Goal: Task Accomplishment & Management: Complete application form

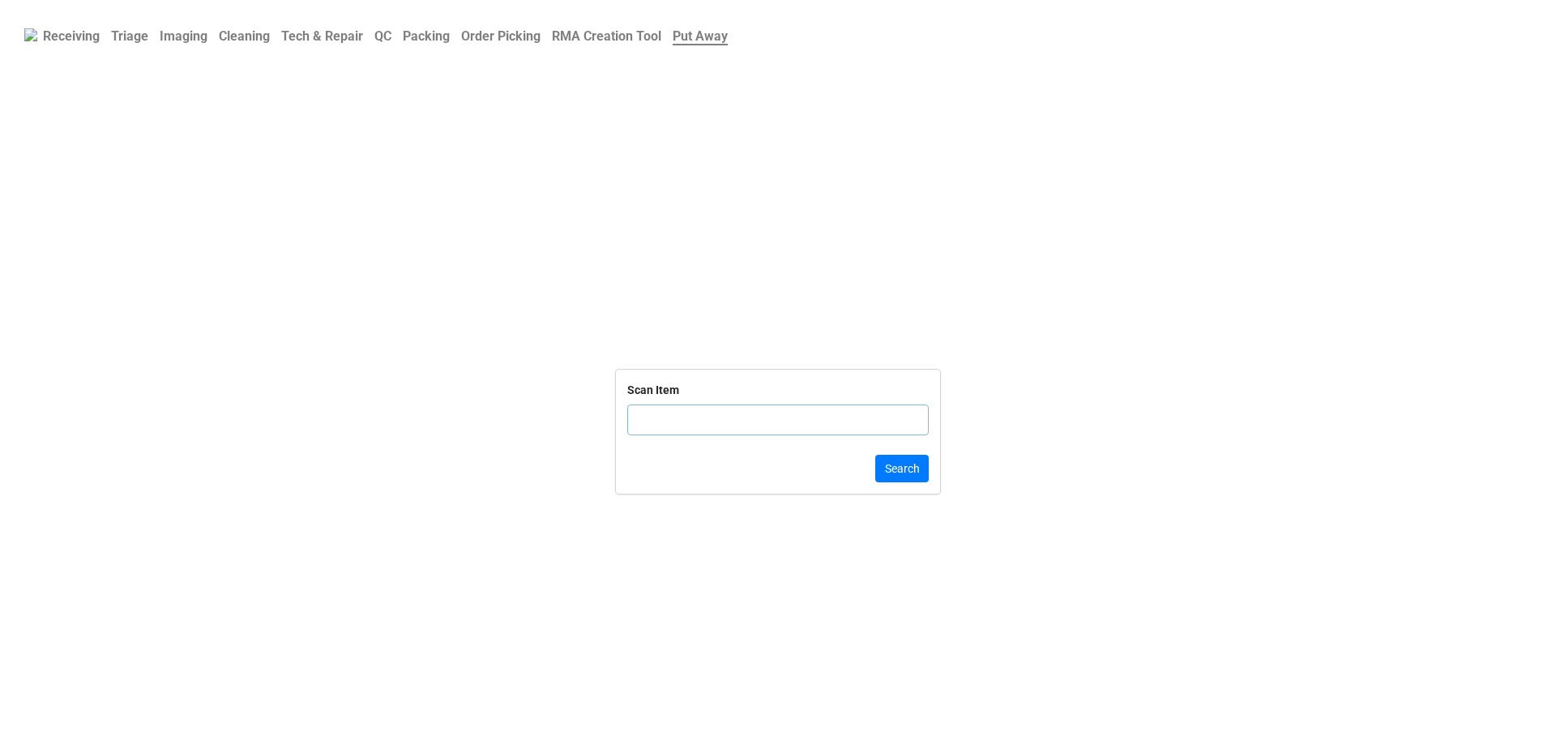
click at [387, 39] on b "QC" at bounding box center [382, 35] width 17 height 15
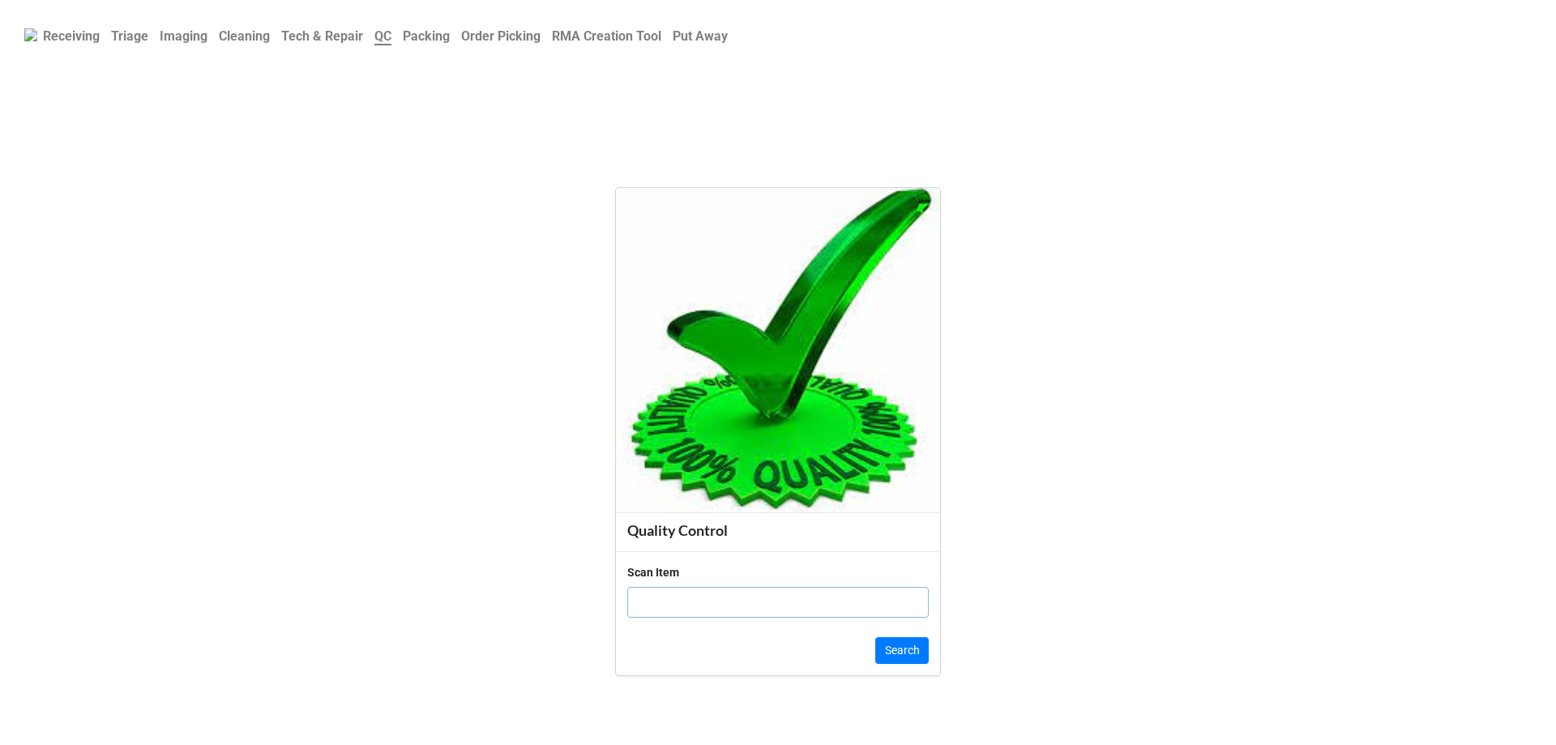
click at [664, 604] on input "text" at bounding box center [777, 602] width 301 height 31
click button "Search" at bounding box center [901, 651] width 53 height 28
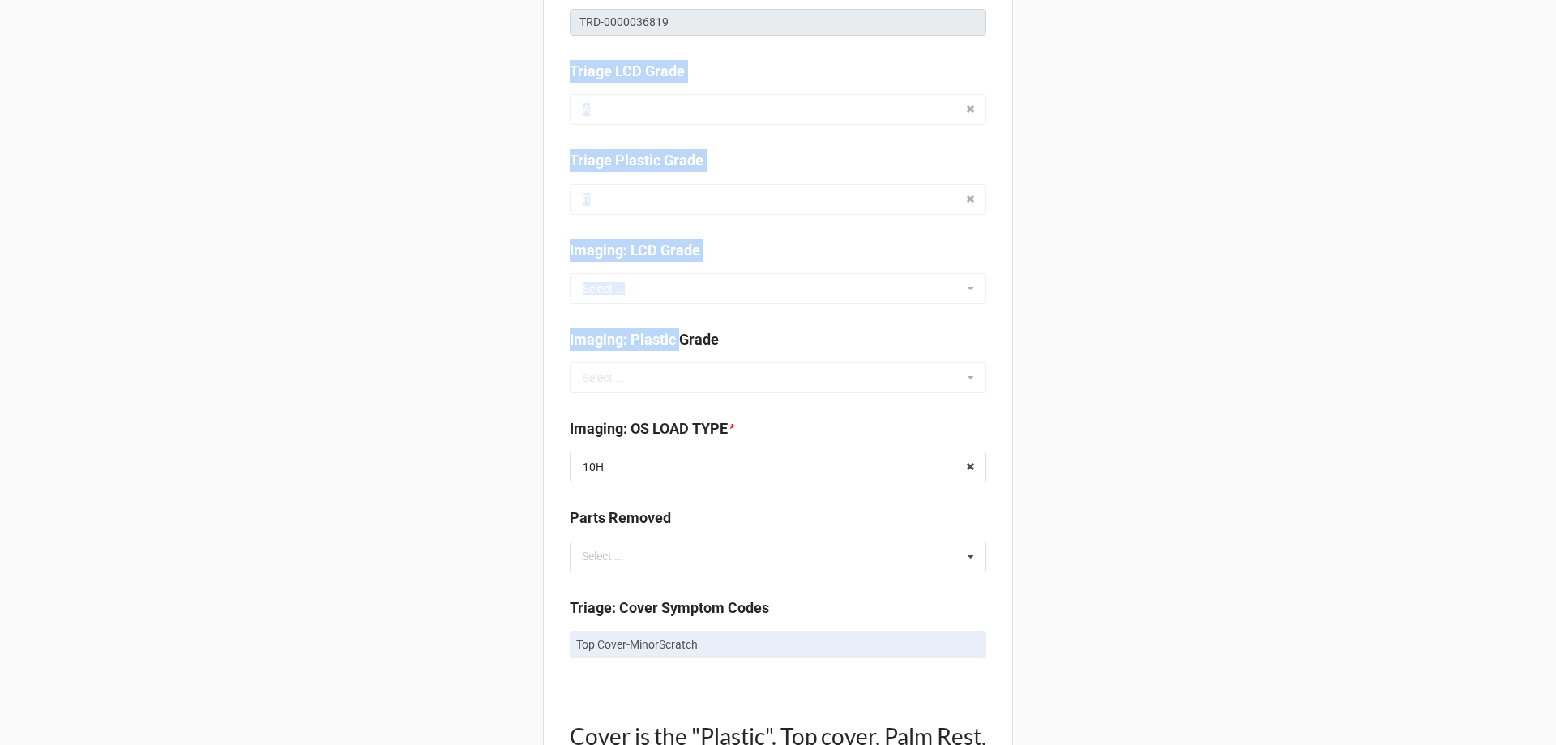
scroll to position [486, 0]
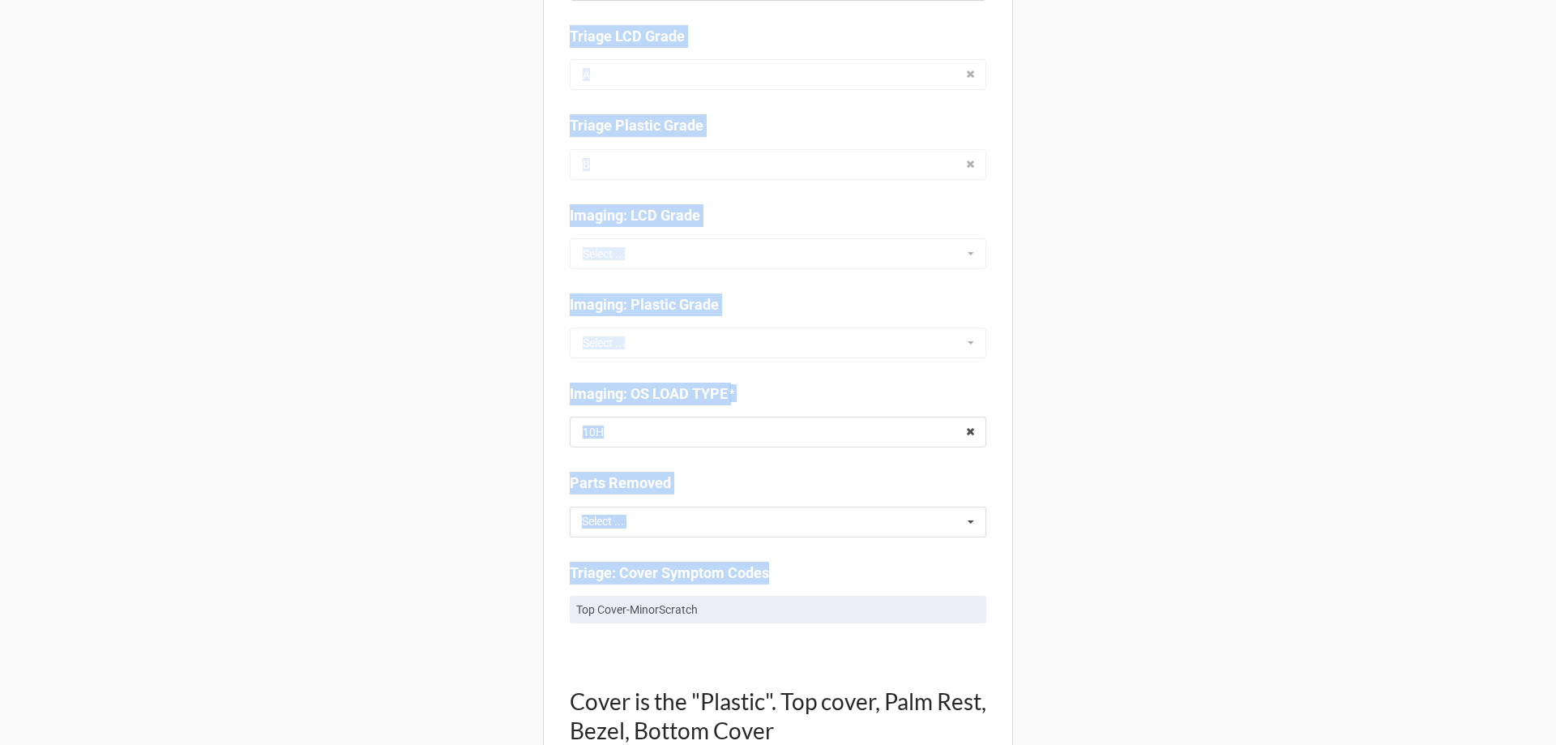
drag, startPoint x: 562, startPoint y: 190, endPoint x: 791, endPoint y: 584, distance: 456.0
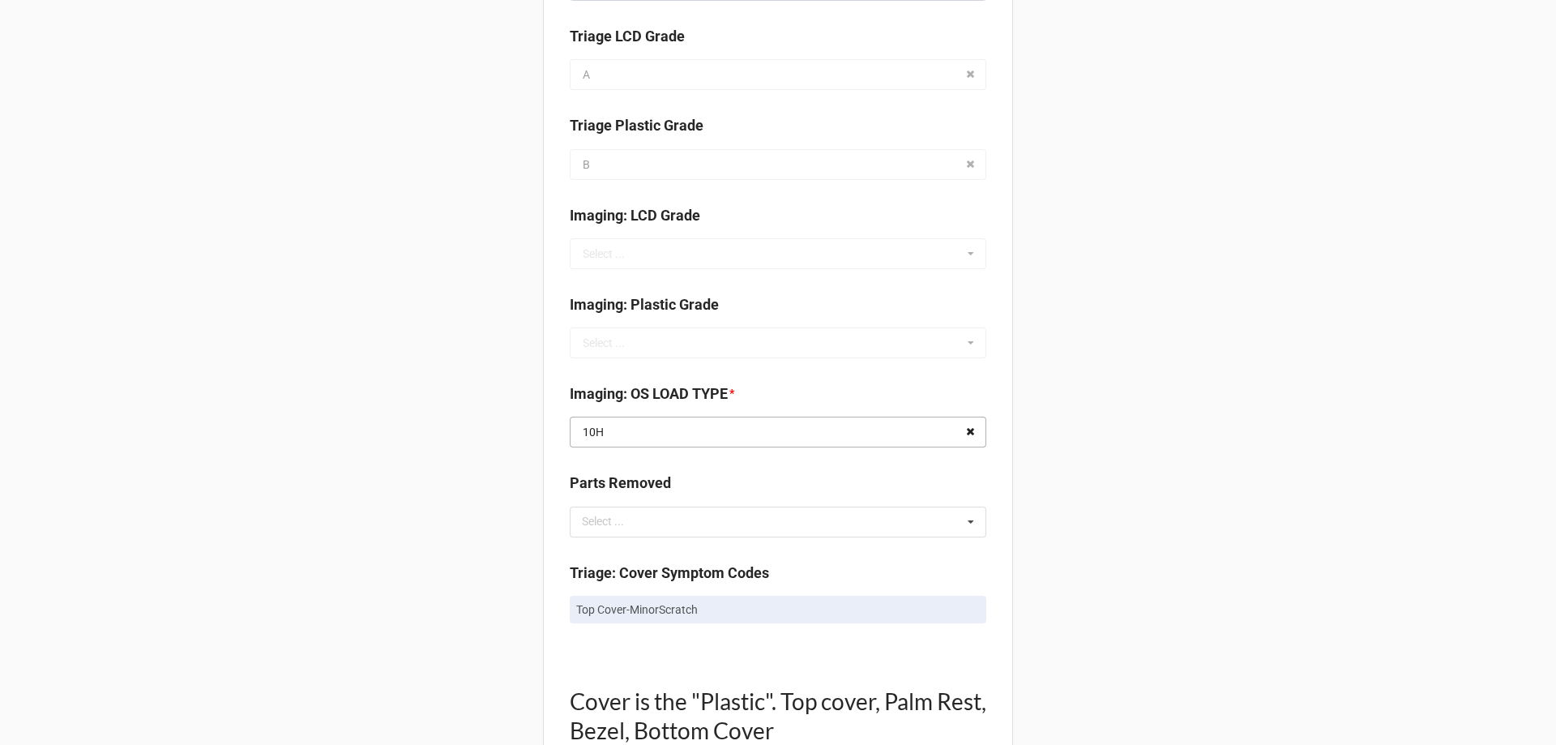
click at [974, 430] on icon at bounding box center [970, 432] width 25 height 30
click at [887, 429] on input "text" at bounding box center [778, 431] width 415 height 29
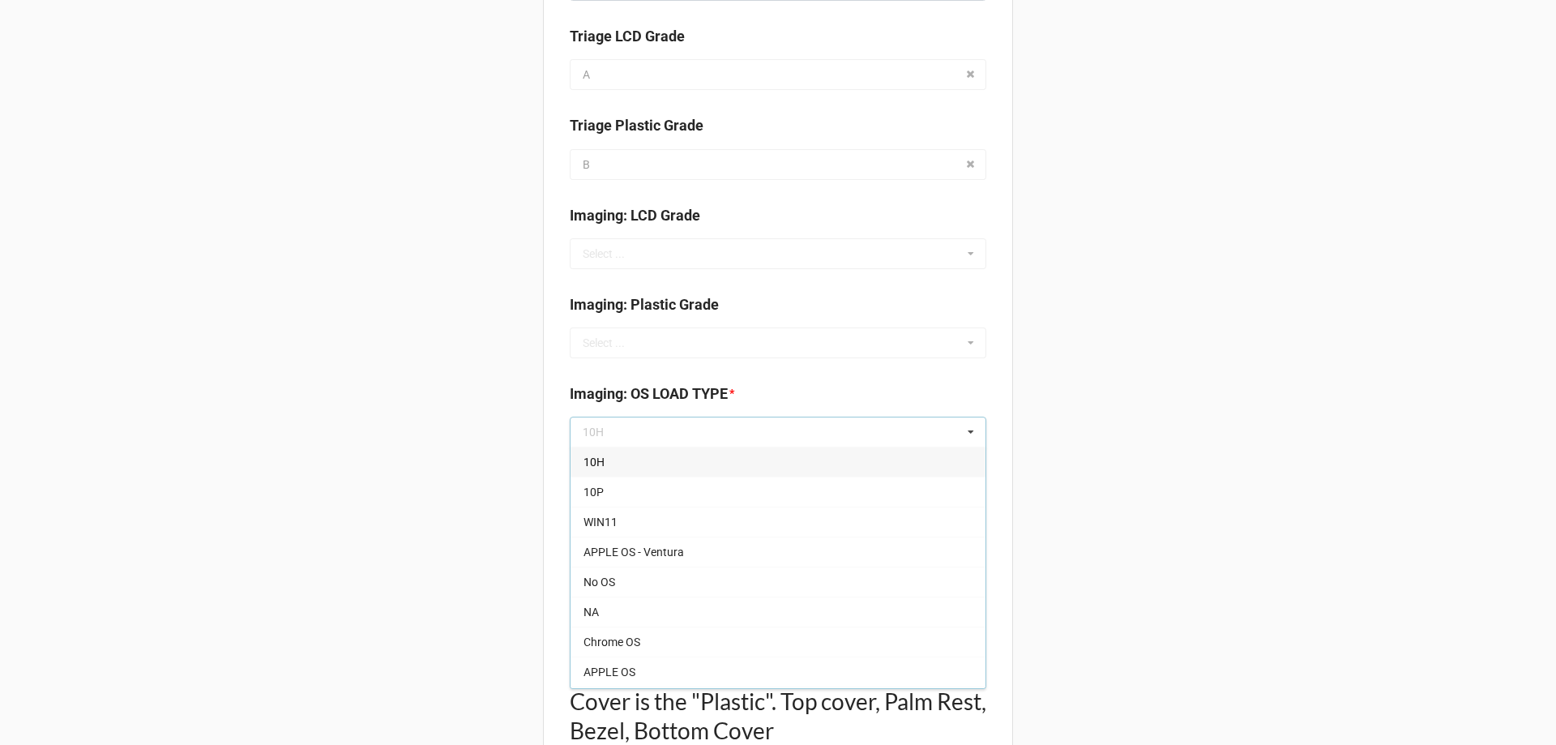
drag, startPoint x: 586, startPoint y: 468, endPoint x: 1146, endPoint y: 445, distance: 560.4
click at [585, 468] on span "10H" at bounding box center [593, 461] width 21 height 13
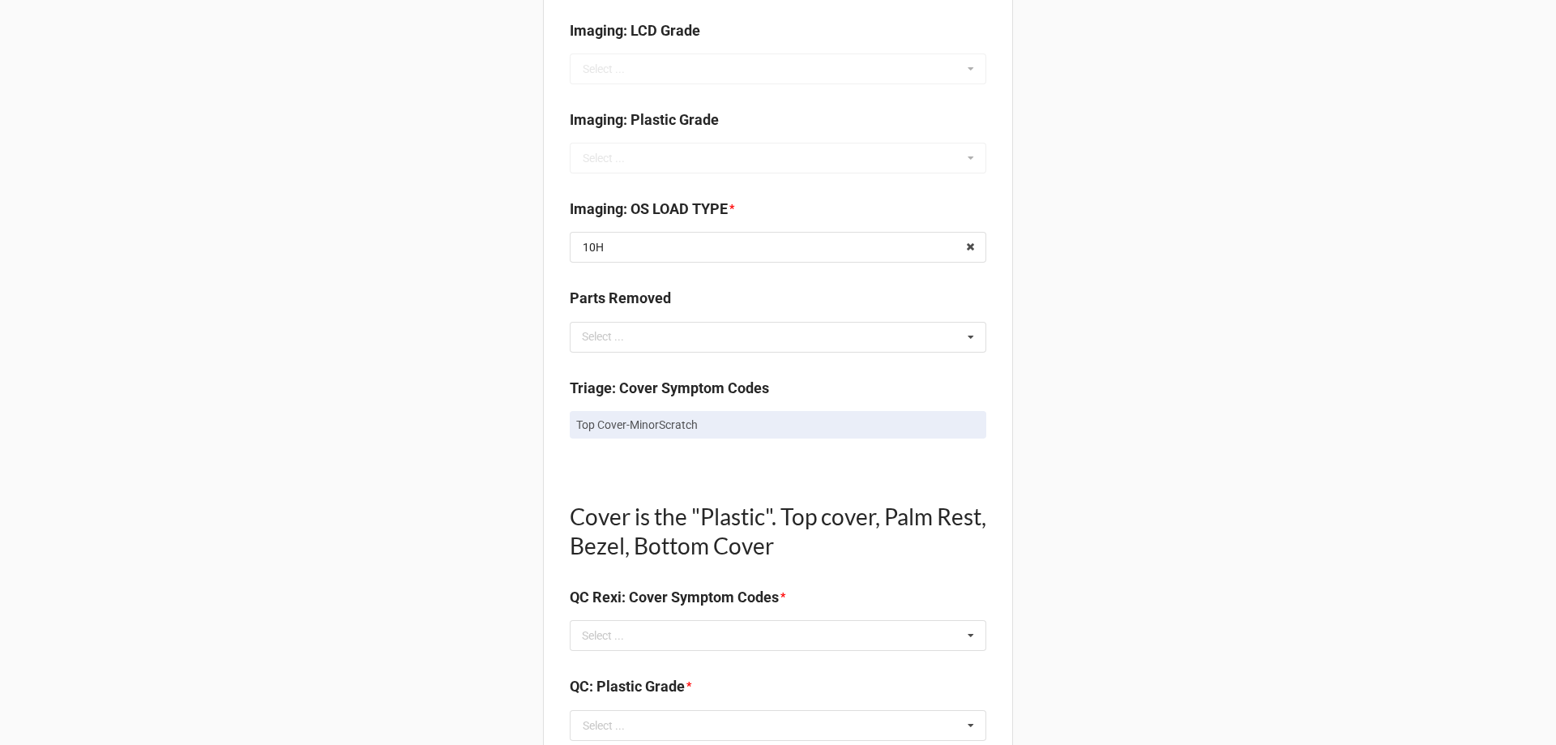
scroll to position [810, 0]
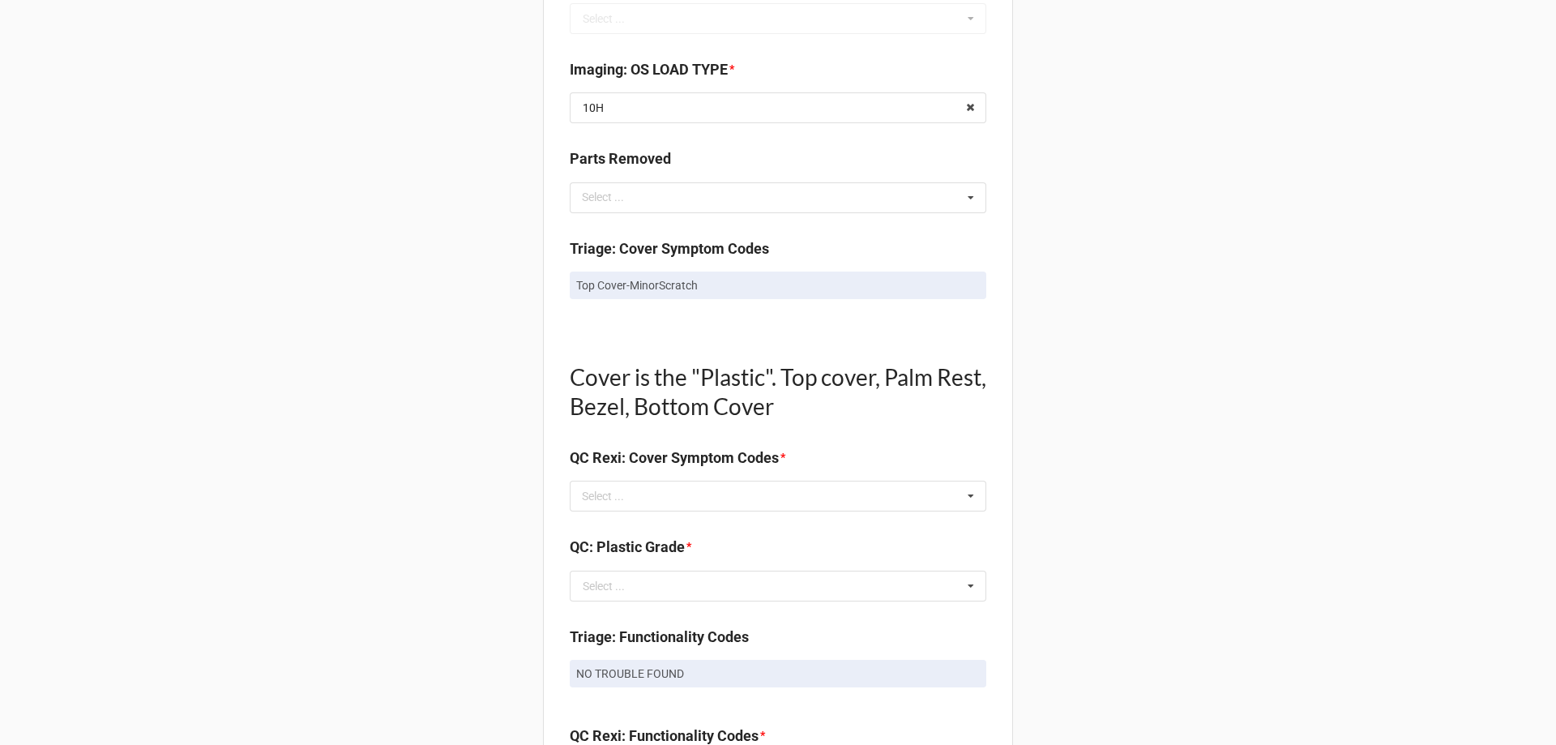
click at [610, 246] on label "Triage: Cover Symptom Codes" at bounding box center [669, 248] width 199 height 23
click at [631, 282] on p "Top Cover-MinorScratch" at bounding box center [777, 285] width 403 height 16
click at [631, 283] on p "Top Cover-MinorScratch" at bounding box center [777, 285] width 403 height 16
click at [793, 284] on p "Top Cover-MinorScratch" at bounding box center [777, 285] width 403 height 16
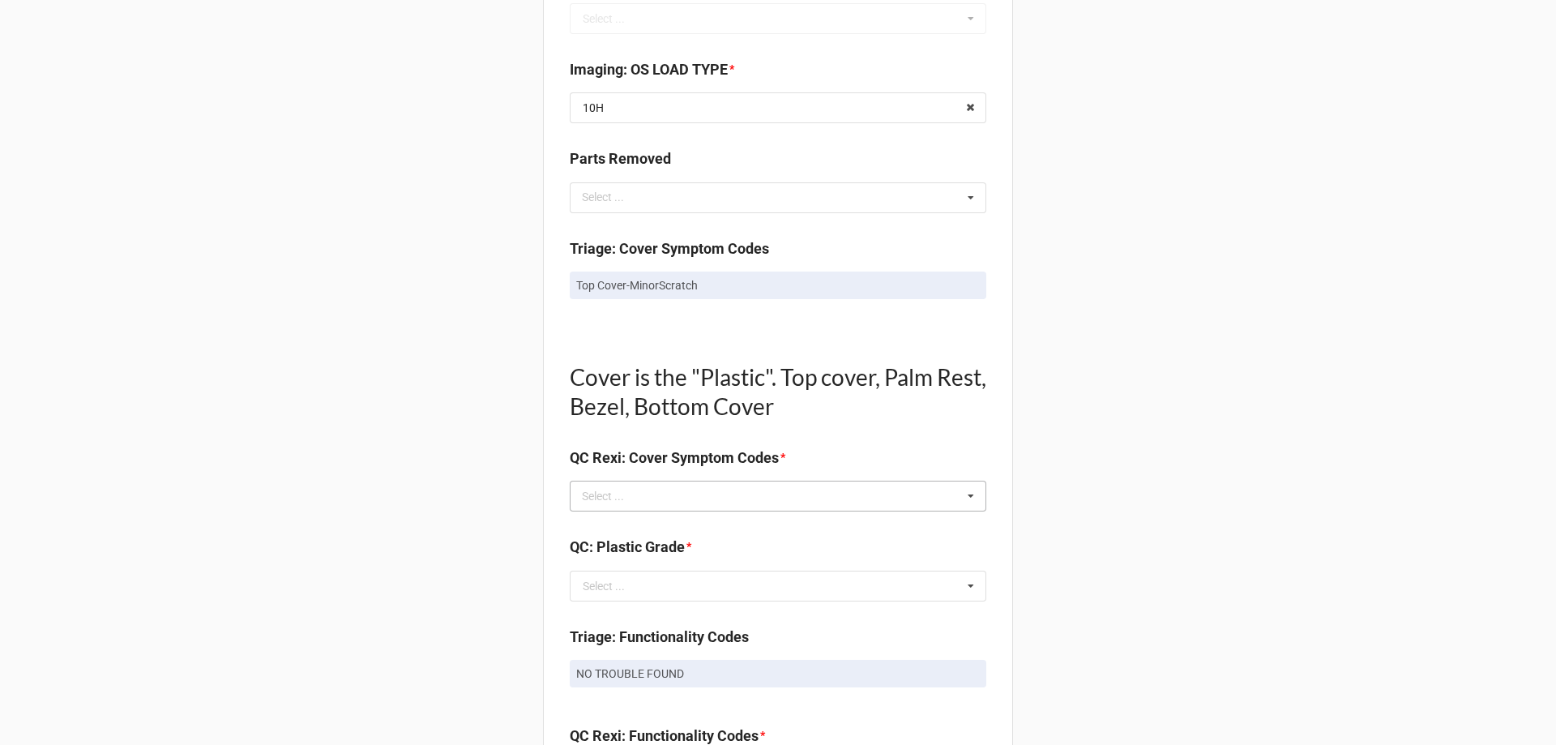
click at [858, 492] on div "Select ... No results found." at bounding box center [778, 495] width 416 height 31
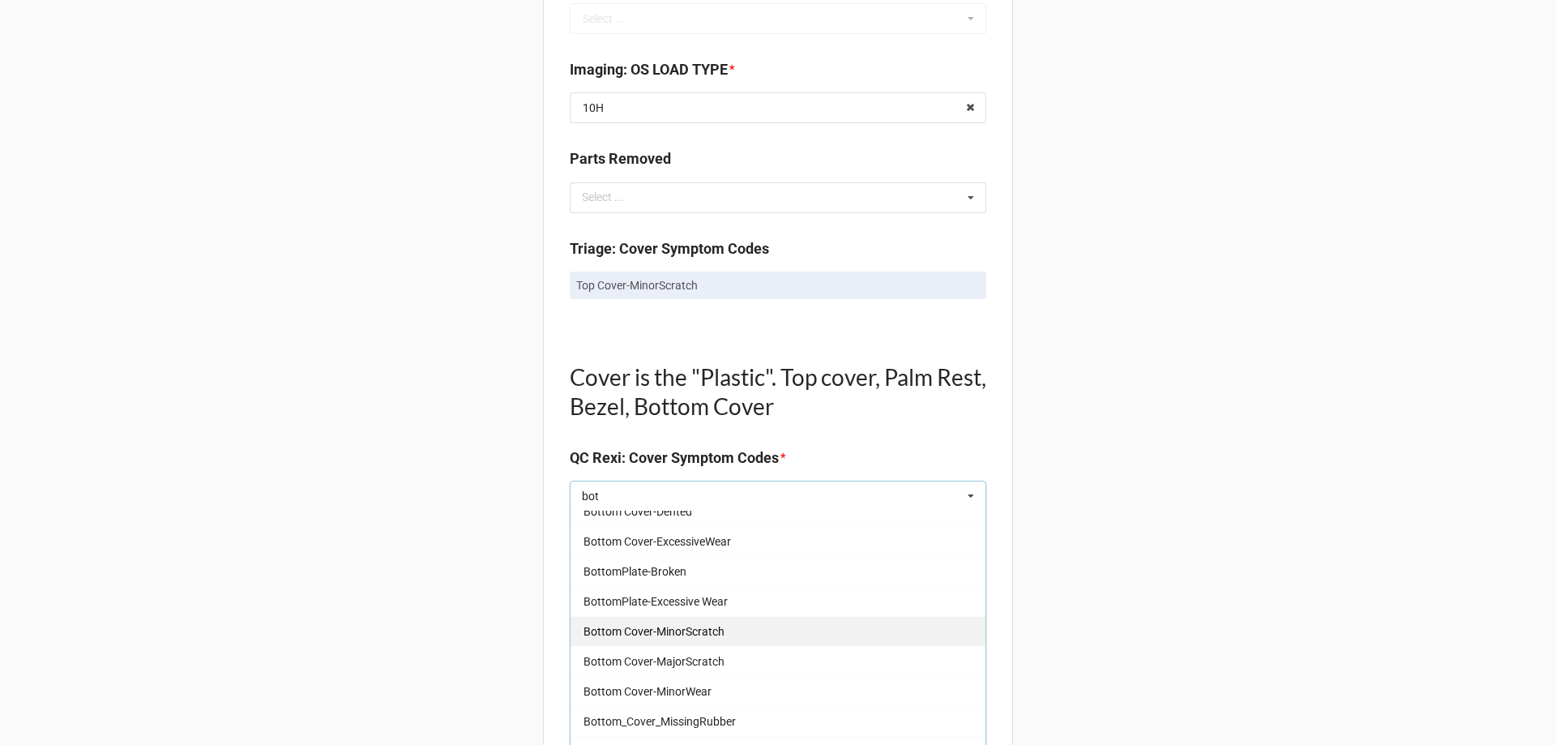
scroll to position [81, 0]
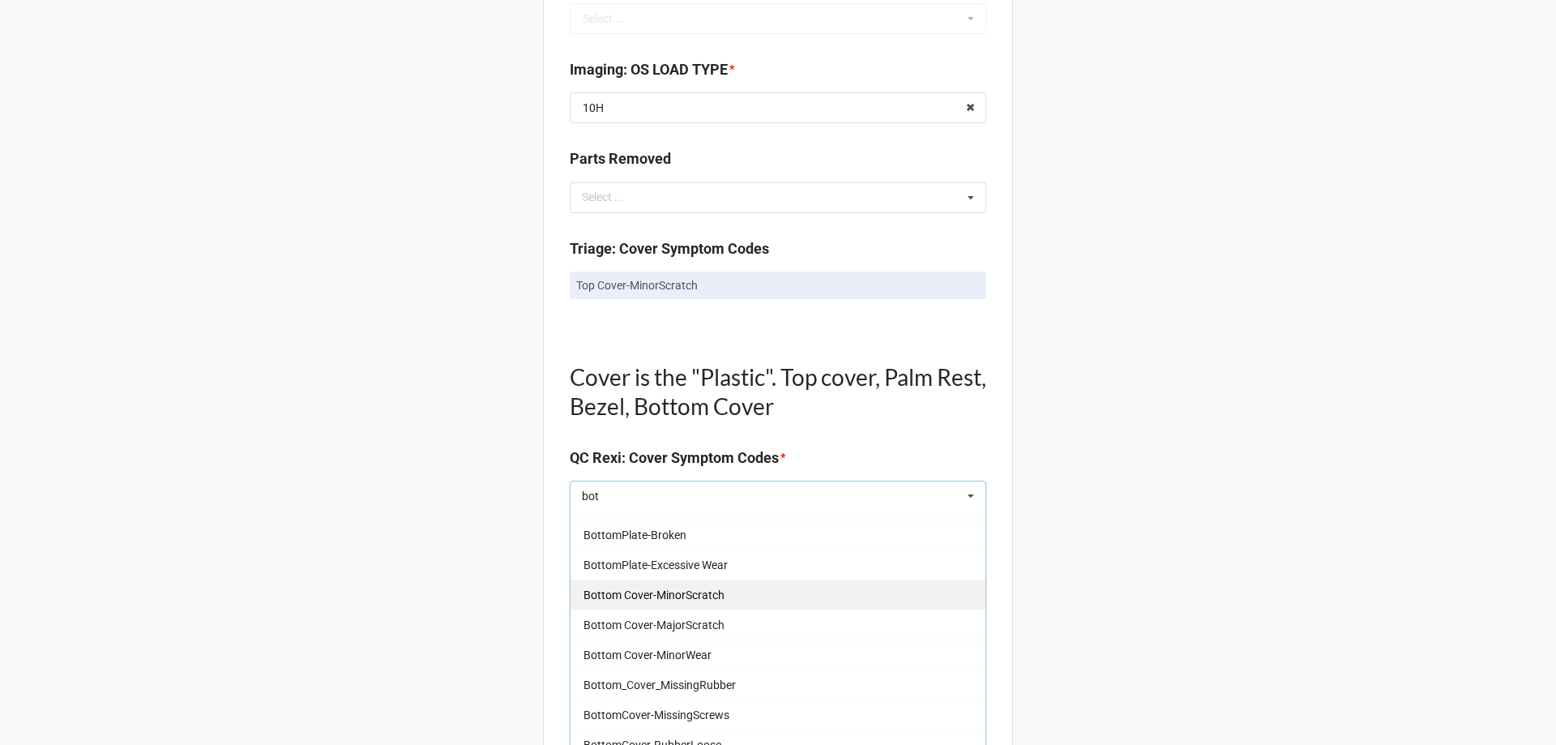
type input "bot"
click at [766, 591] on div "Bottom Cover-MinorScratch" at bounding box center [777, 594] width 415 height 30
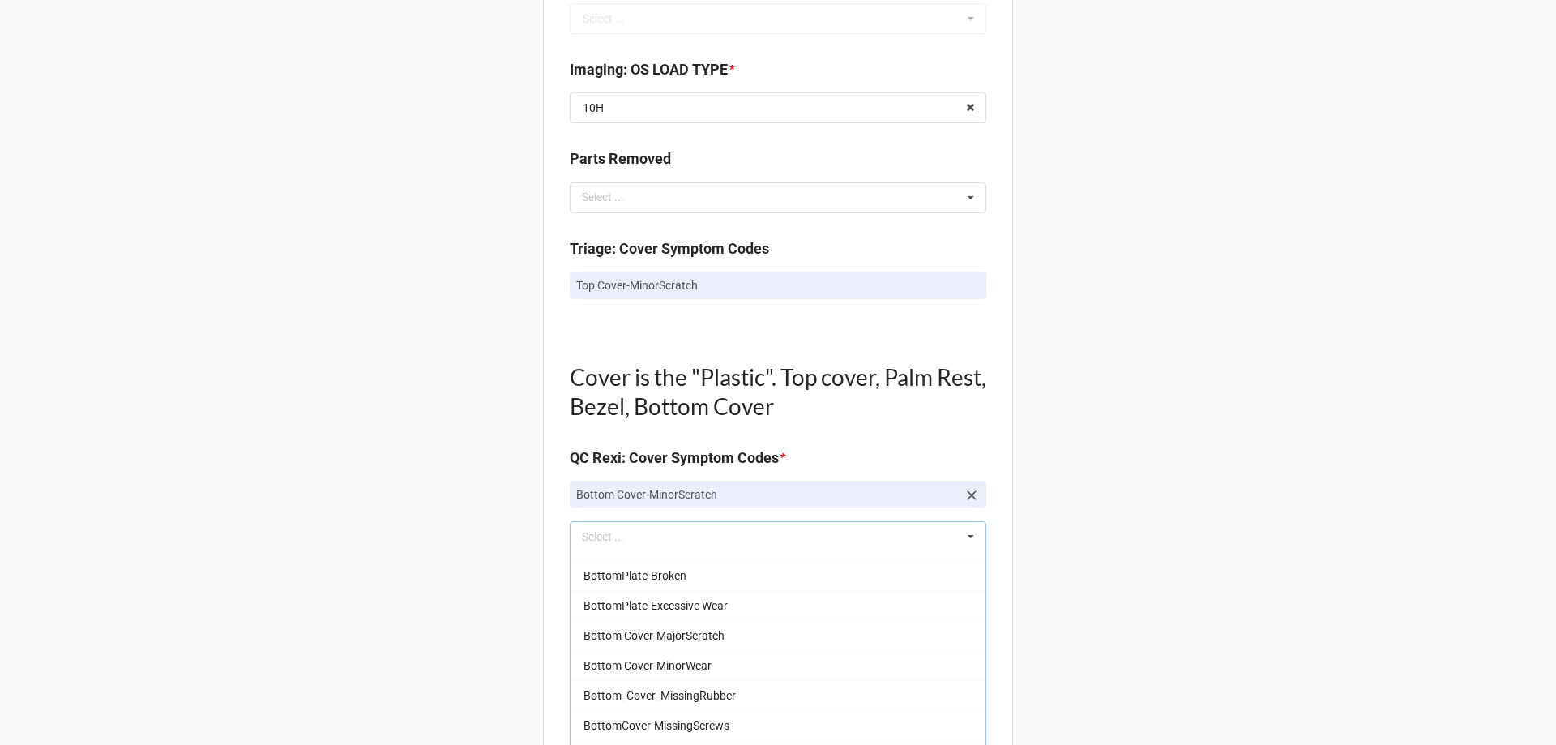
click at [1293, 458] on div "Back Receiving Triage Imaging Cleaning Tech & Repair QC Packing Order Picking R…" at bounding box center [778, 586] width 1556 height 2793
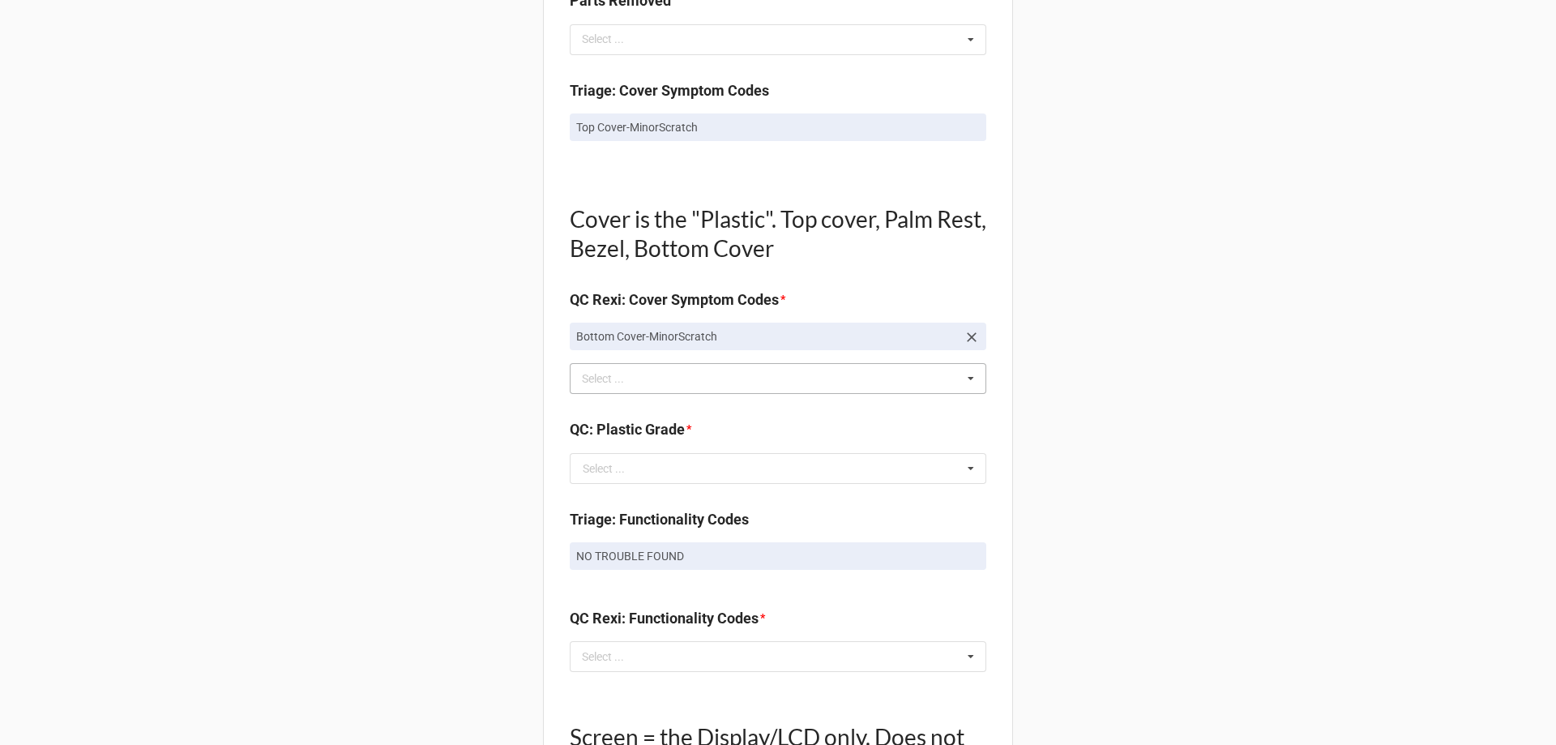
scroll to position [972, 0]
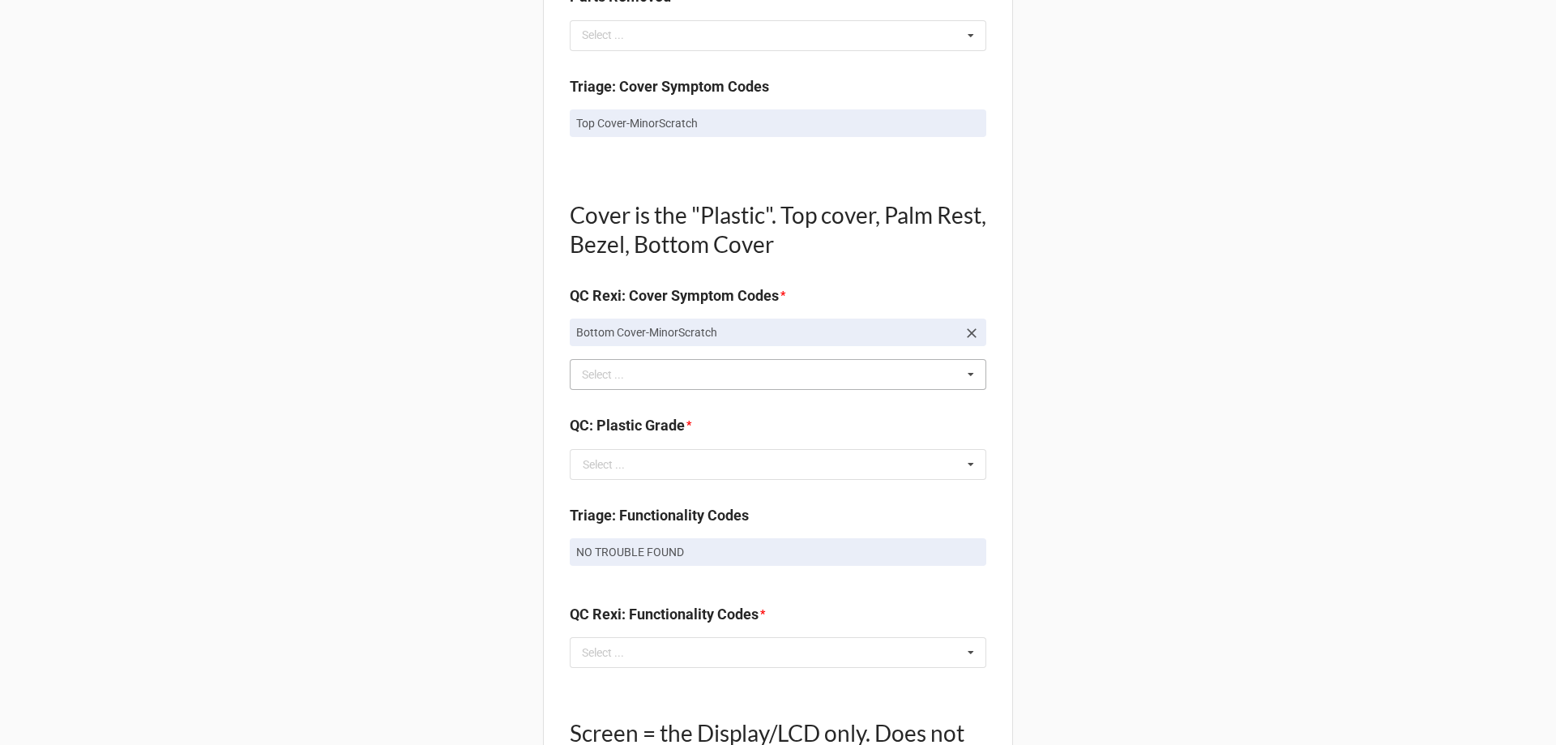
click at [662, 364] on div "bot Select ... BottomCover-Broken Bottom Cover-Dented Bottom Cover-ExcessiveWea…" at bounding box center [778, 374] width 416 height 31
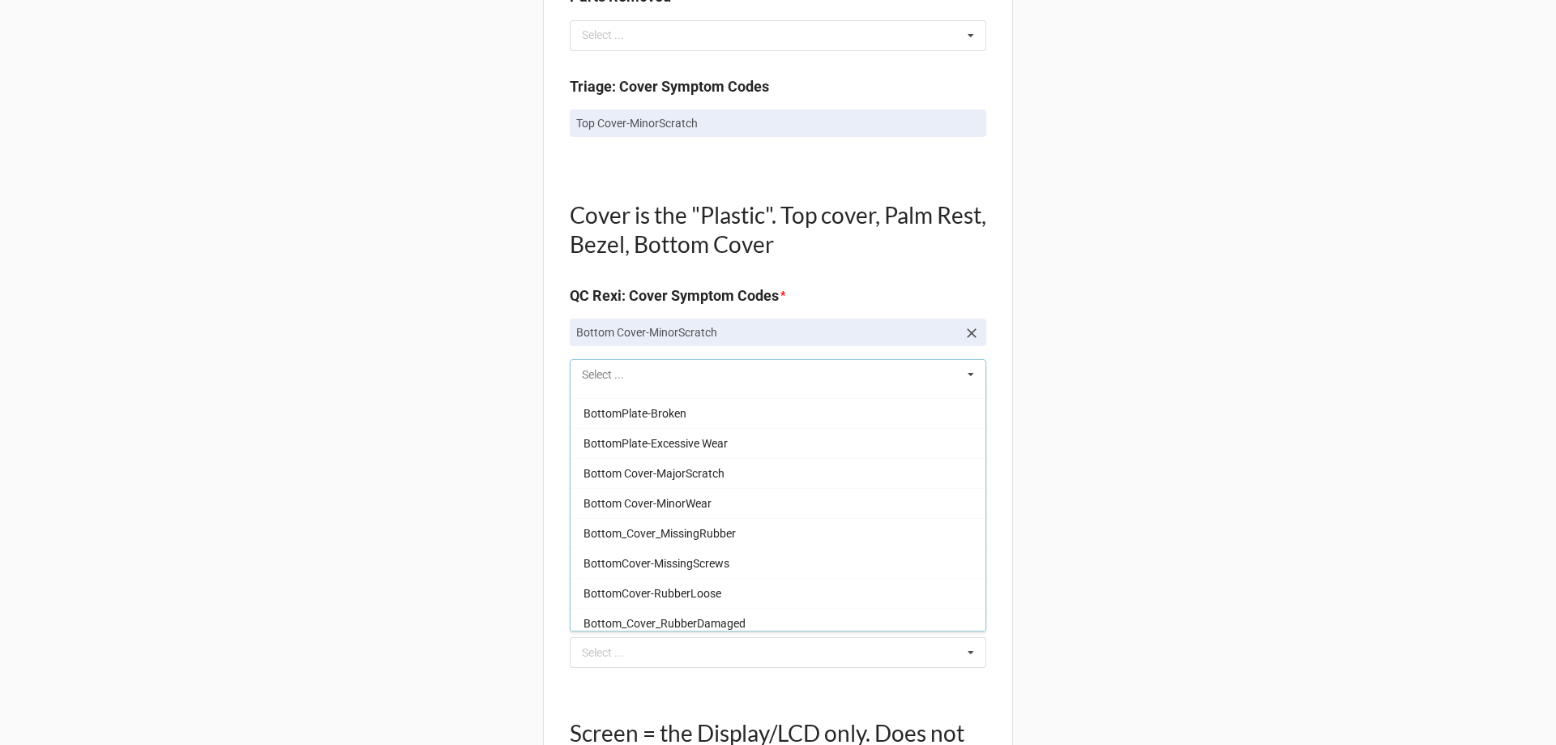
scroll to position [0, 0]
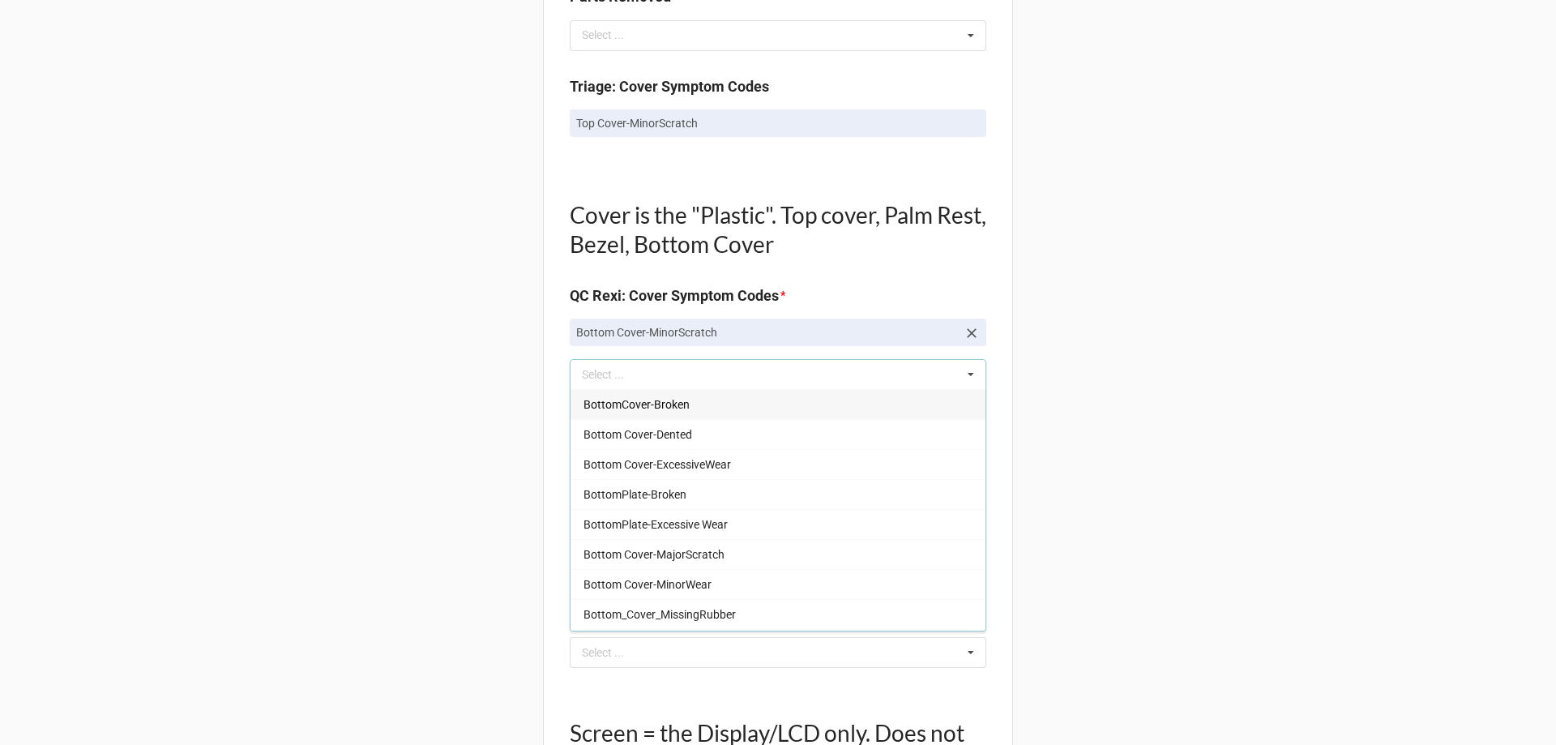
click at [1168, 286] on div "Back Receiving Triage Imaging Cleaning Tech & Repair QC Packing Order Picking R…" at bounding box center [778, 424] width 1556 height 2793
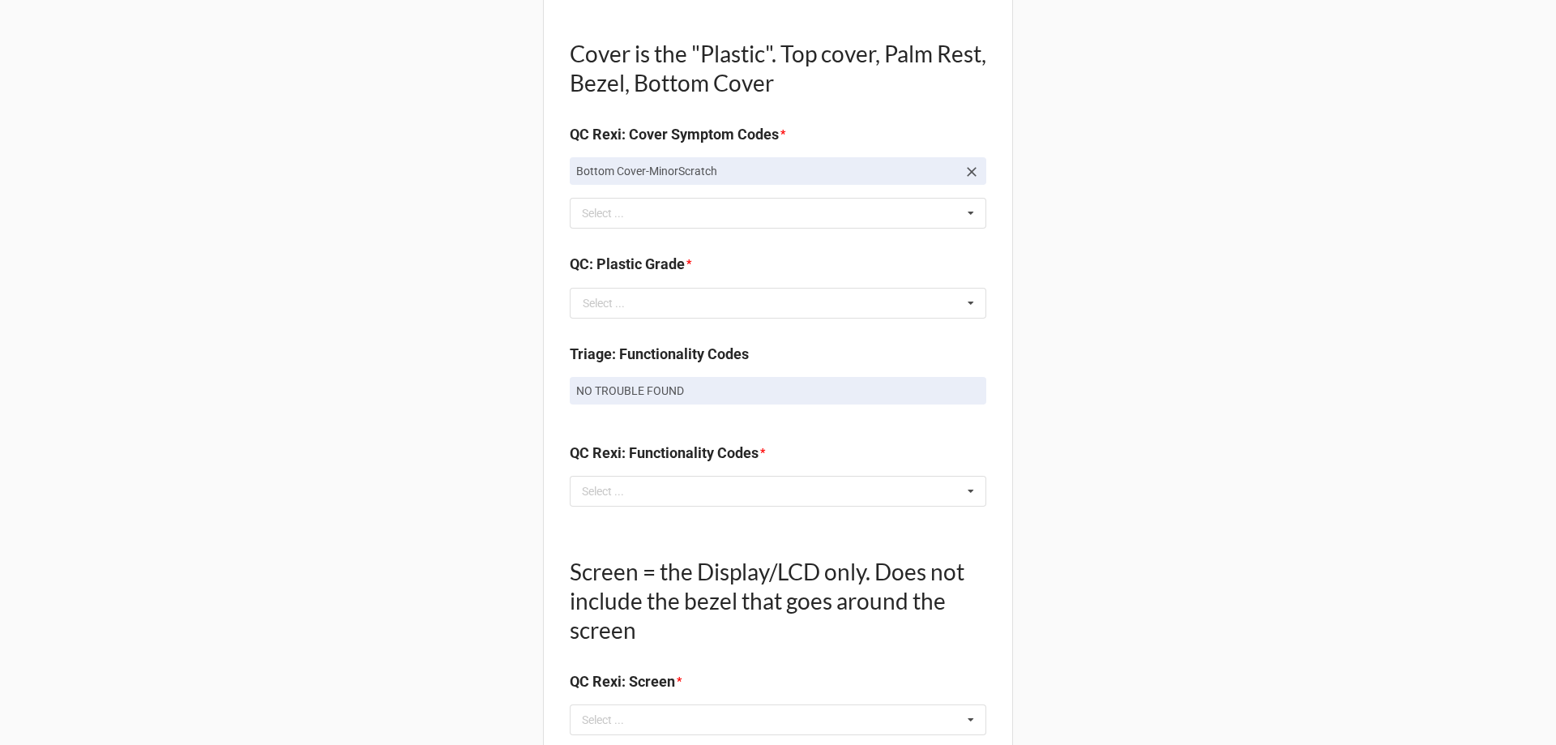
scroll to position [1134, 0]
click at [608, 303] on div "Select ..." at bounding box center [604, 302] width 42 height 11
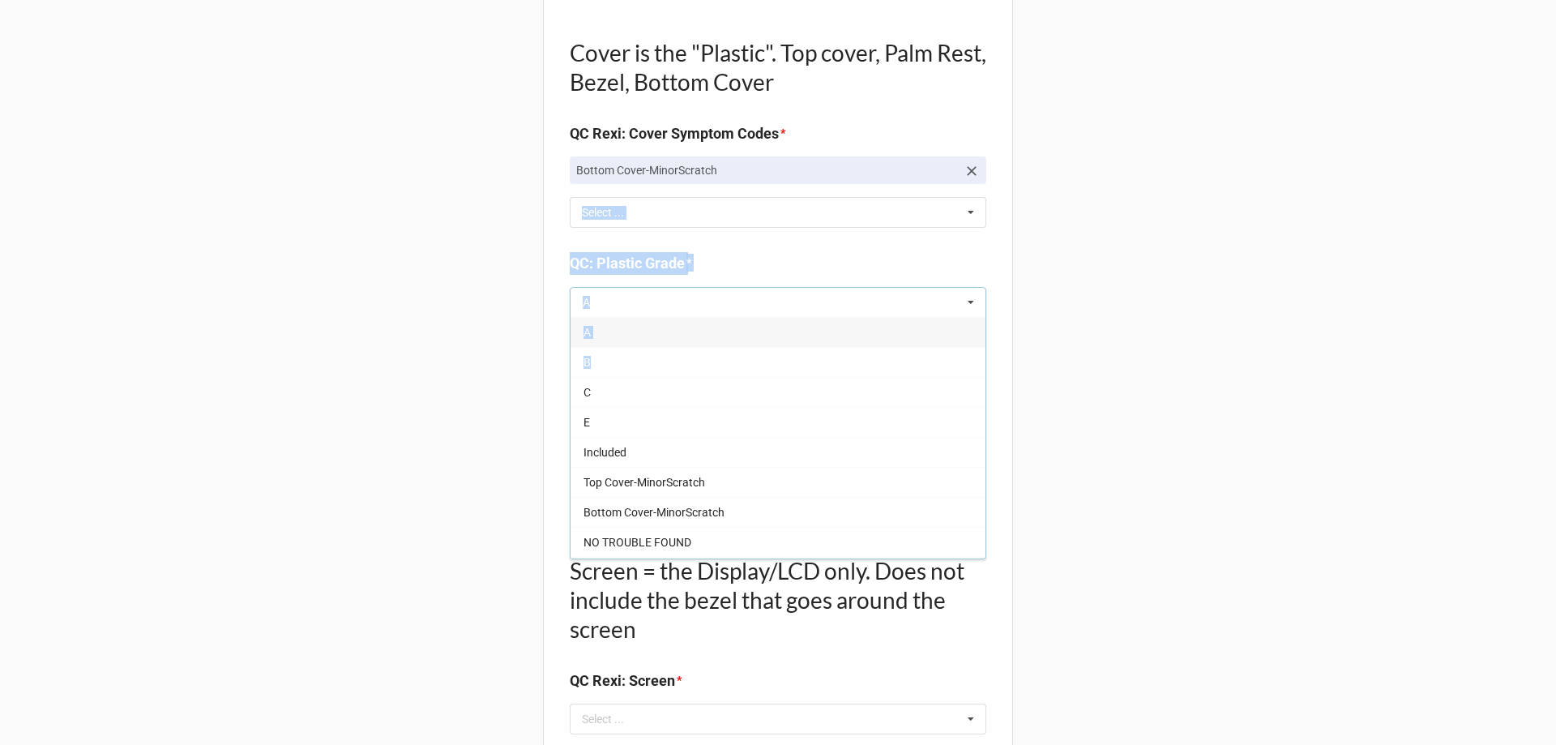
drag, startPoint x: 596, startPoint y: 357, endPoint x: 1349, endPoint y: 170, distance: 776.2
click at [1349, 170] on div "Back Receiving Triage Imaging Cleaning Tech & Repair QC Packing Order Picking R…" at bounding box center [778, 262] width 1556 height 2793
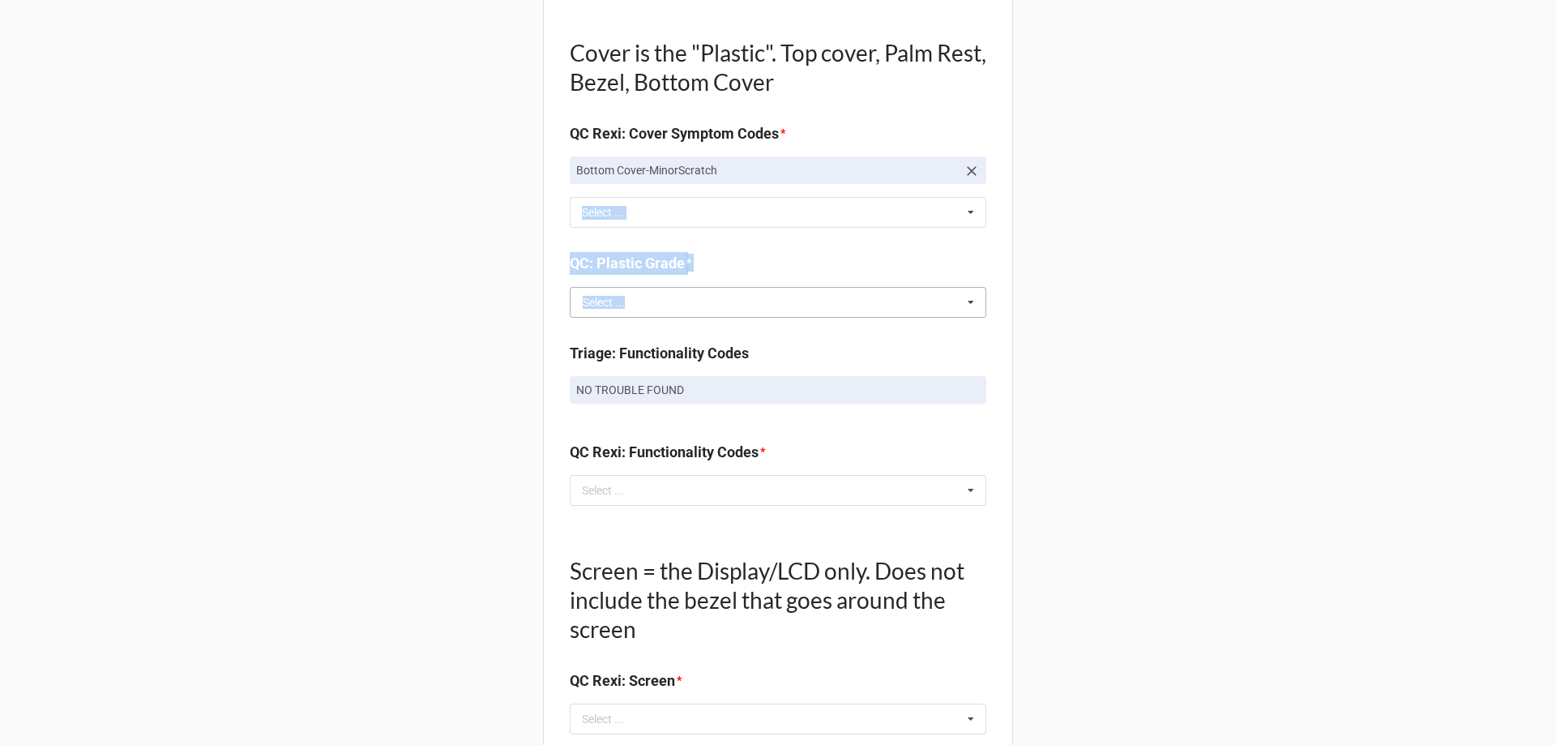
click at [937, 302] on input "text" at bounding box center [778, 302] width 415 height 29
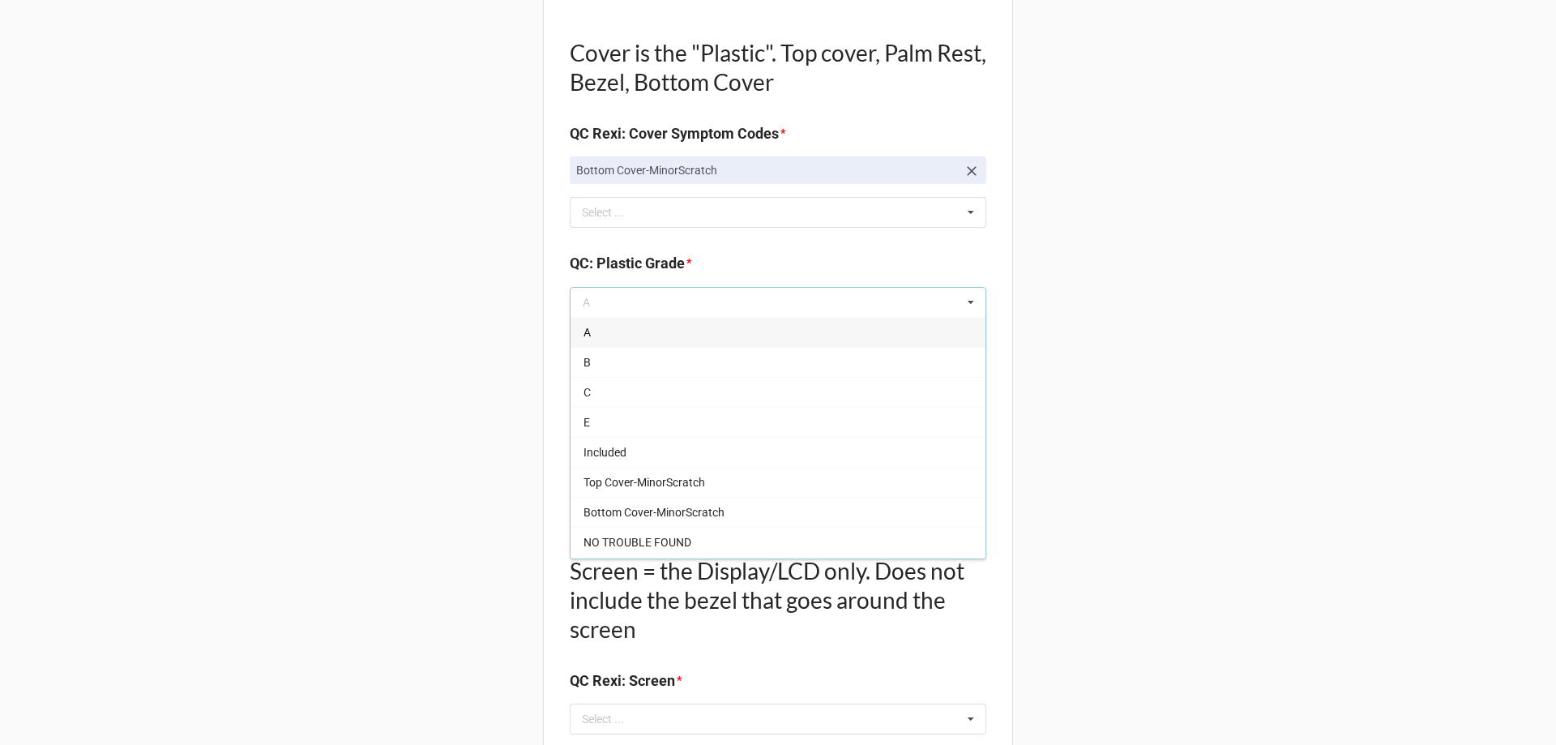
click at [792, 255] on b "QC: Plastic Grade *" at bounding box center [778, 266] width 416 height 28
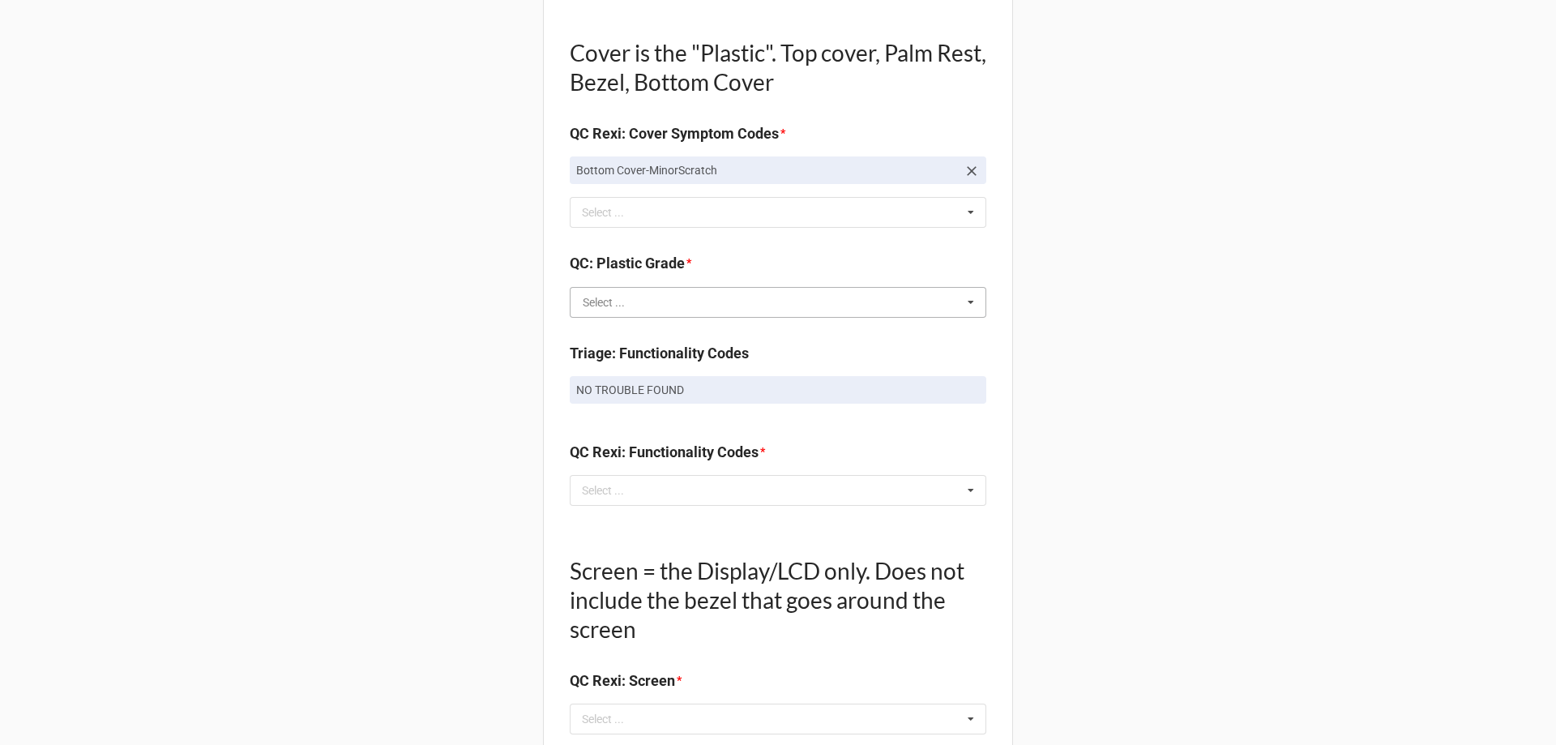
click at [636, 313] on input "text" at bounding box center [778, 302] width 415 height 29
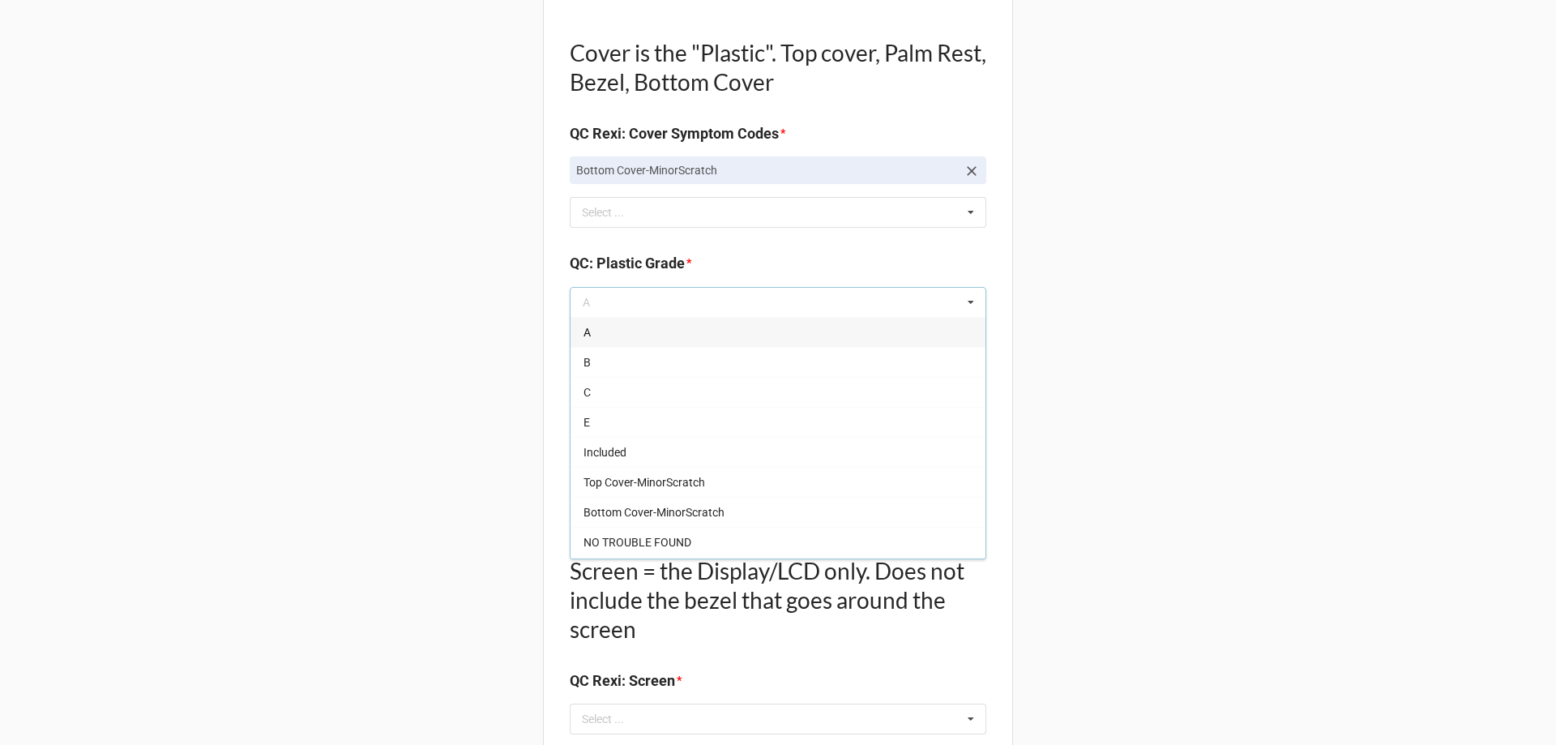
click at [624, 339] on div "A" at bounding box center [777, 332] width 415 height 30
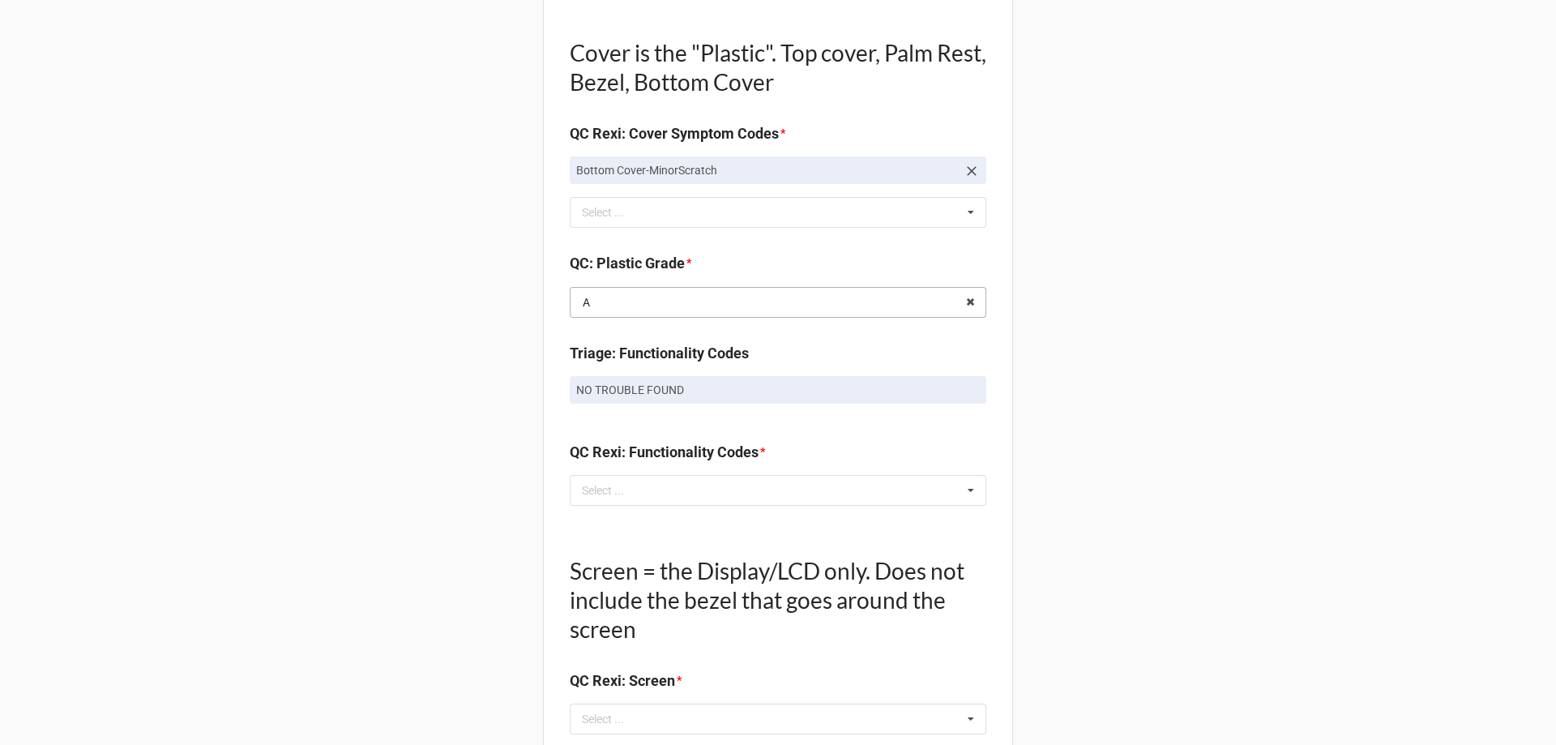
click at [731, 298] on input "text" at bounding box center [778, 302] width 415 height 29
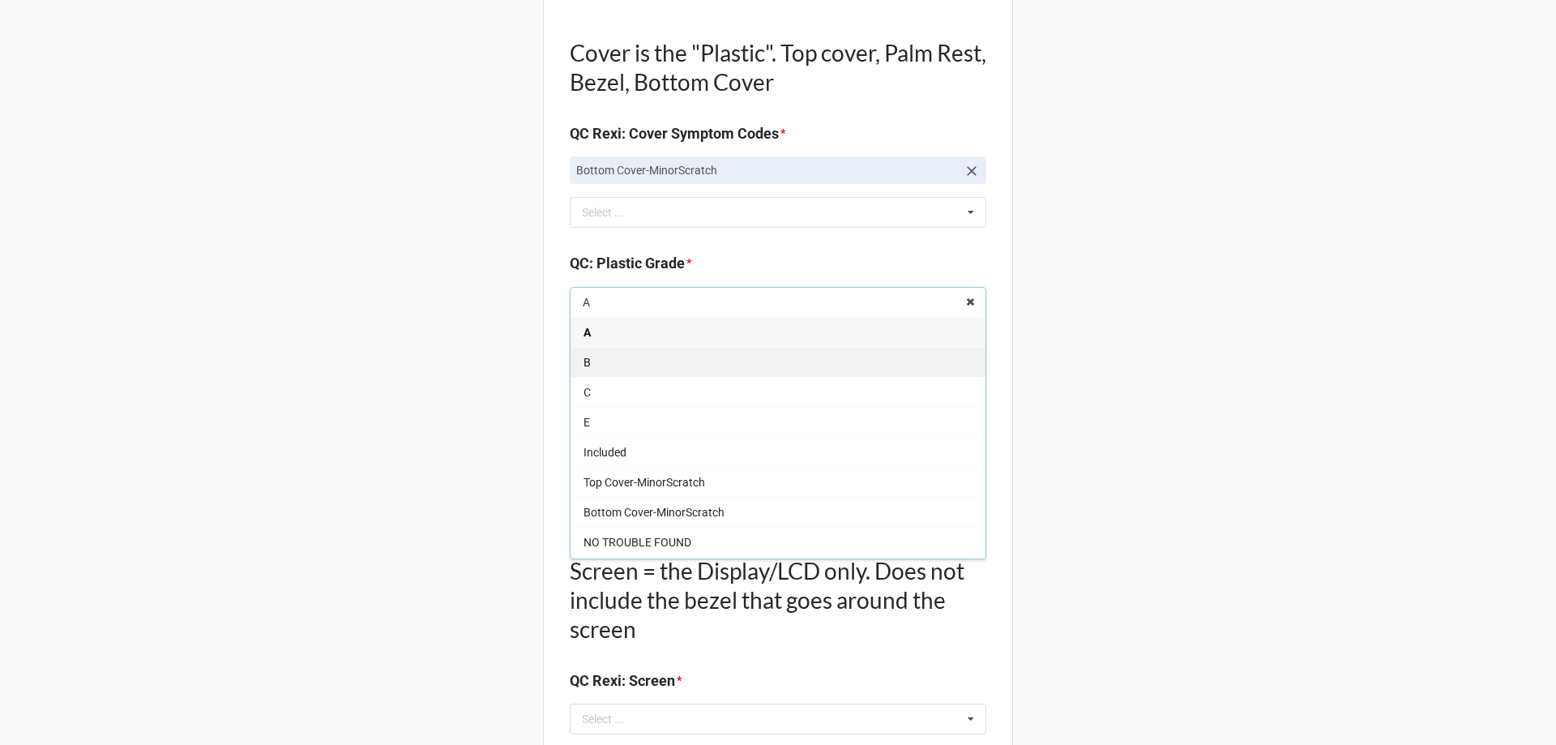
click at [624, 352] on div "B" at bounding box center [777, 362] width 415 height 30
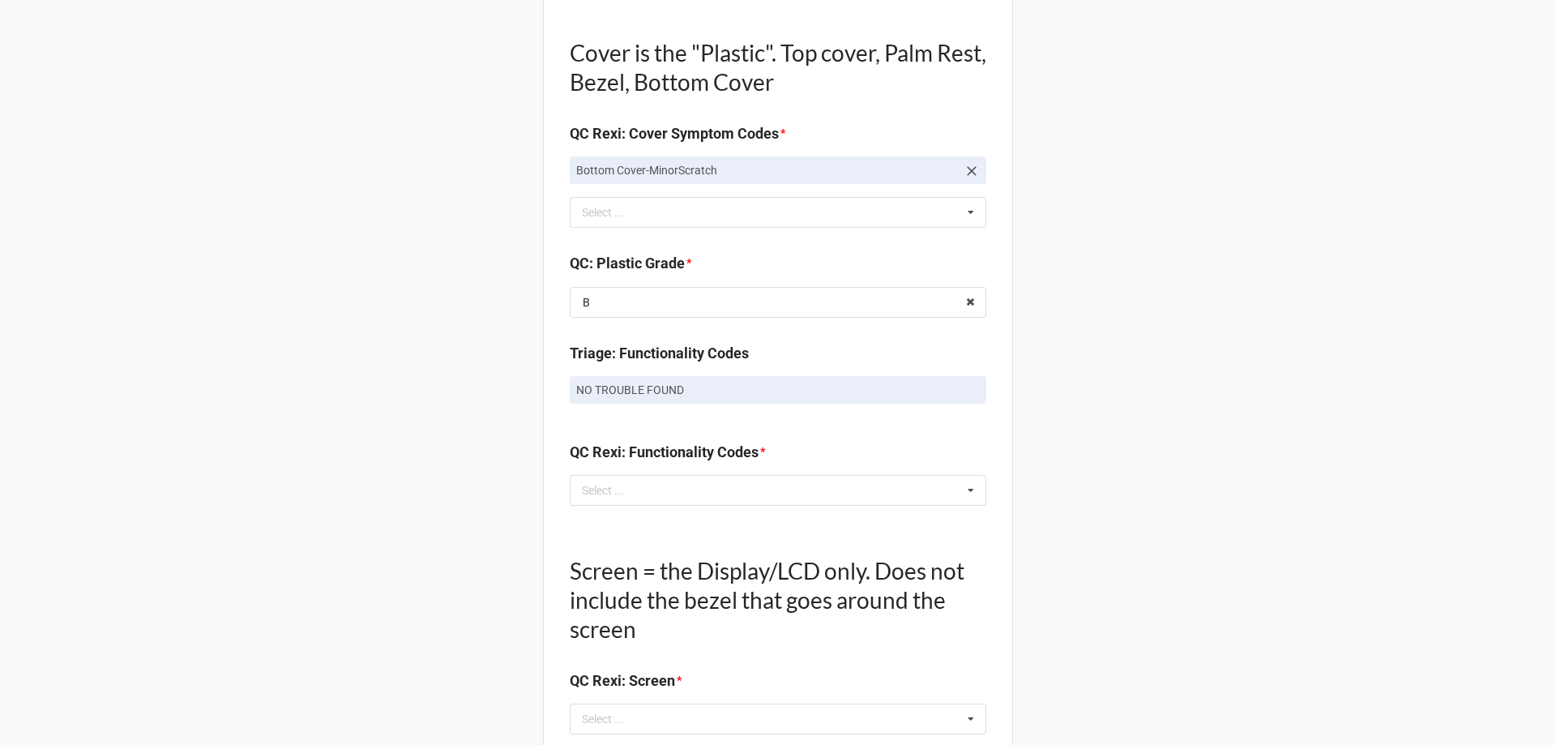
click at [468, 347] on div "Back Receiving Triage Imaging Cleaning Tech & Repair QC Packing Order Picking R…" at bounding box center [778, 262] width 1556 height 2793
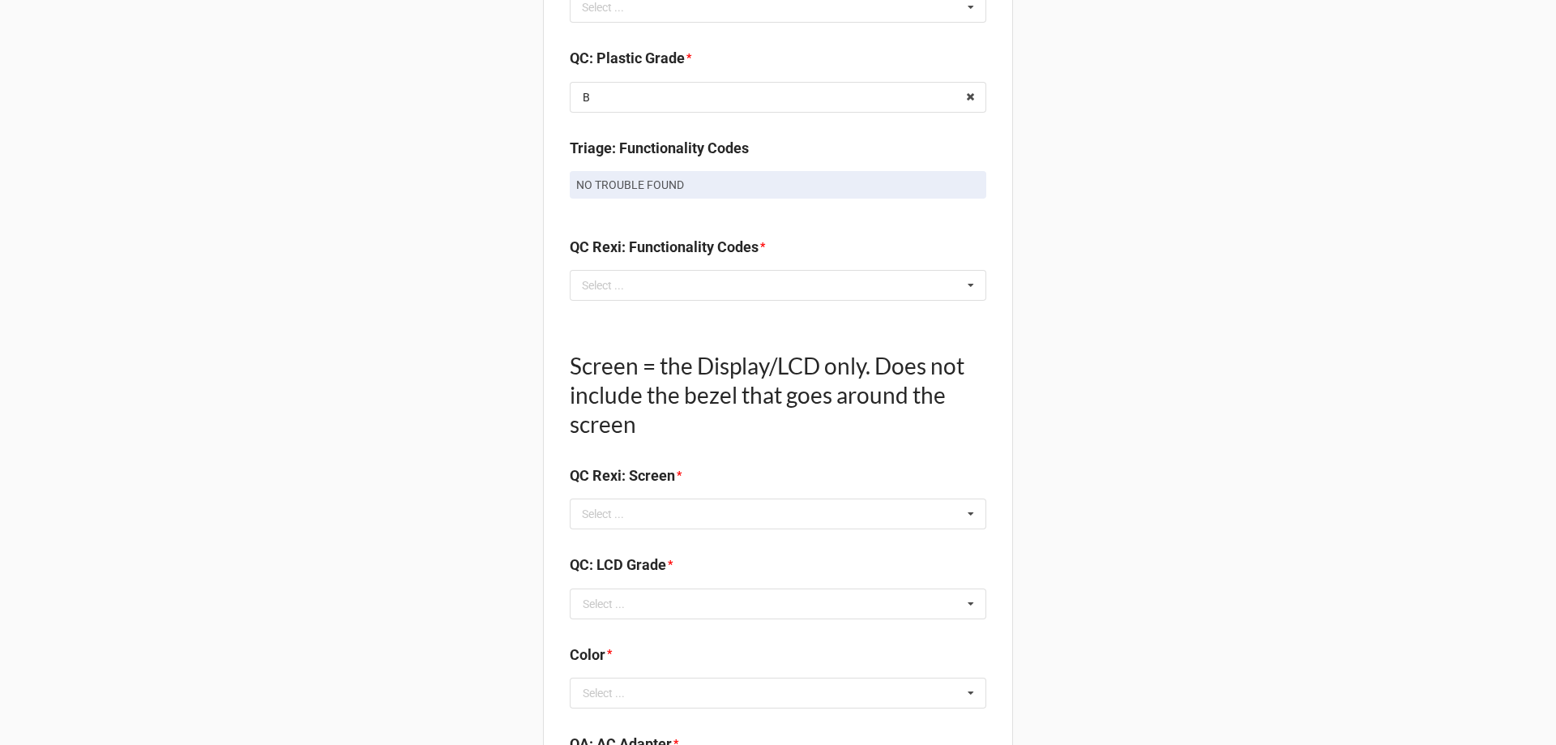
scroll to position [1377, 0]
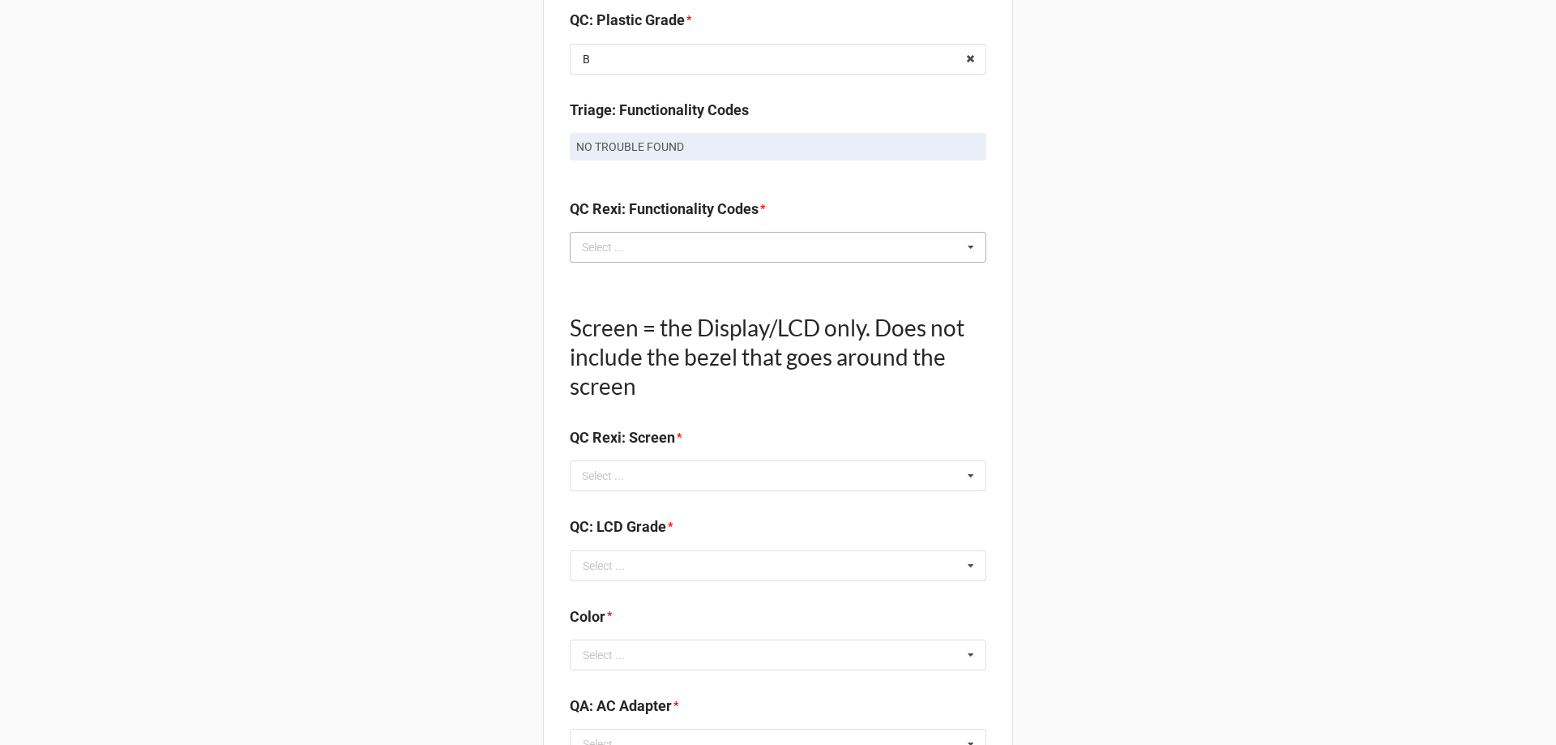
click at [754, 254] on div "Select ... No results found." at bounding box center [778, 247] width 416 height 31
click at [1355, 239] on div "Back Receiving Triage Imaging Cleaning Tech & Repair QC Packing Order Picking R…" at bounding box center [778, 19] width 1556 height 2793
click at [647, 251] on div "Select ... Keyboard-Missing Keys Keyboard-MultipleKeysBad Fan-NotWorking Speake…" at bounding box center [778, 247] width 416 height 31
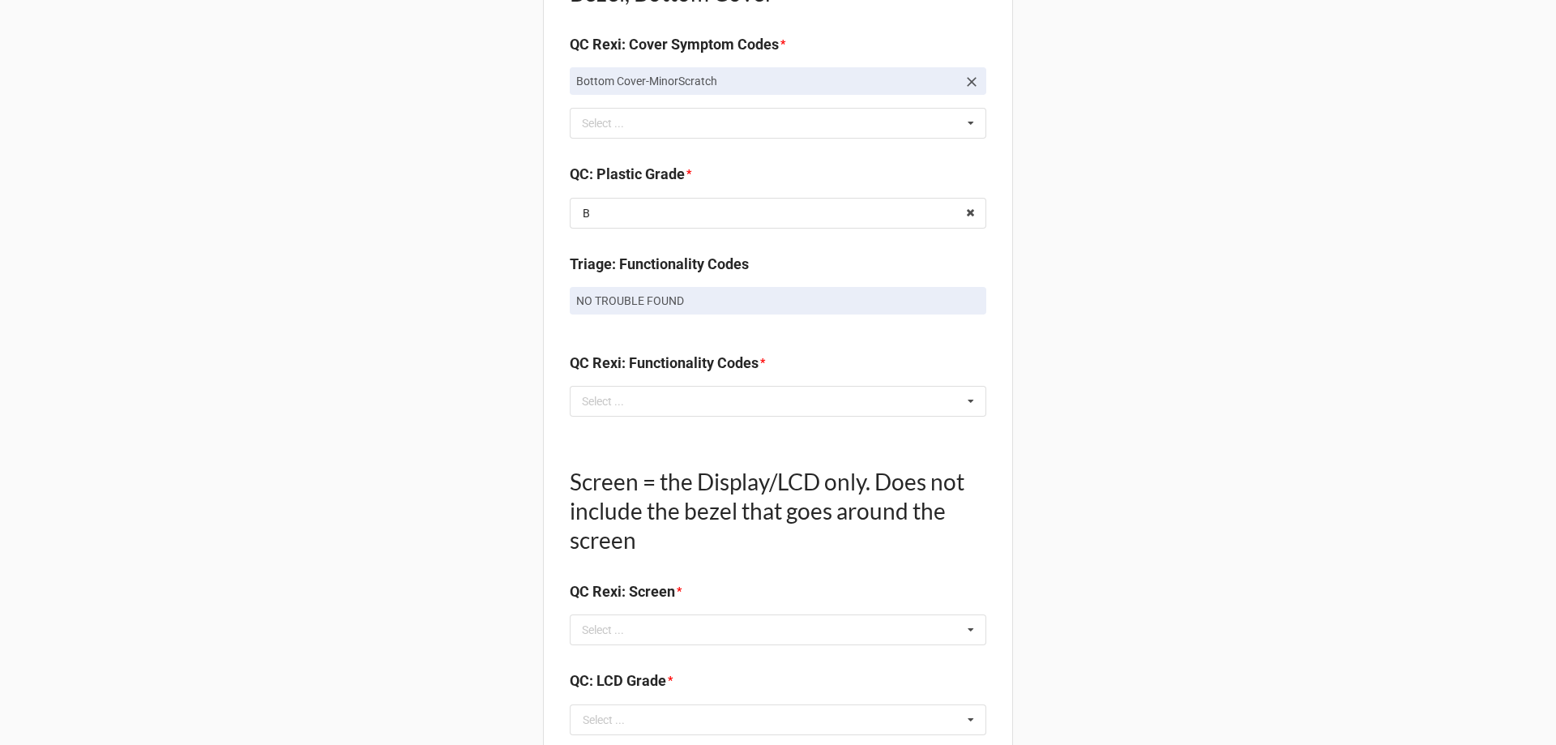
scroll to position [1215, 0]
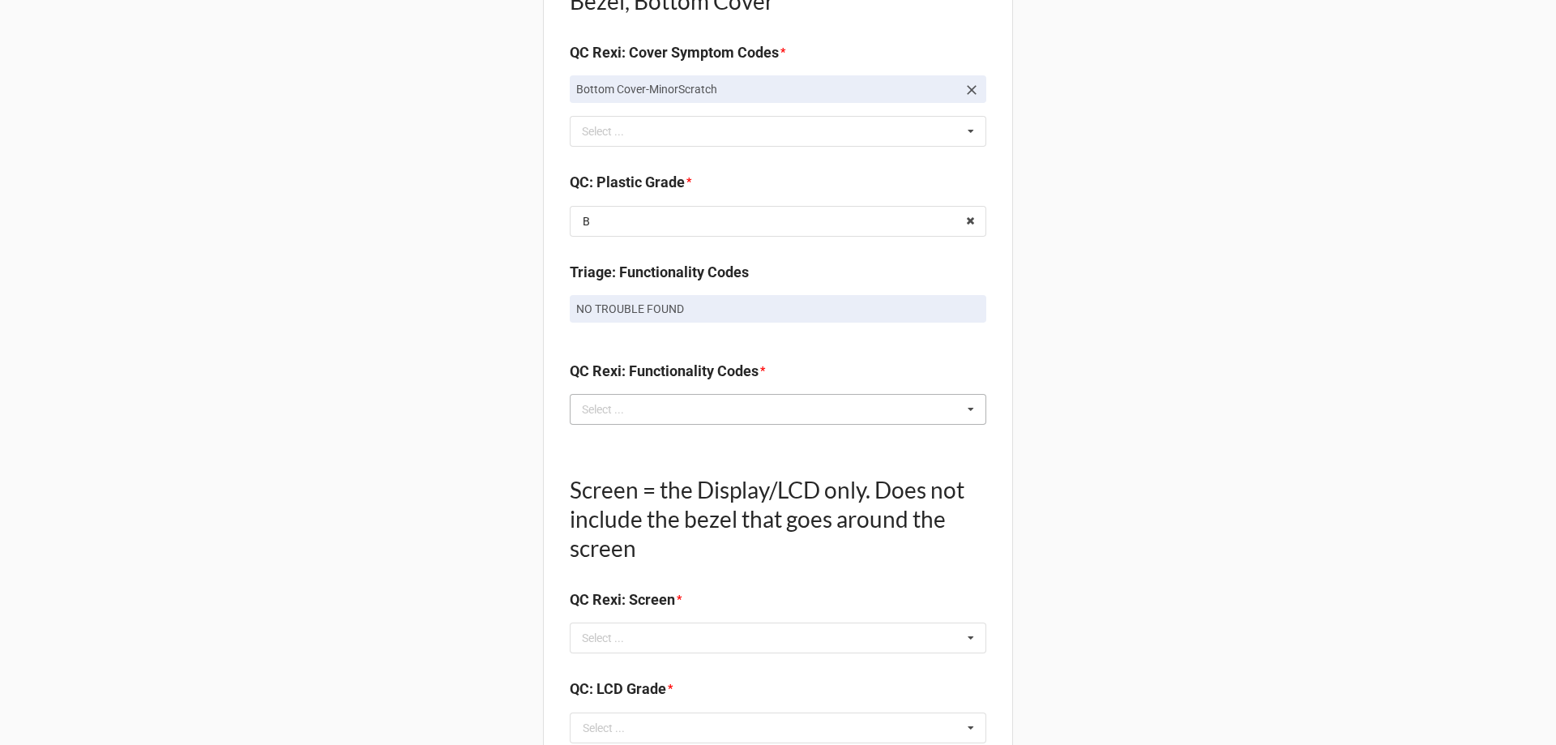
click at [631, 395] on div "Select ... Keyboard-Missing Keys Keyboard-MultipleKeysBad Fan-NotWorking Speake…" at bounding box center [778, 409] width 416 height 31
type input "exc"
click at [646, 433] on span "Battery-Health_Excellent" at bounding box center [644, 439] width 123 height 13
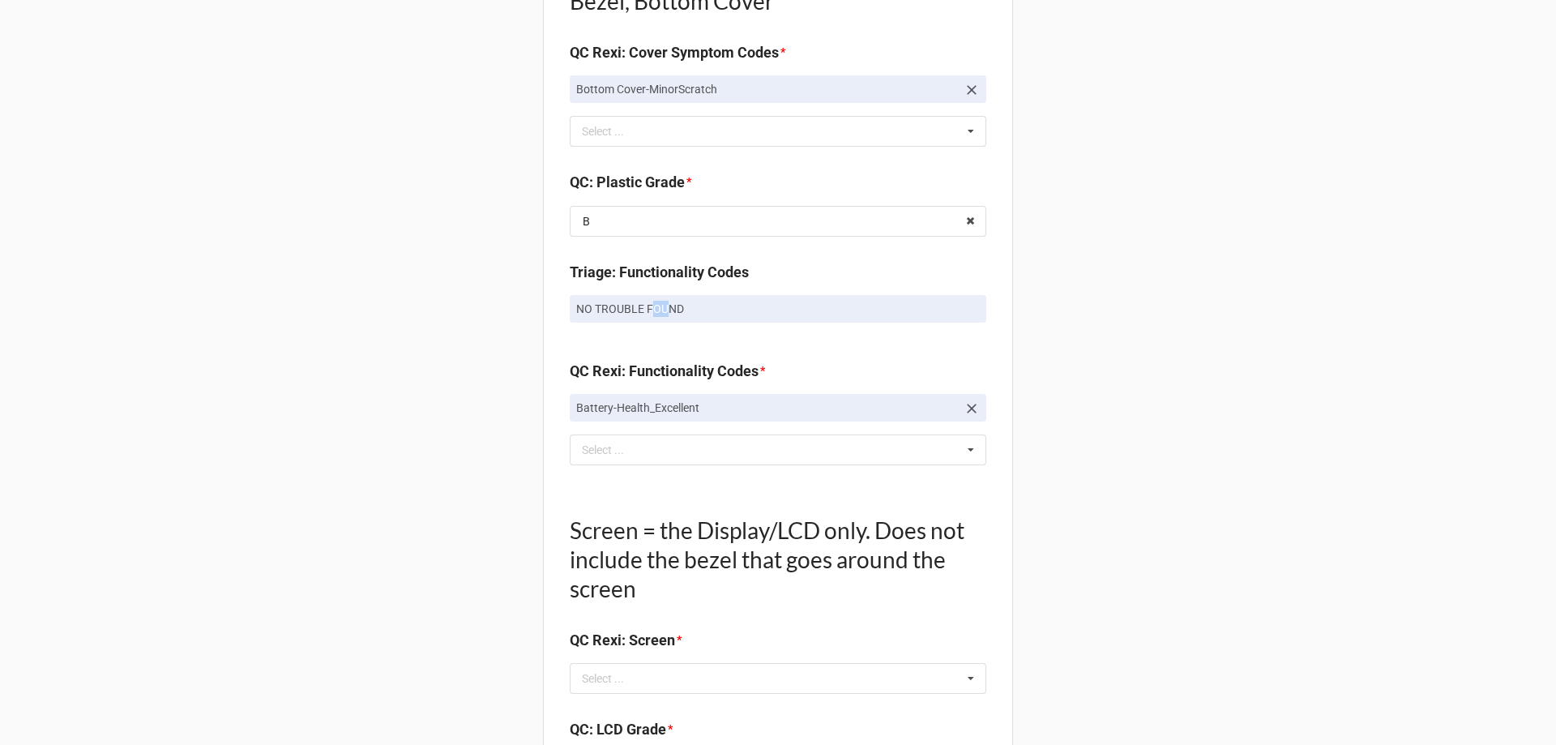
drag, startPoint x: 648, startPoint y: 316, endPoint x: 662, endPoint y: 308, distance: 16.0
click at [662, 309] on p "NO TROUBLE FOUND" at bounding box center [777, 309] width 403 height 16
click at [588, 308] on p "NO TROUBLE FOUND" at bounding box center [777, 309] width 403 height 16
drag, startPoint x: 570, startPoint y: 308, endPoint x: 736, endPoint y: 310, distance: 166.1
click at [736, 310] on link "NO TROUBLE FOUND" at bounding box center [778, 309] width 416 height 28
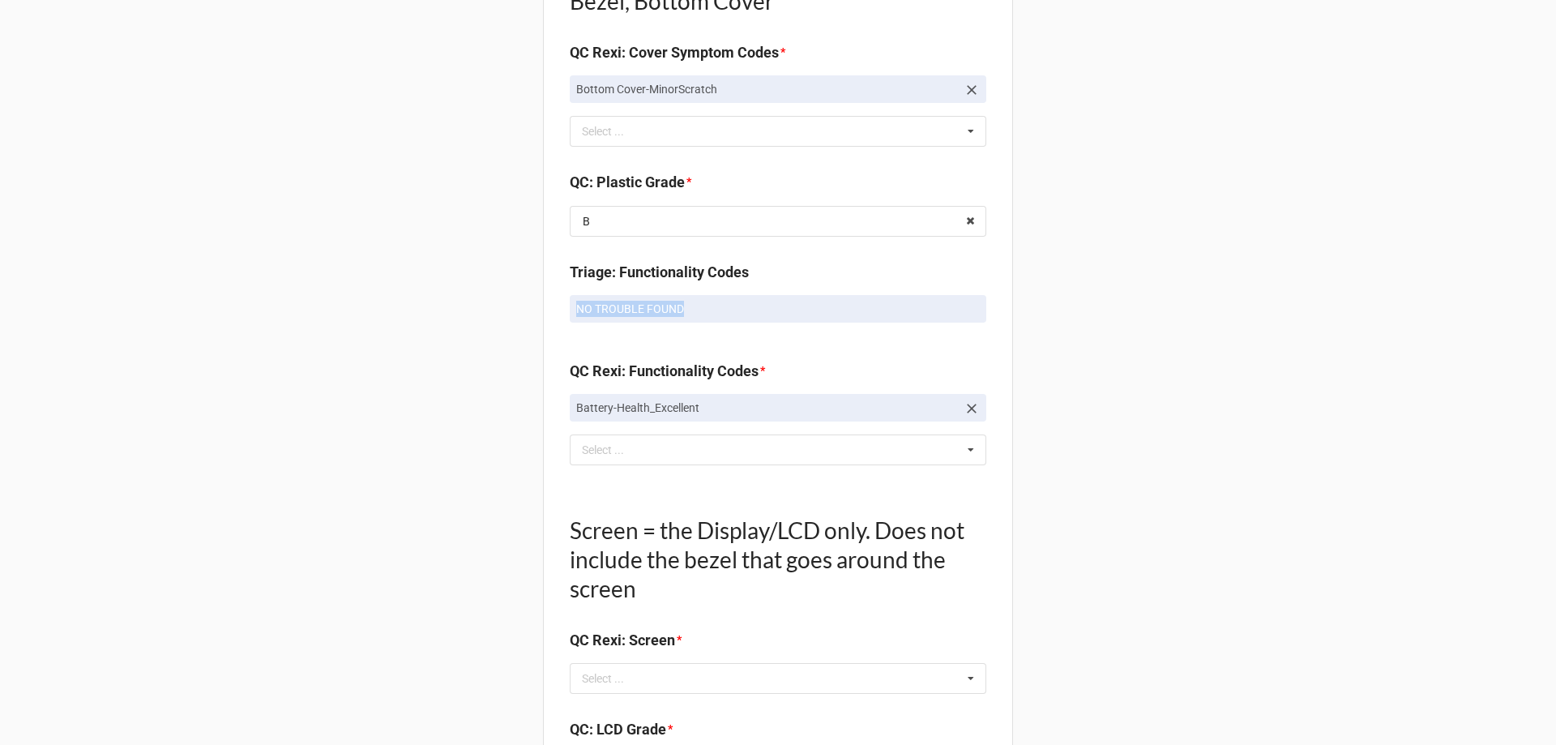
click at [737, 311] on p "NO TROUBLE FOUND" at bounding box center [777, 309] width 403 height 16
drag, startPoint x: 673, startPoint y: 403, endPoint x: 729, endPoint y: 403, distance: 55.9
click at [729, 403] on p "Battery-Health_Excellent" at bounding box center [766, 407] width 381 height 16
click at [734, 397] on link "Battery-Health_Excellent" at bounding box center [778, 408] width 416 height 28
drag, startPoint x: 624, startPoint y: 308, endPoint x: 699, endPoint y: 312, distance: 75.5
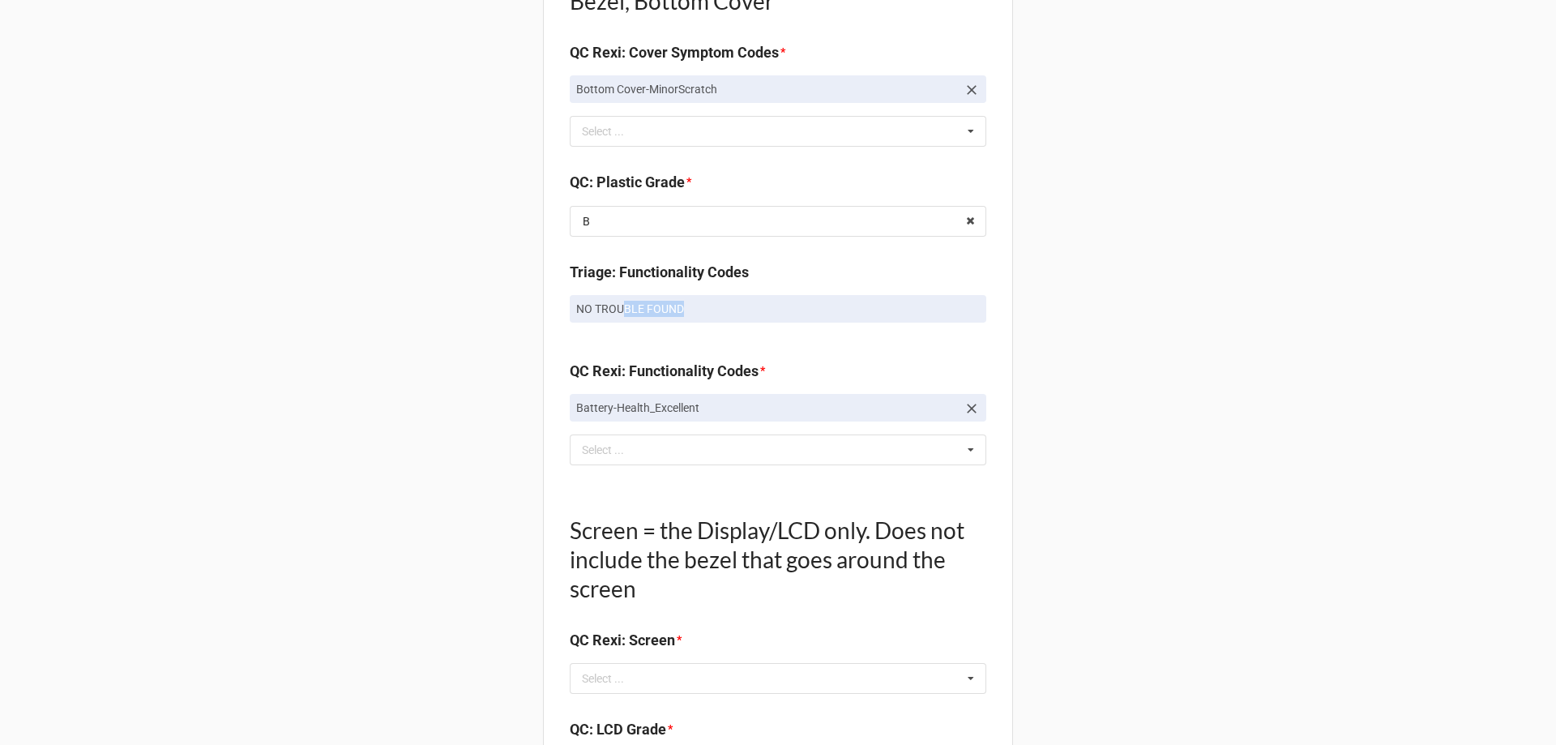
click at [699, 312] on p "NO TROUBLE FOUND" at bounding box center [777, 309] width 403 height 16
click at [685, 408] on p "Battery-Health_Excellent" at bounding box center [766, 407] width 381 height 16
drag, startPoint x: 668, startPoint y: 308, endPoint x: 507, endPoint y: 307, distance: 160.4
click at [507, 307] on div "Back Receiving Triage Imaging Cleaning Tech & Repair QC Packing Order Picking R…" at bounding box center [778, 201] width 1556 height 2833
drag, startPoint x: 644, startPoint y: 457, endPoint x: 666, endPoint y: 468, distance: 24.3
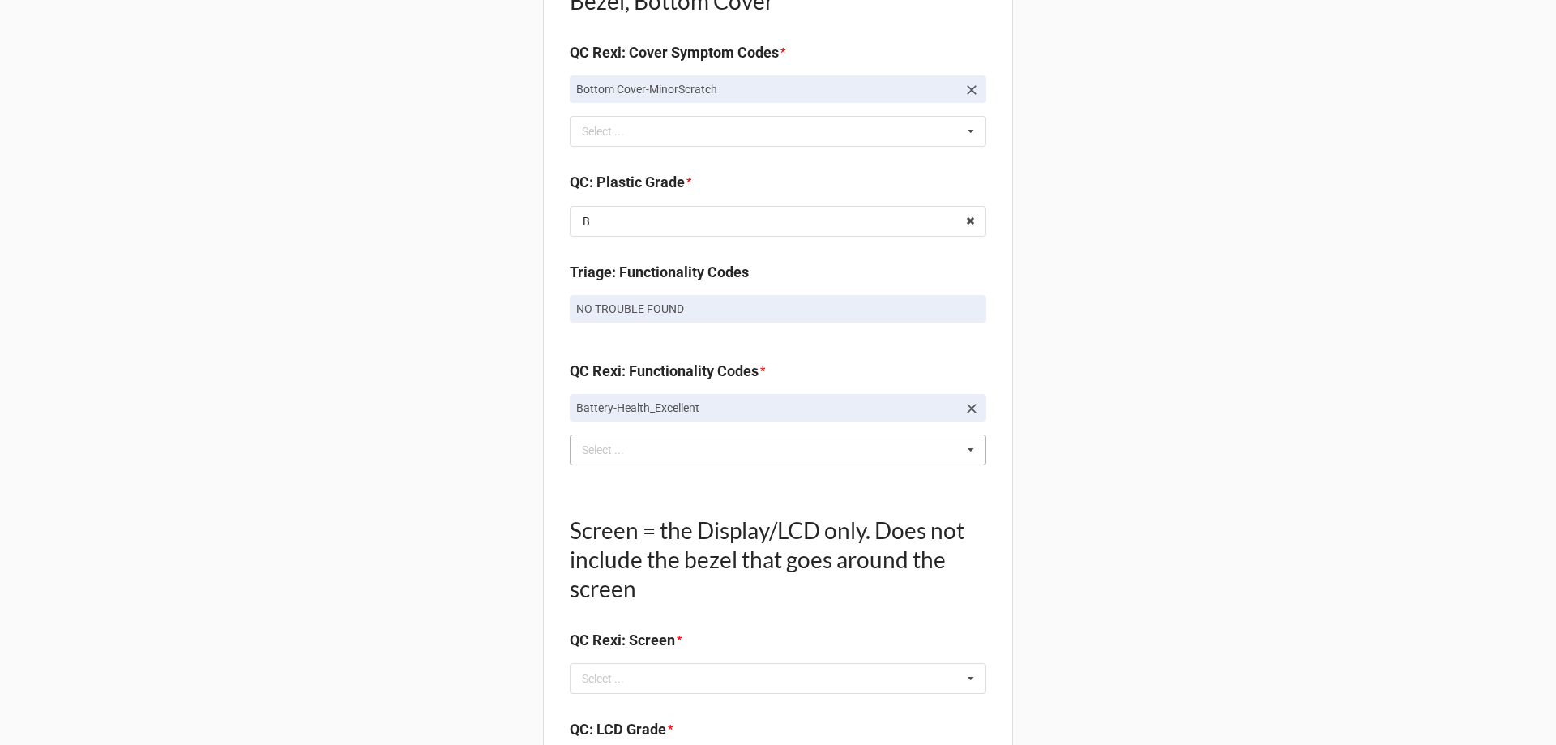
click at [644, 458] on div "exc Select ... Keyboard-Missing Keys Keyboard-MultipleKeysBad Fan-NotWorking Sp…" at bounding box center [778, 449] width 416 height 31
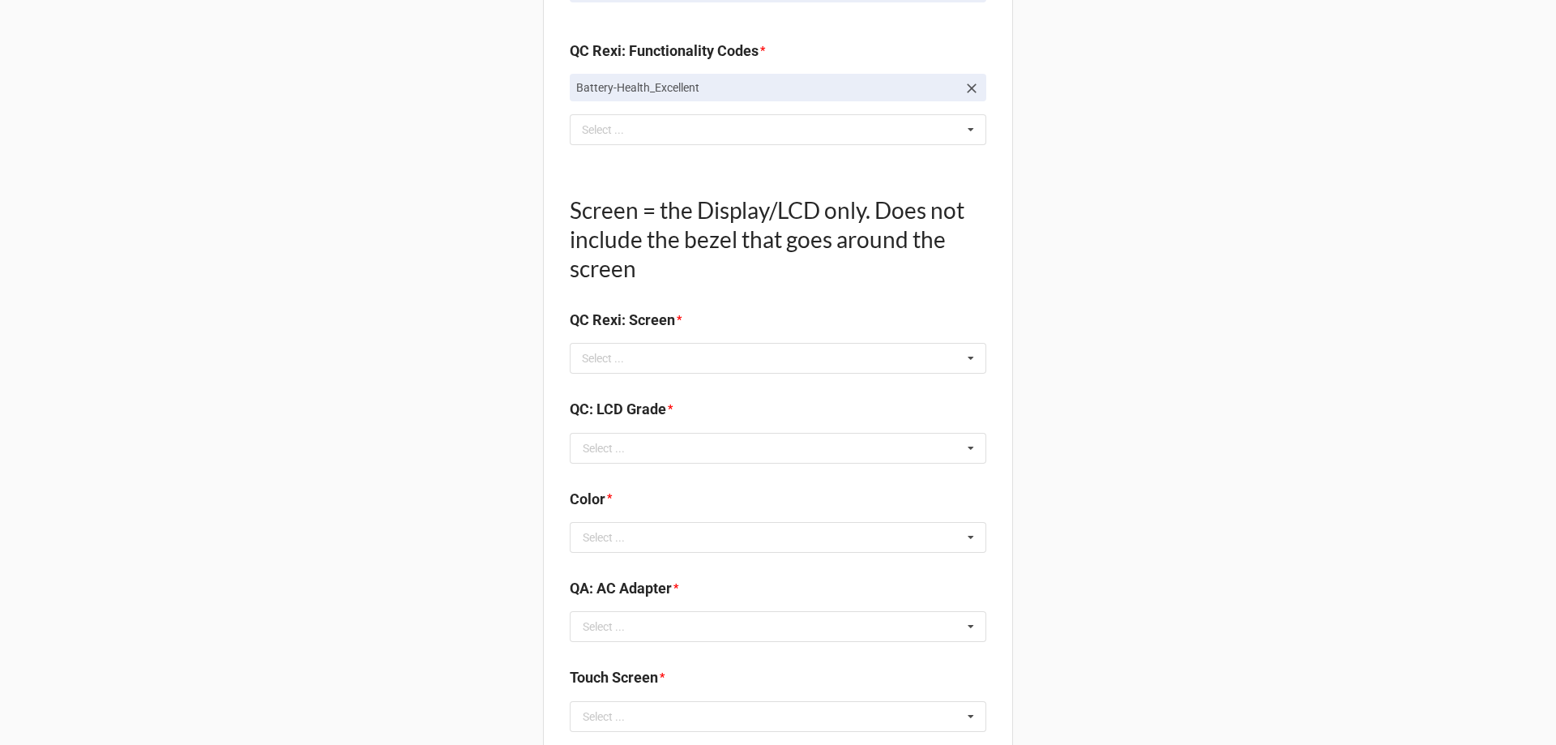
scroll to position [1539, 0]
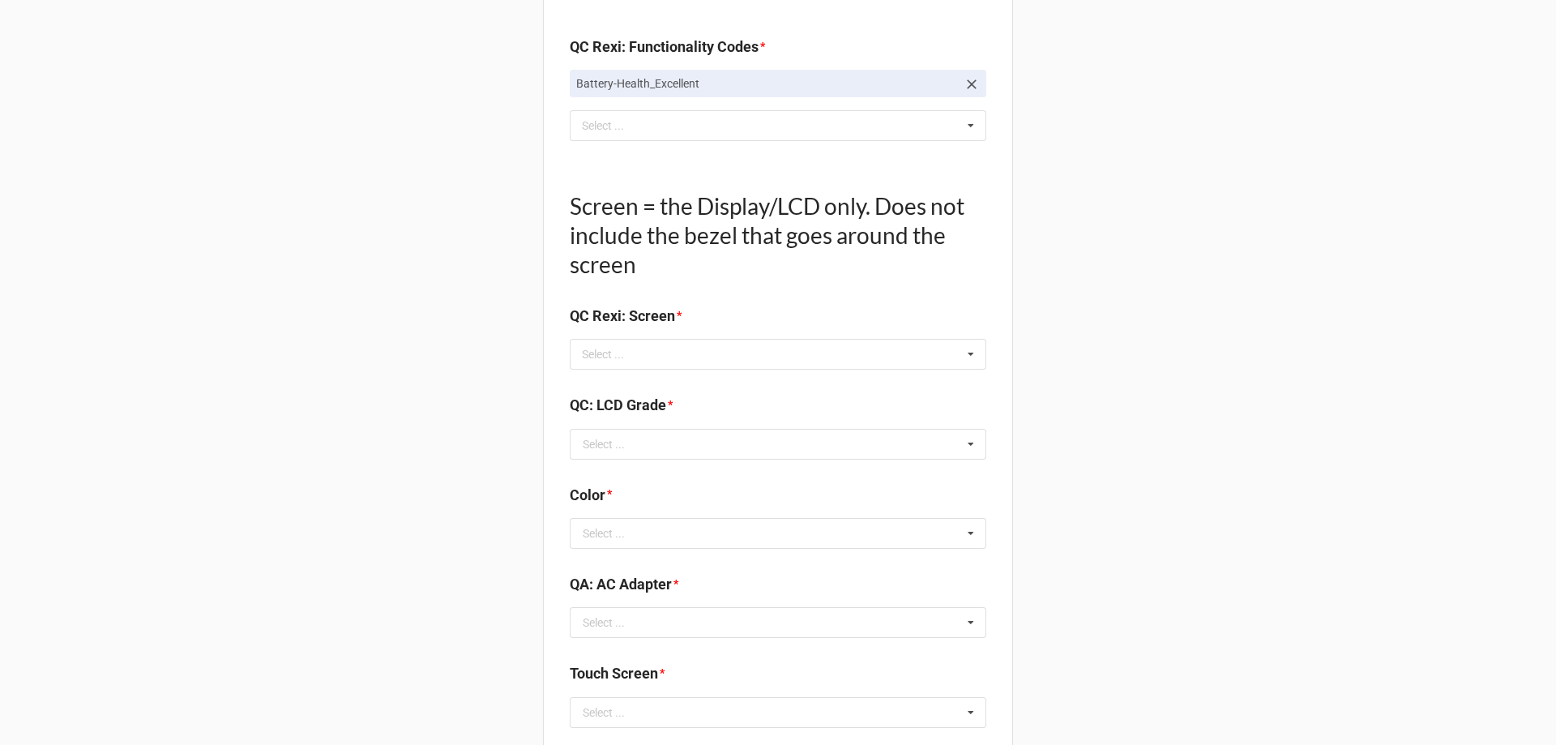
drag, startPoint x: 583, startPoint y: 202, endPoint x: 617, endPoint y: 202, distance: 33.2
click at [617, 202] on h1 "Screen = the Display/LCD only. Does not include the bezel that goes around the …" at bounding box center [778, 235] width 416 height 88
click at [664, 344] on div "Select ... No results found." at bounding box center [778, 354] width 416 height 31
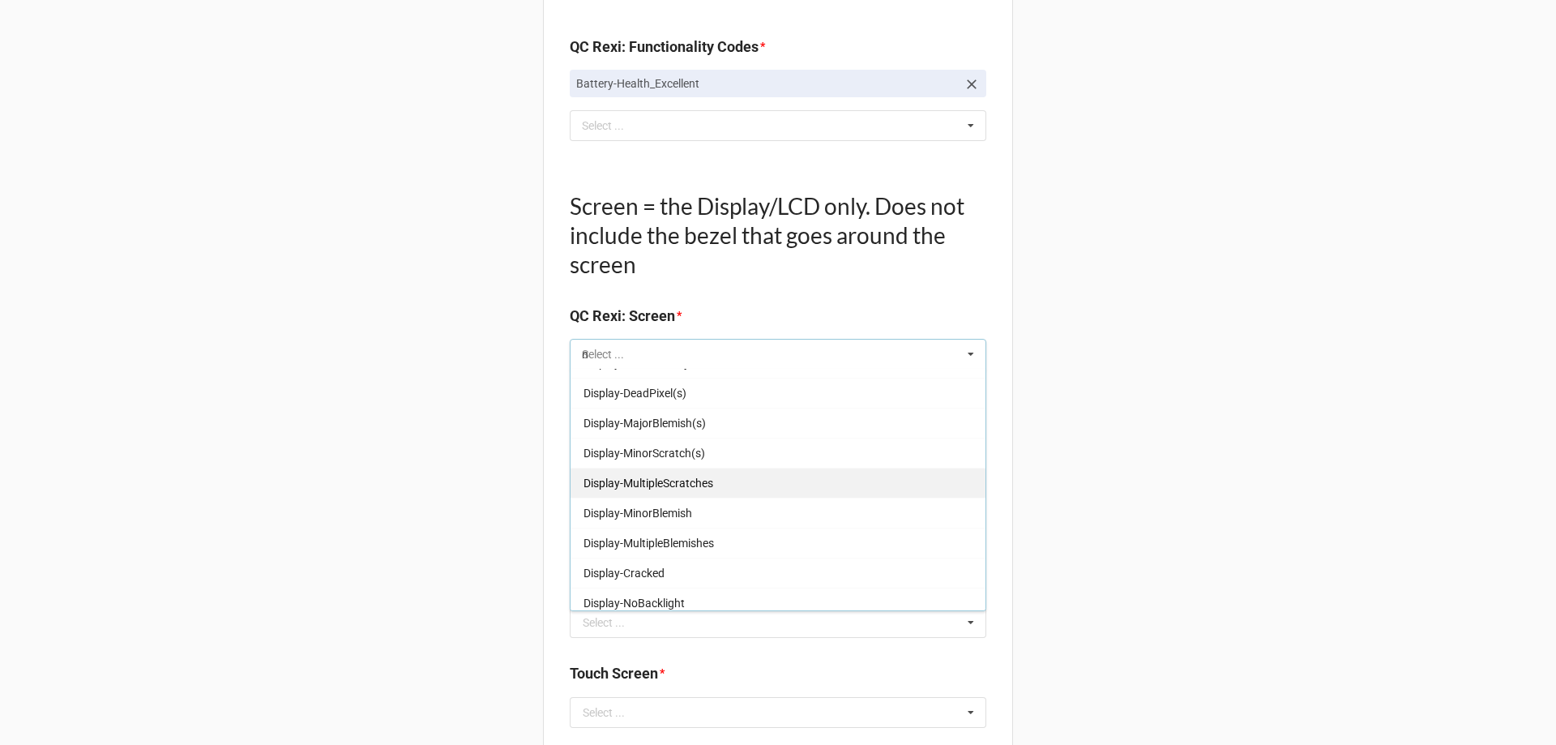
scroll to position [0, 0]
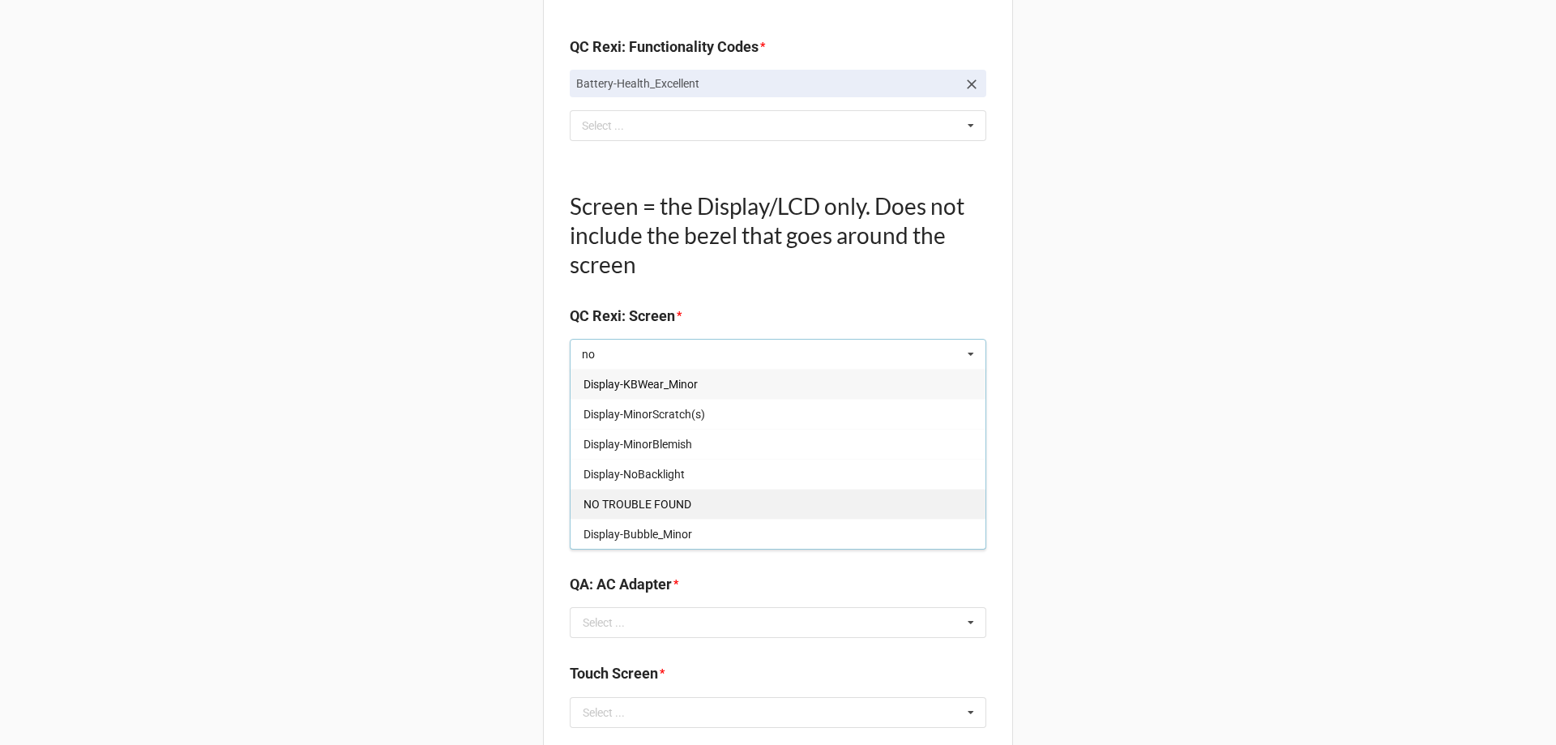
type input "no"
click at [721, 498] on div "NO TROUBLE FOUND" at bounding box center [777, 504] width 415 height 30
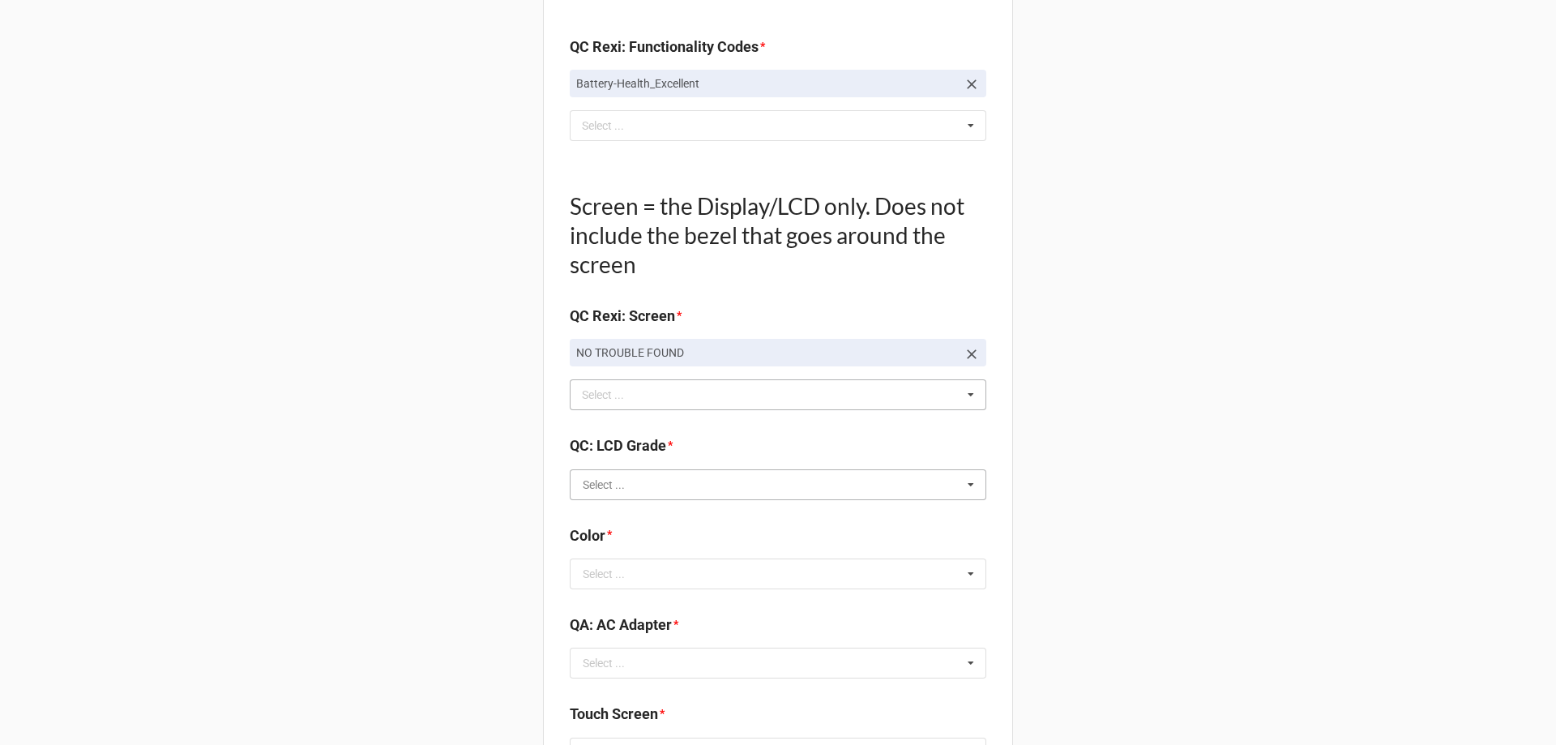
click at [640, 490] on input "text" at bounding box center [778, 484] width 415 height 29
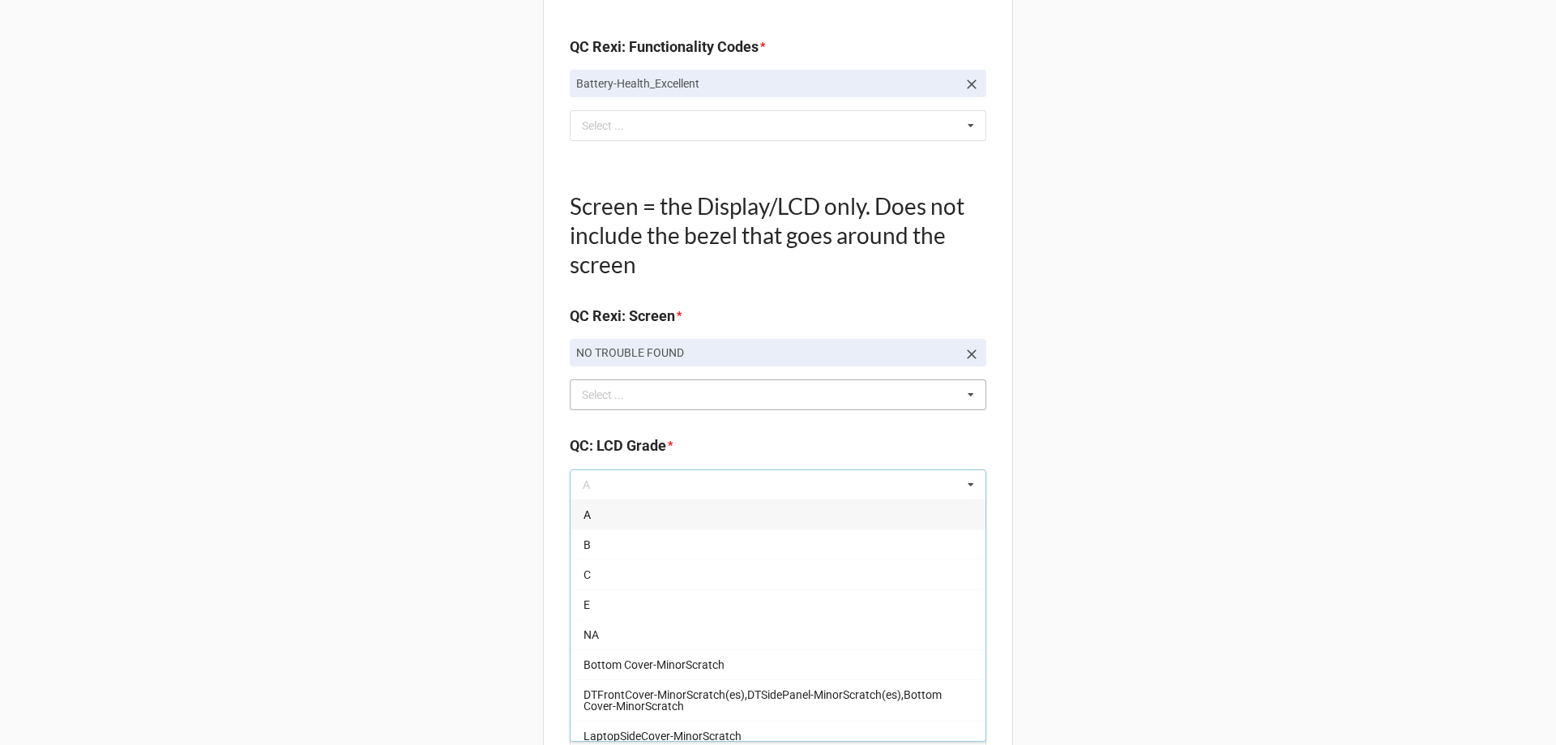
click at [637, 506] on div "A" at bounding box center [777, 514] width 415 height 30
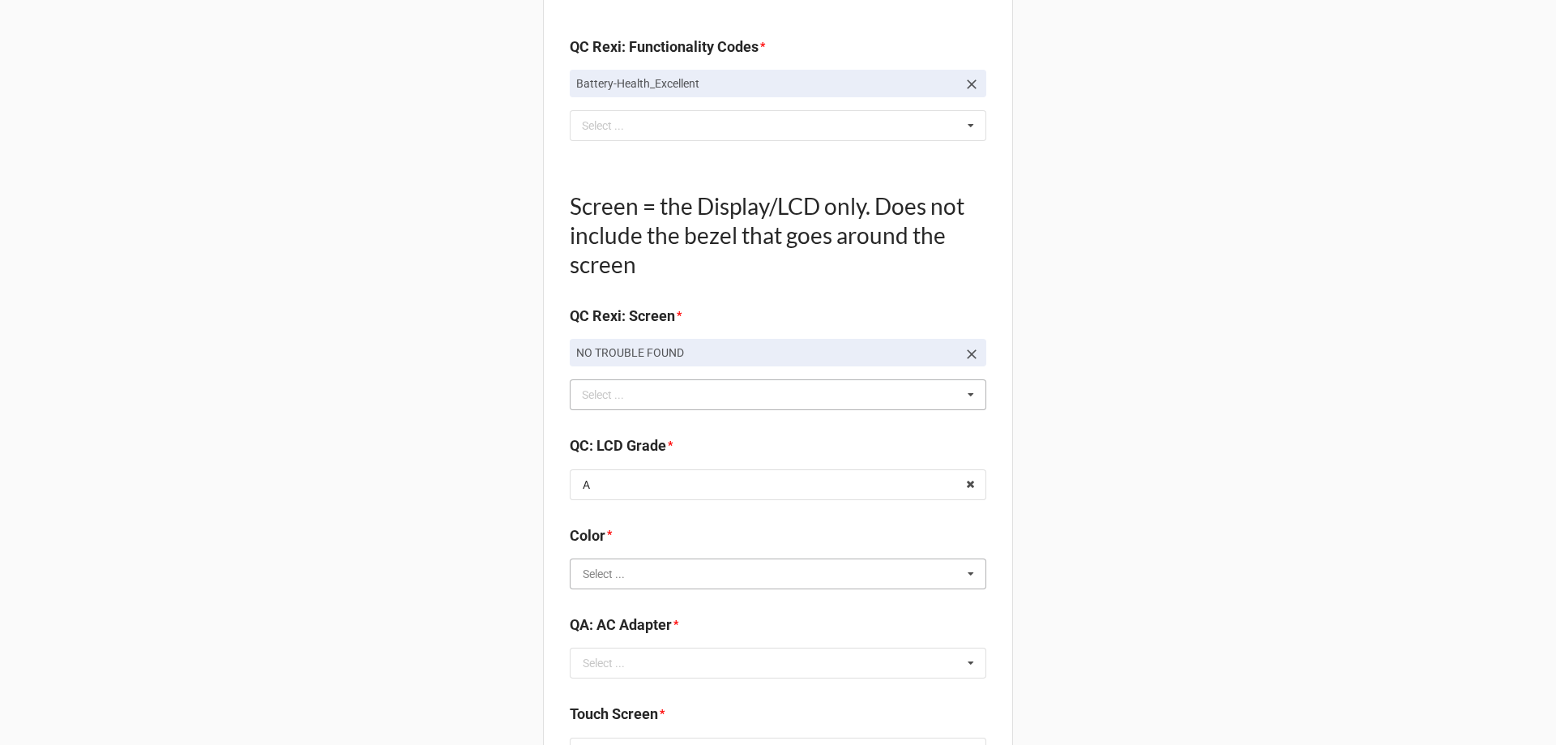
click at [620, 574] on input "text" at bounding box center [778, 573] width 415 height 29
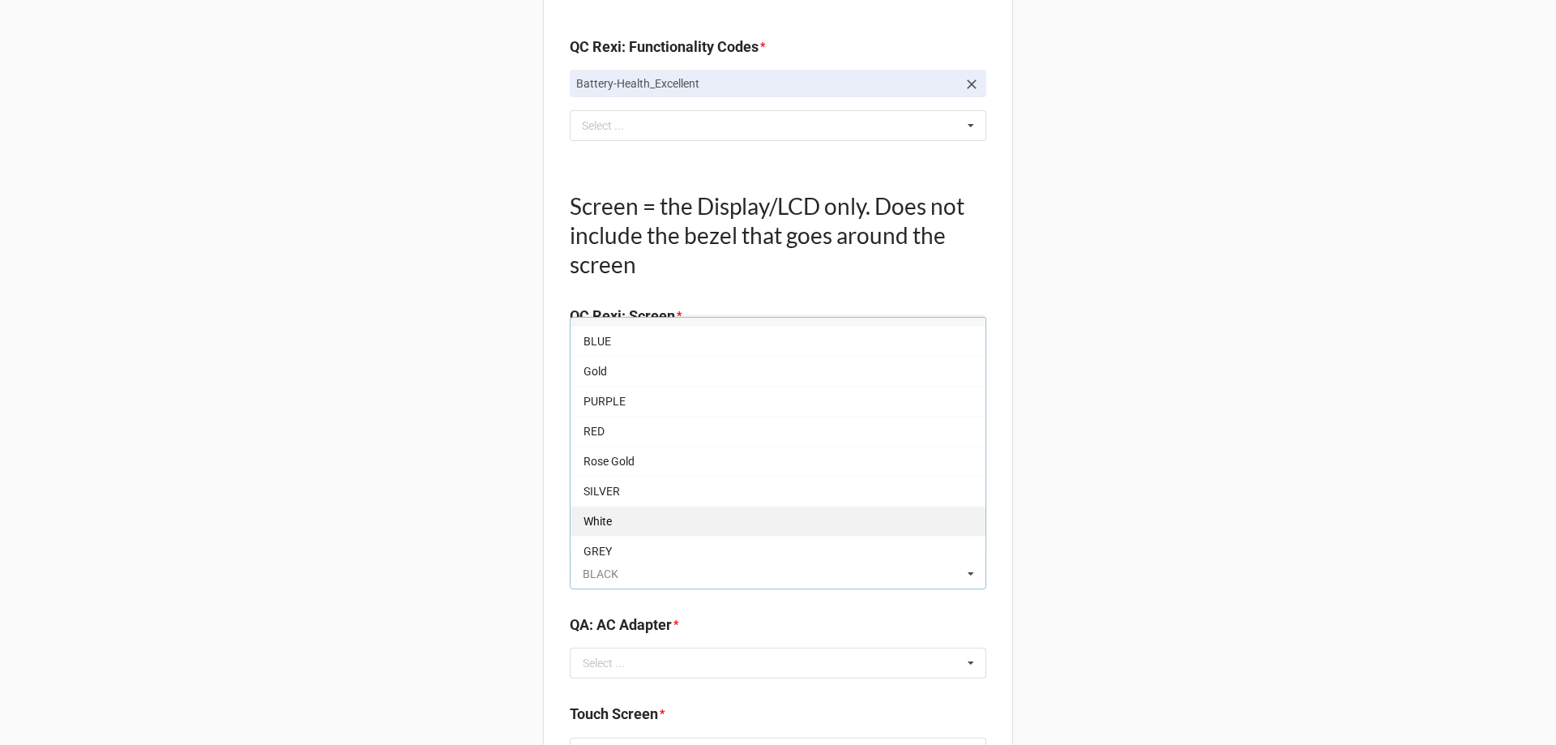
scroll to position [28, 0]
click at [610, 475] on div "SILVER" at bounding box center [777, 484] width 415 height 30
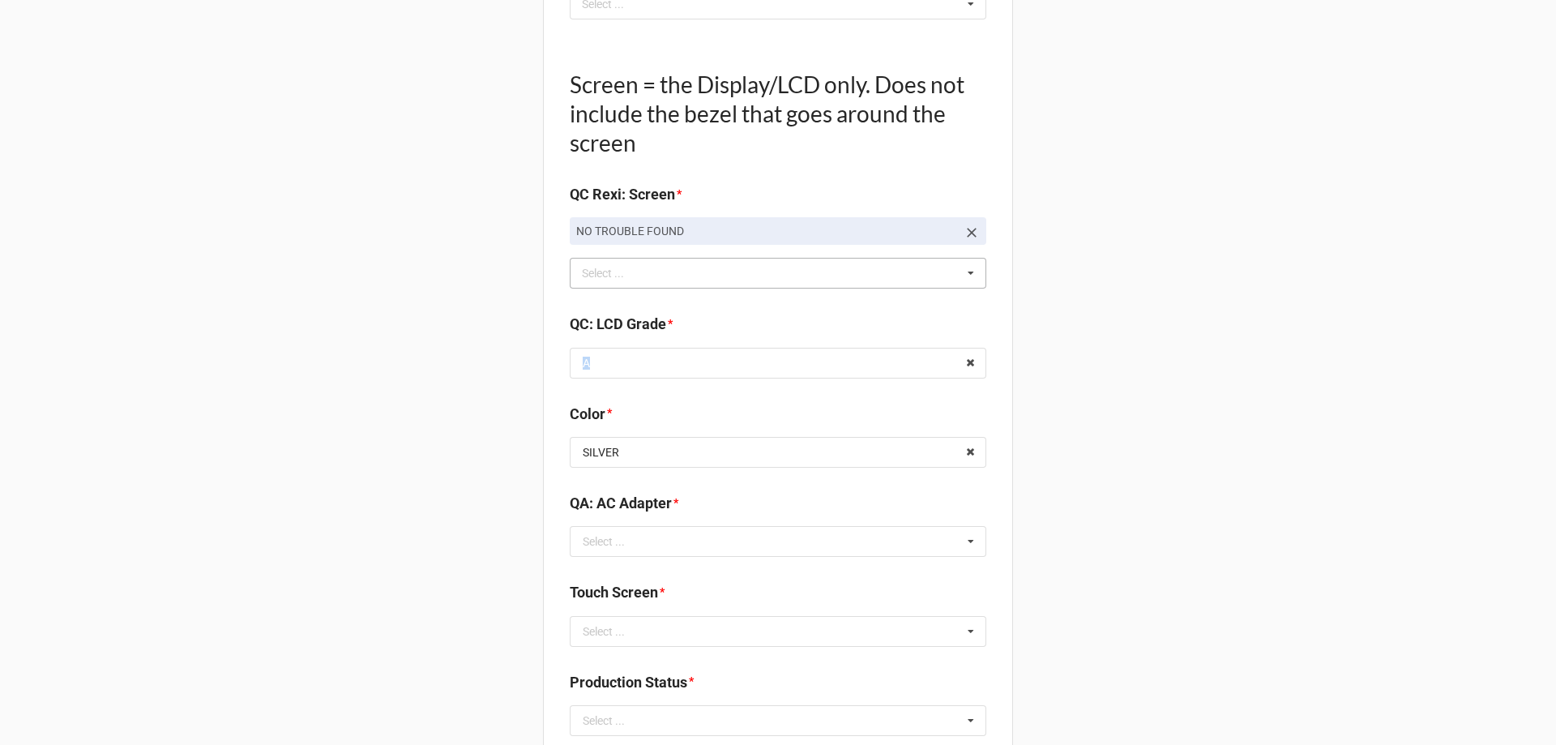
scroll to position [1783, 0]
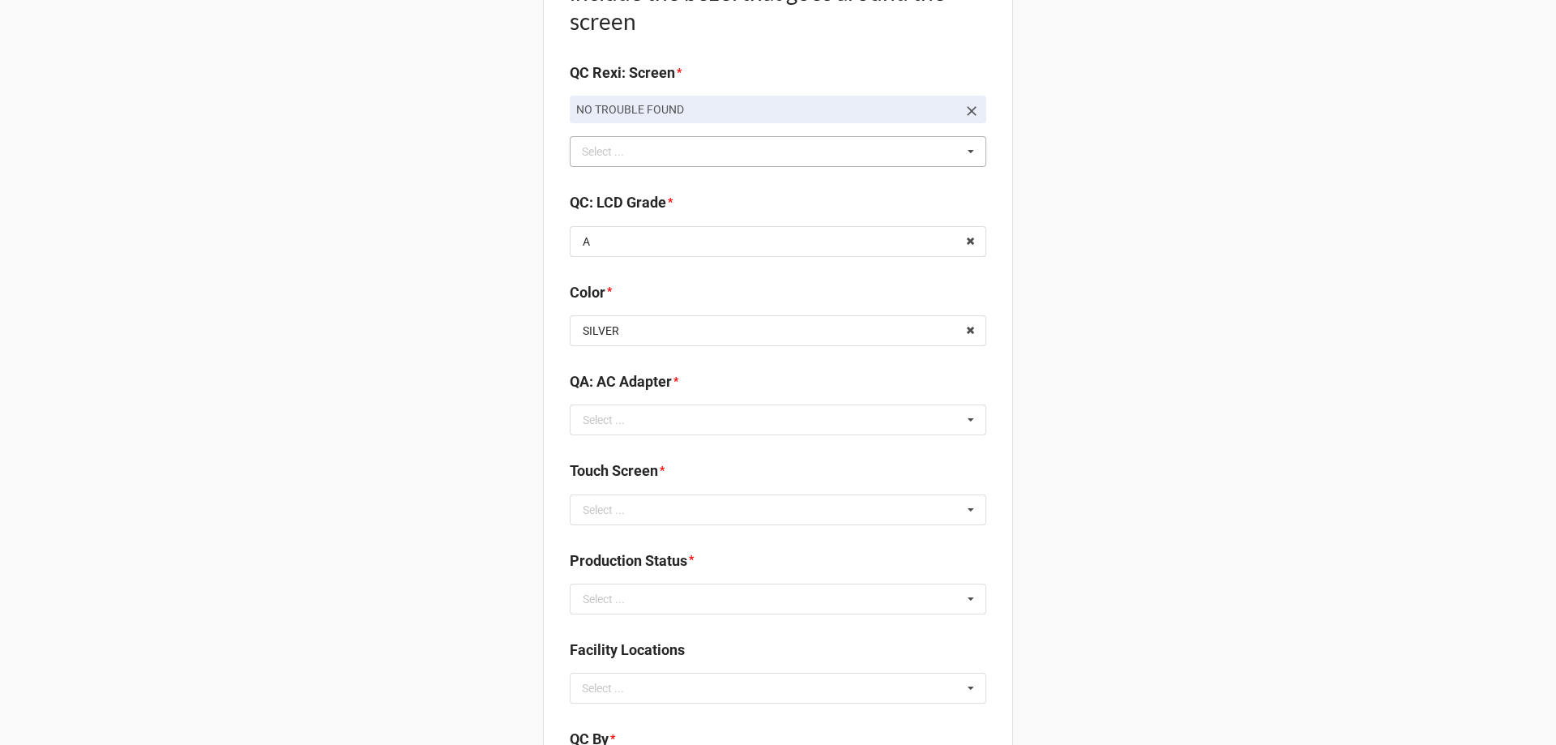
click at [618, 421] on div "Select ..." at bounding box center [604, 419] width 42 height 11
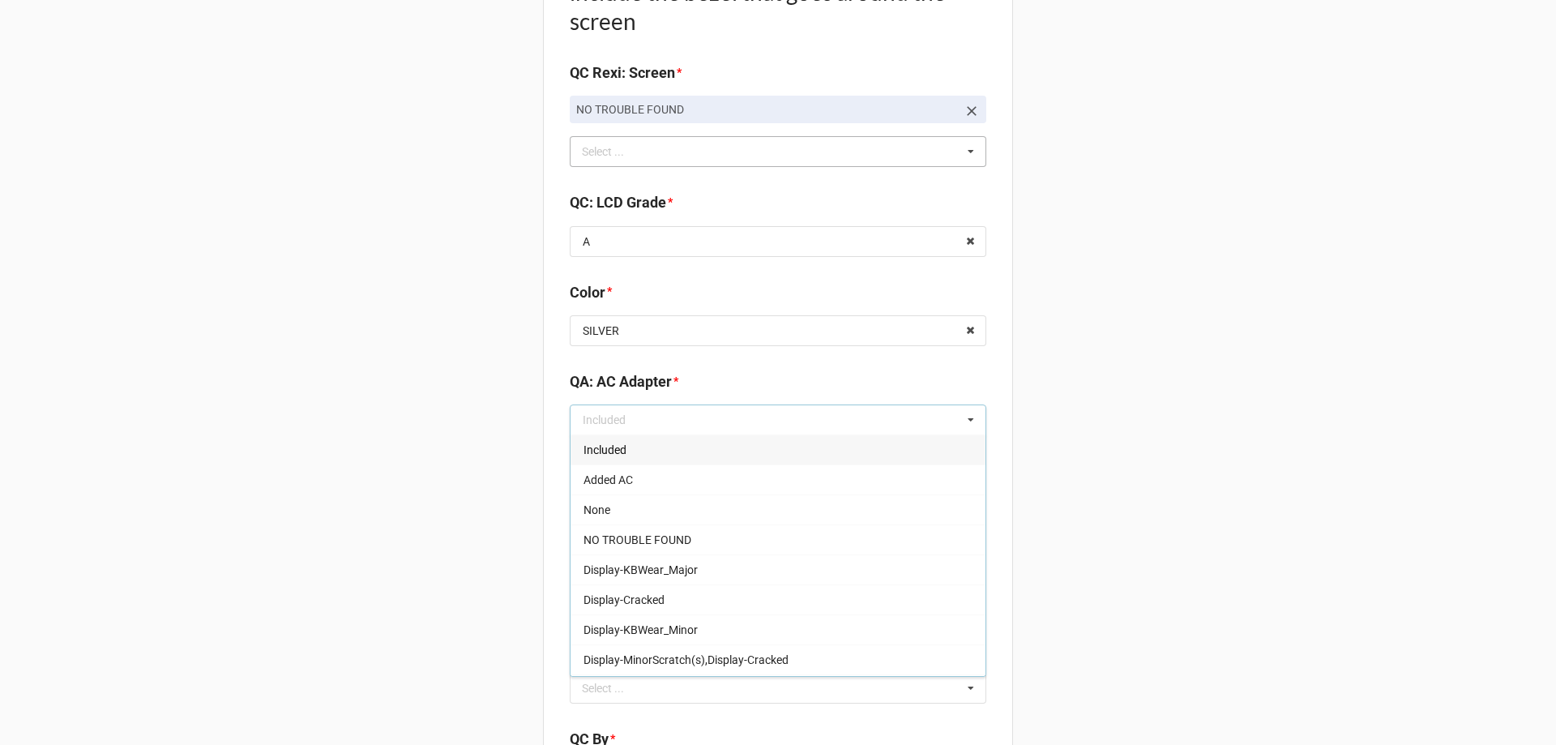
click at [620, 456] on span "Included" at bounding box center [604, 449] width 43 height 13
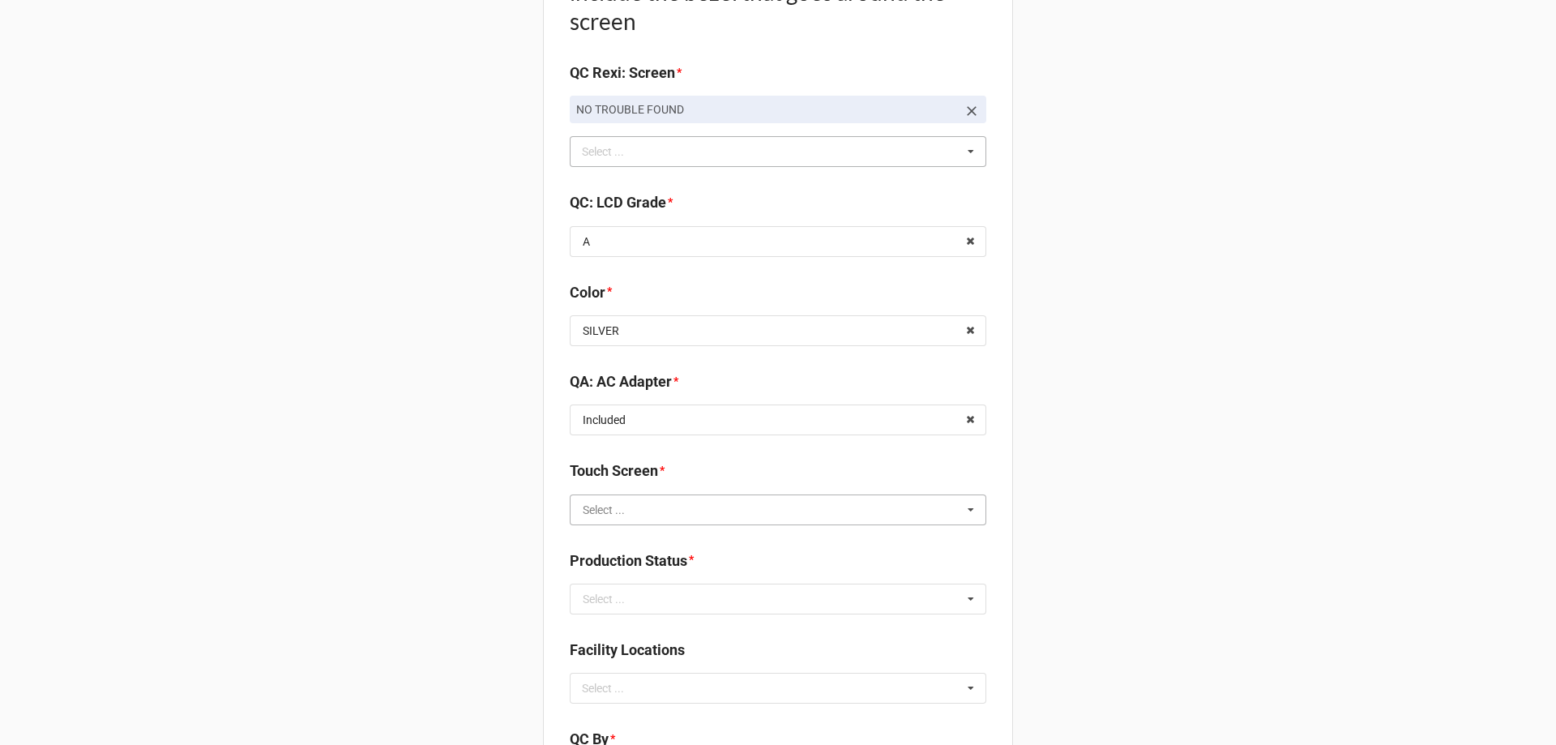
click at [624, 515] on input "text" at bounding box center [778, 509] width 415 height 29
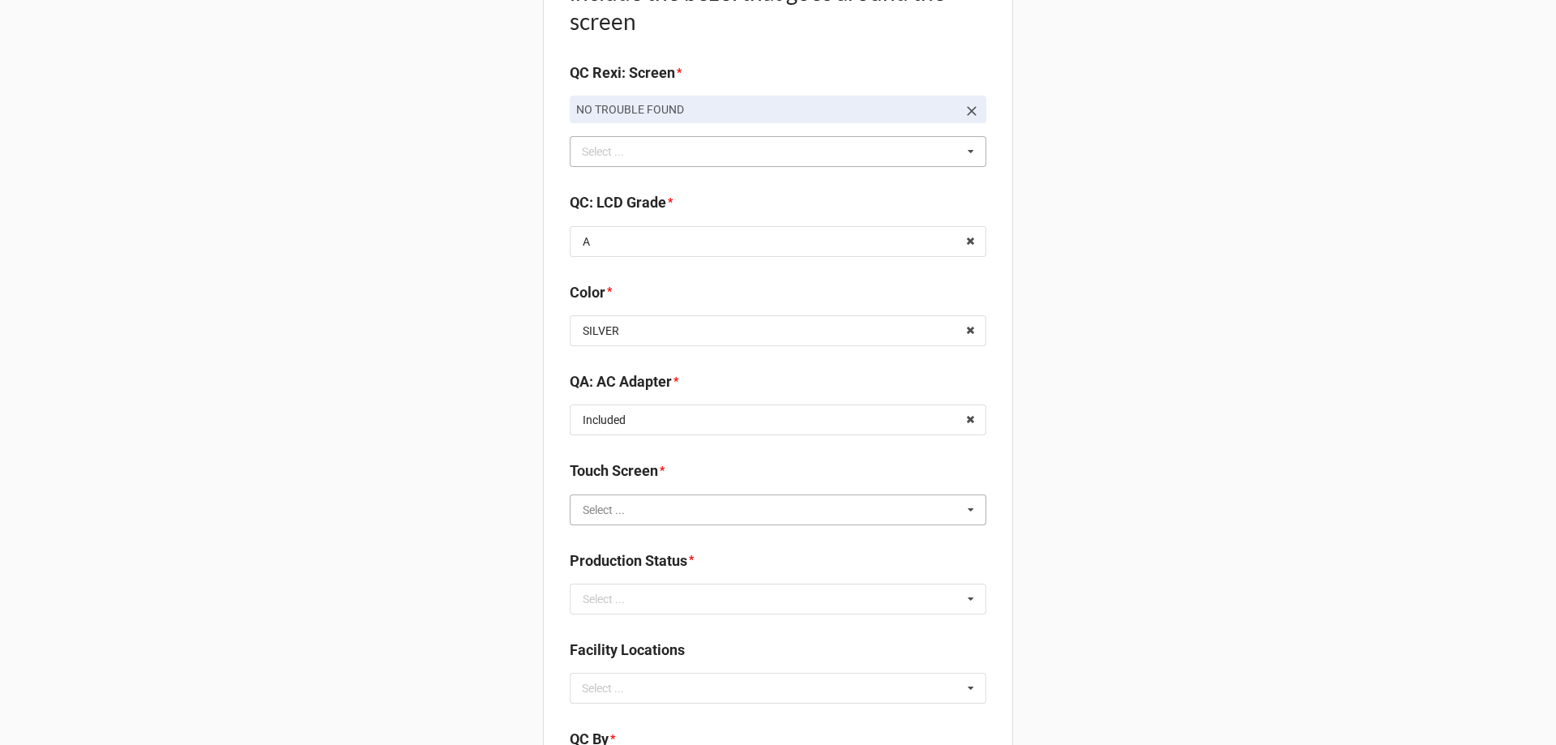
click at [626, 504] on input "text" at bounding box center [778, 509] width 415 height 29
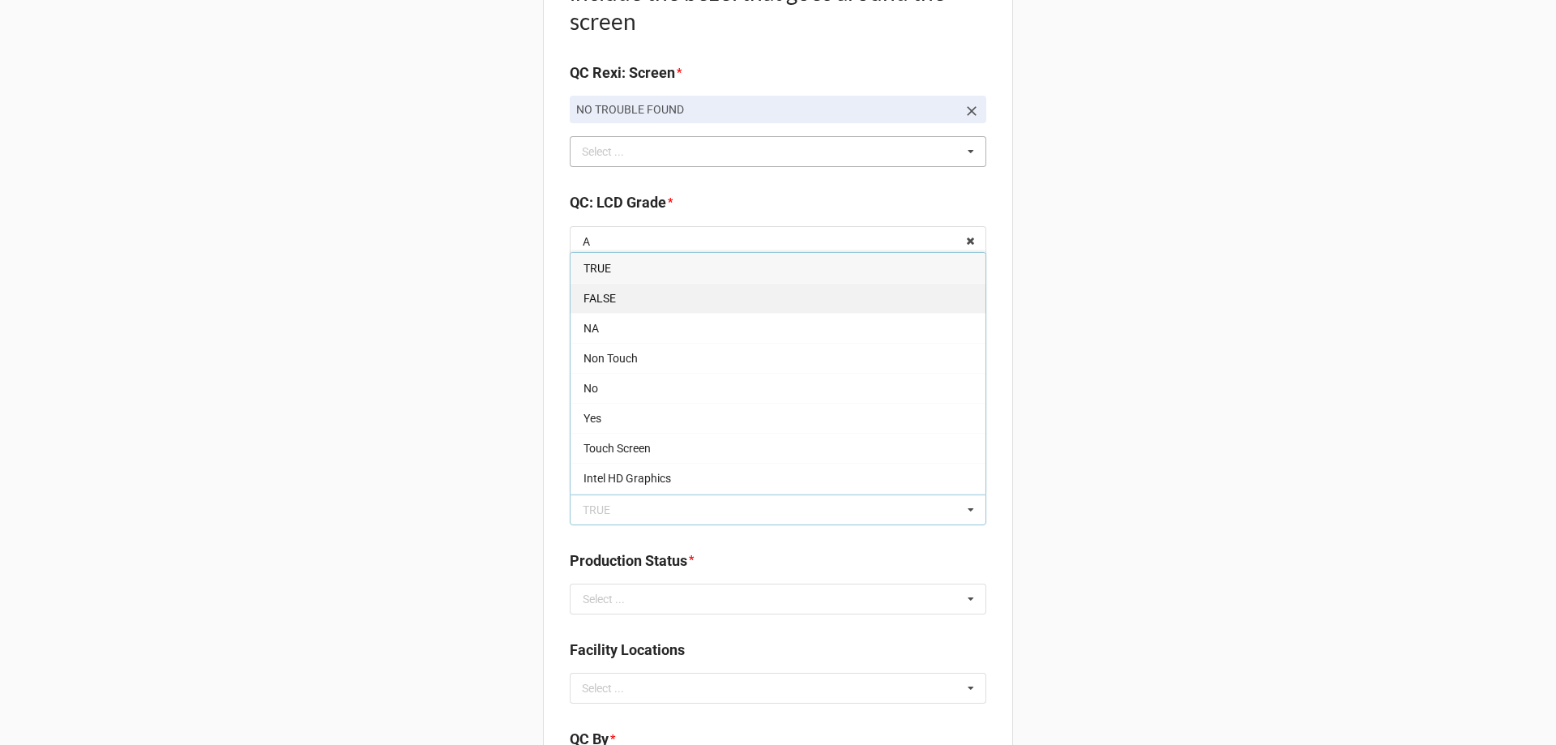
click at [604, 293] on span "FALSE" at bounding box center [599, 298] width 32 height 13
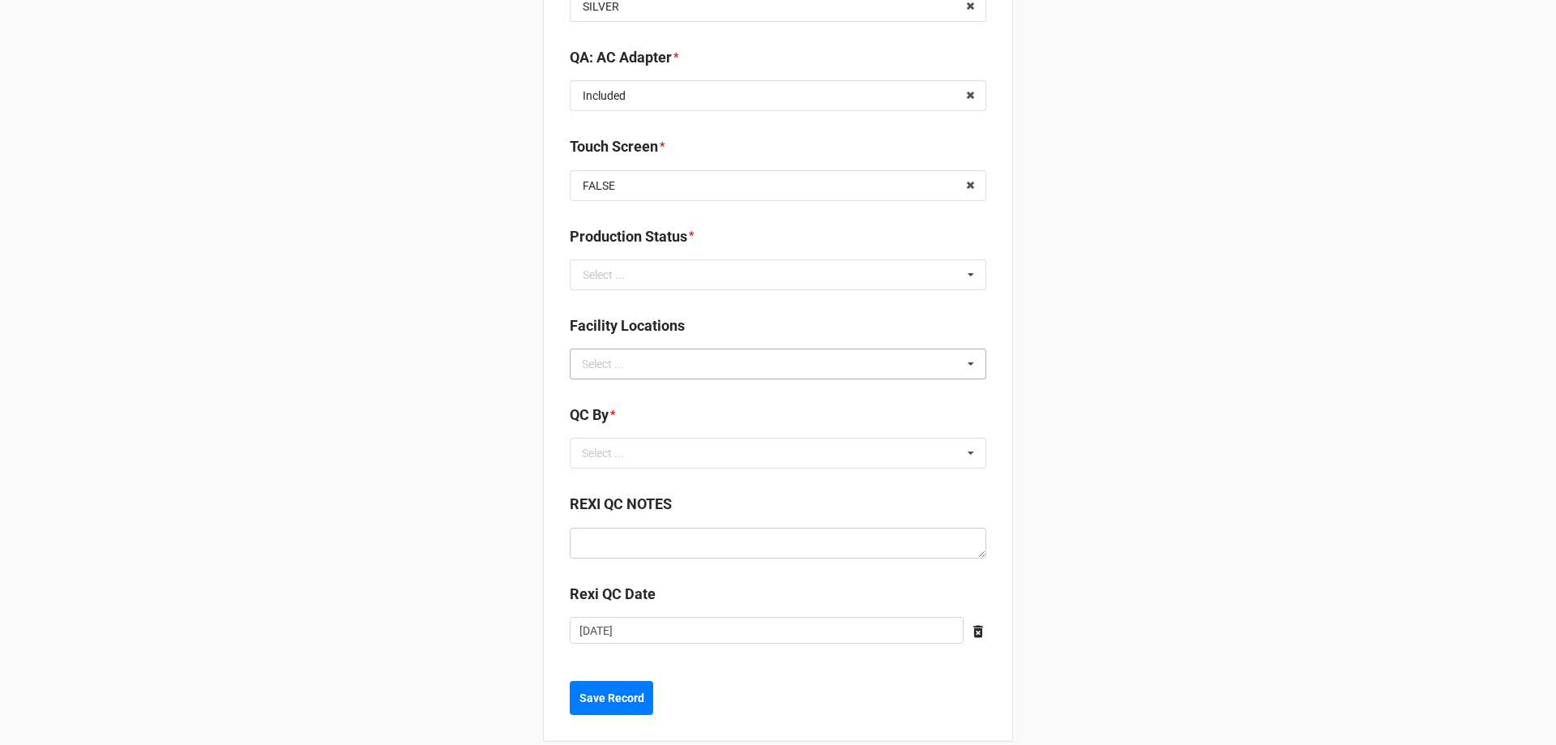
click at [642, 365] on div "Select ..." at bounding box center [613, 363] width 70 height 19
click at [608, 271] on div "Select ..." at bounding box center [604, 274] width 42 height 11
click at [626, 296] on div "Cleaning" at bounding box center [777, 304] width 415 height 30
click at [654, 453] on div "Select ... No results found." at bounding box center [778, 453] width 416 height 31
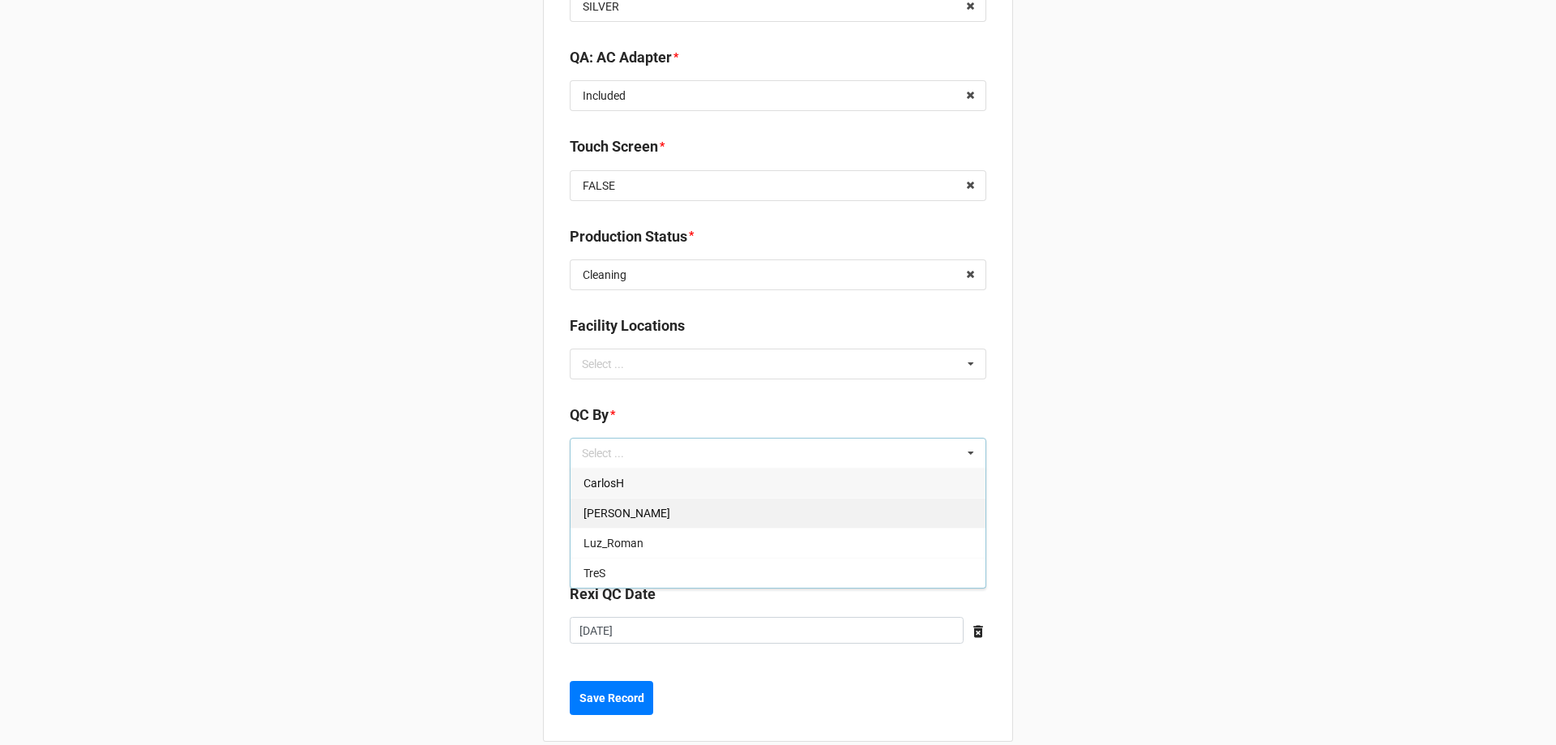
click at [608, 516] on span "Christian R" at bounding box center [626, 512] width 87 height 13
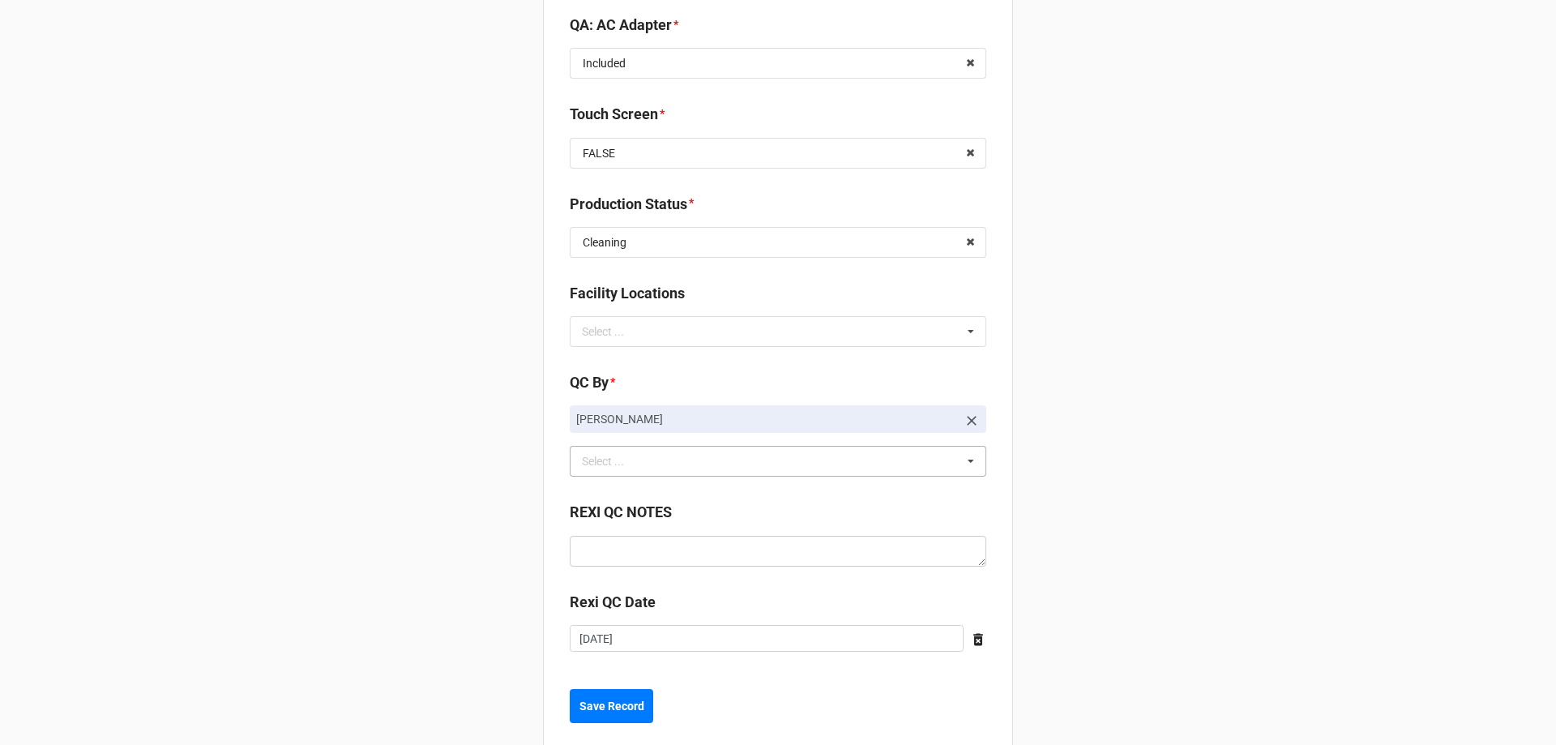
scroll to position [2170, 0]
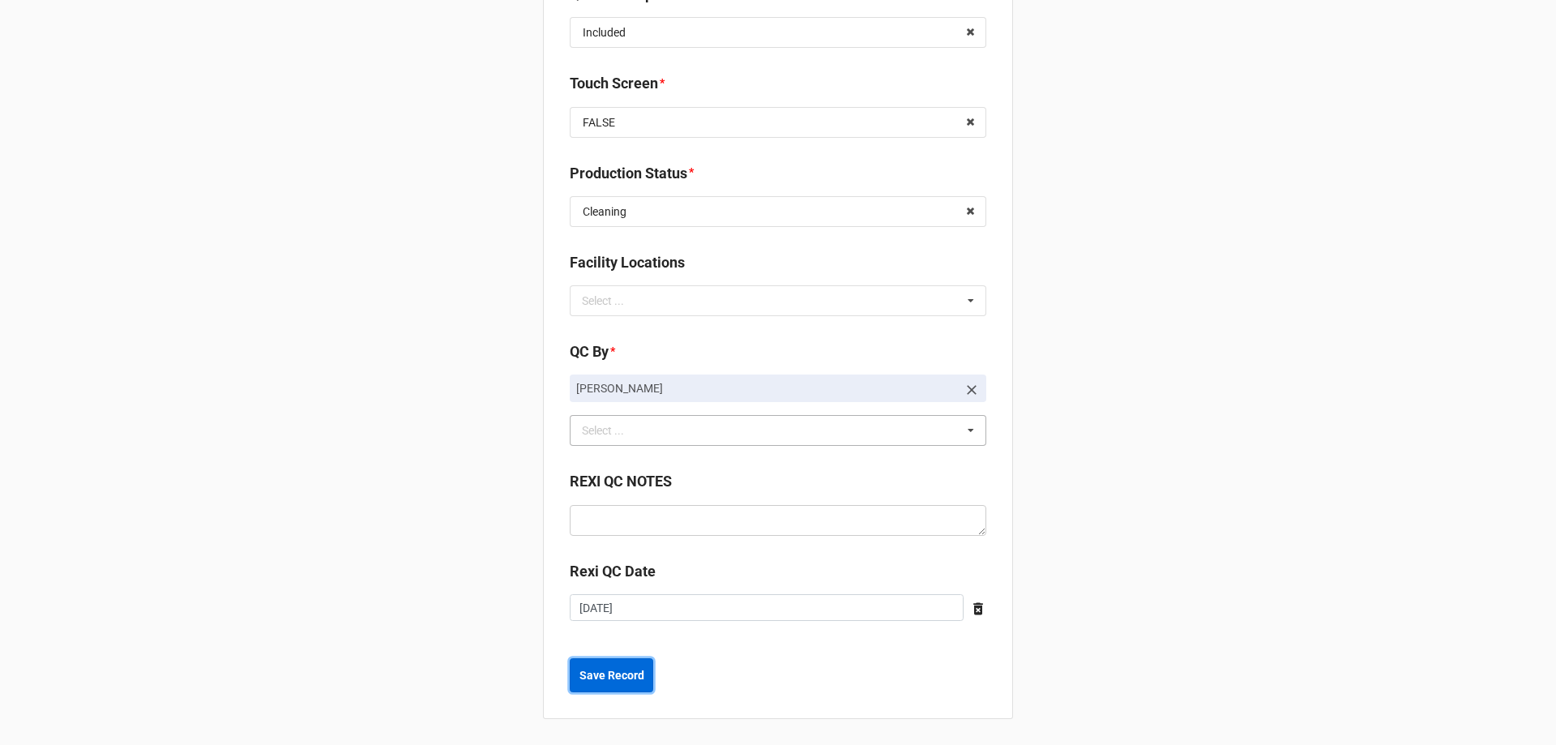
click at [620, 671] on b "Save Record" at bounding box center [611, 675] width 65 height 17
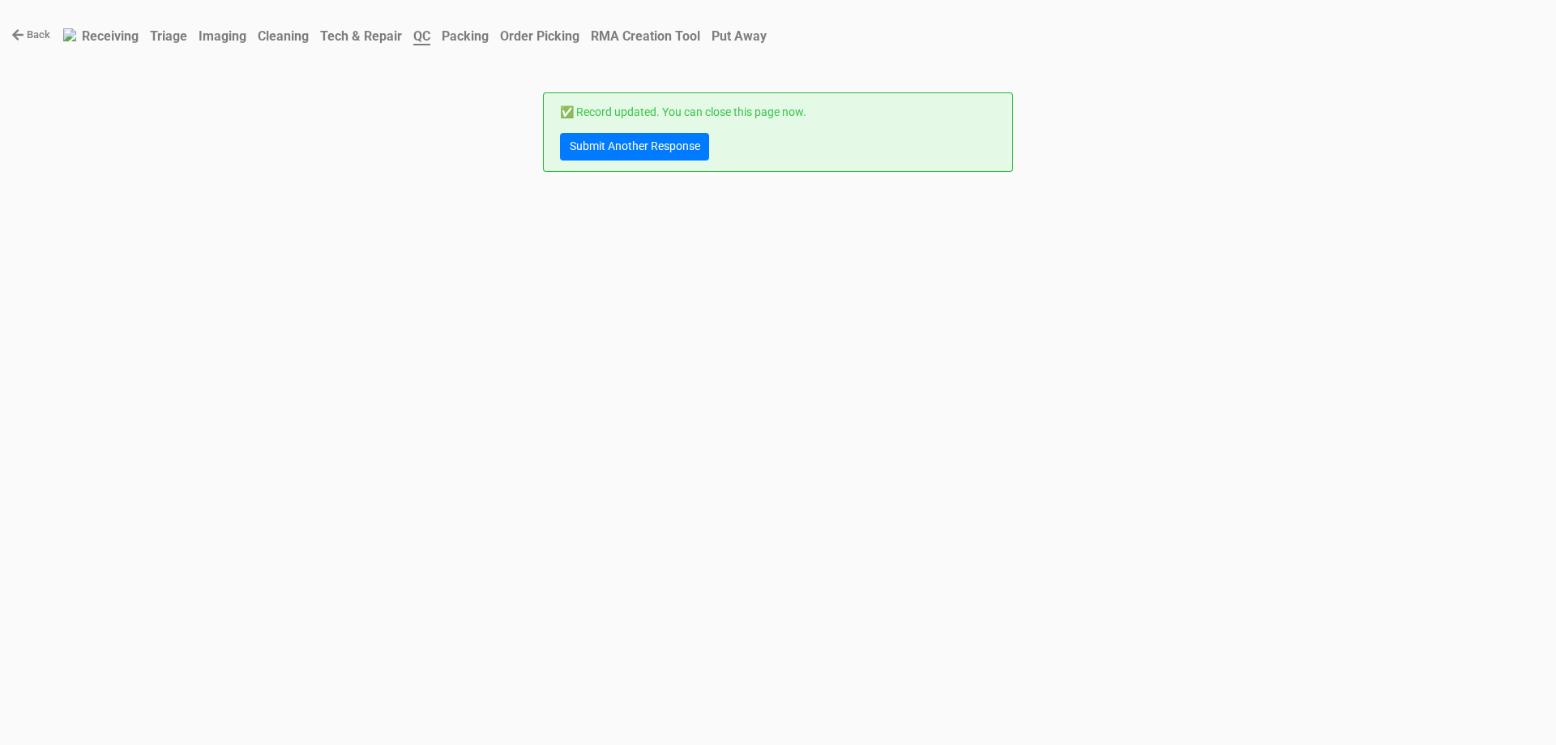
scroll to position [0, 0]
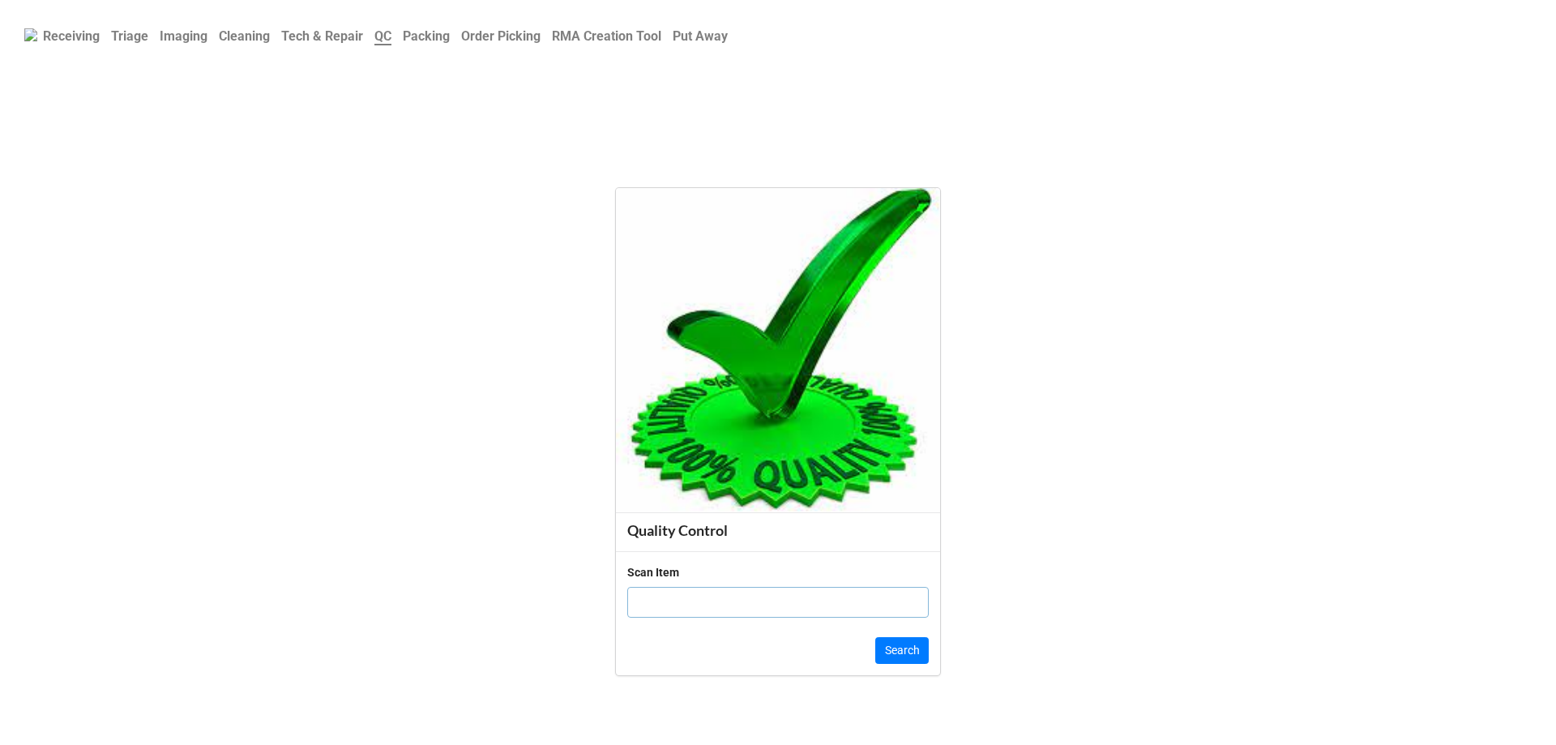
click at [669, 597] on input "text" at bounding box center [777, 602] width 301 height 31
click button "Search" at bounding box center [901, 651] width 53 height 28
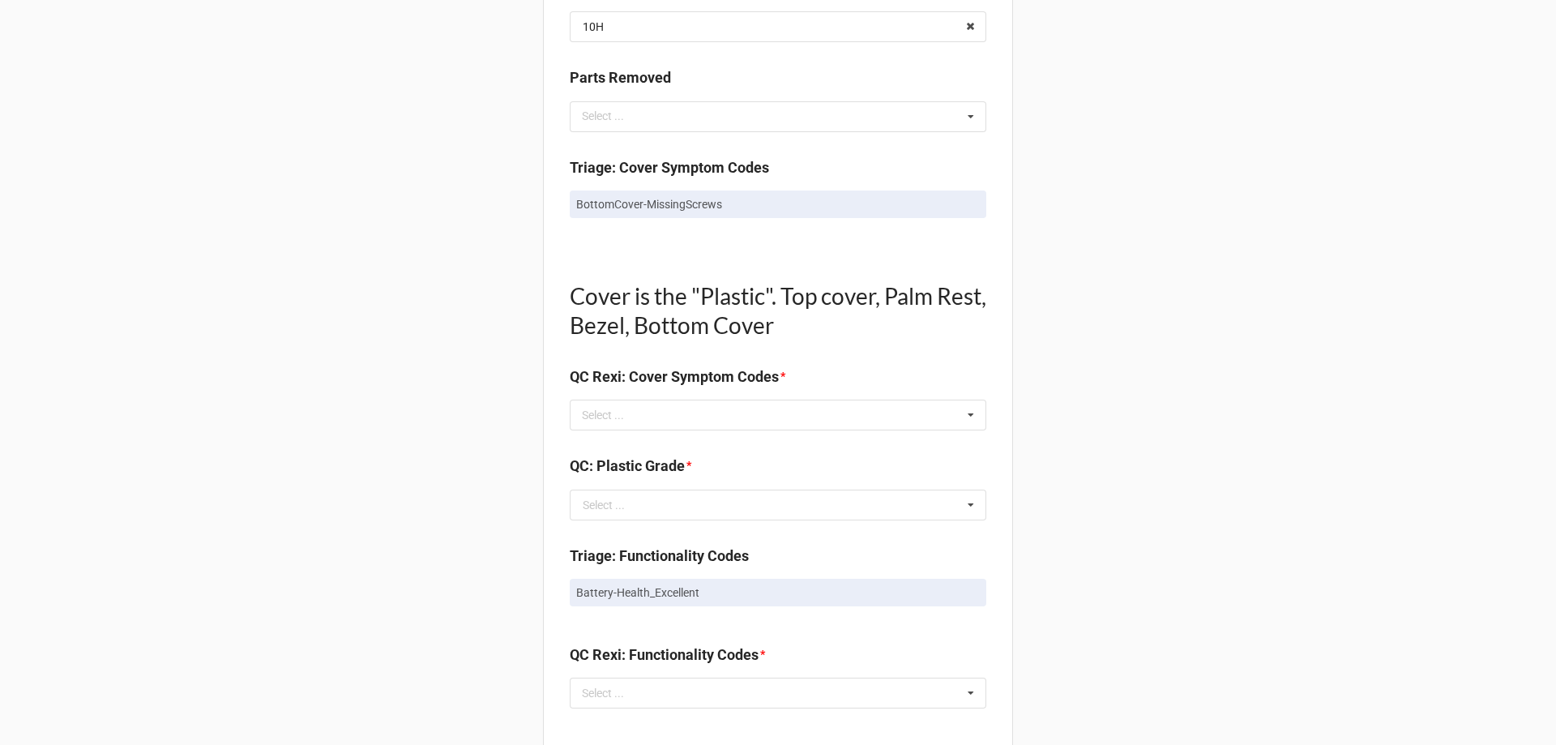
scroll to position [972, 0]
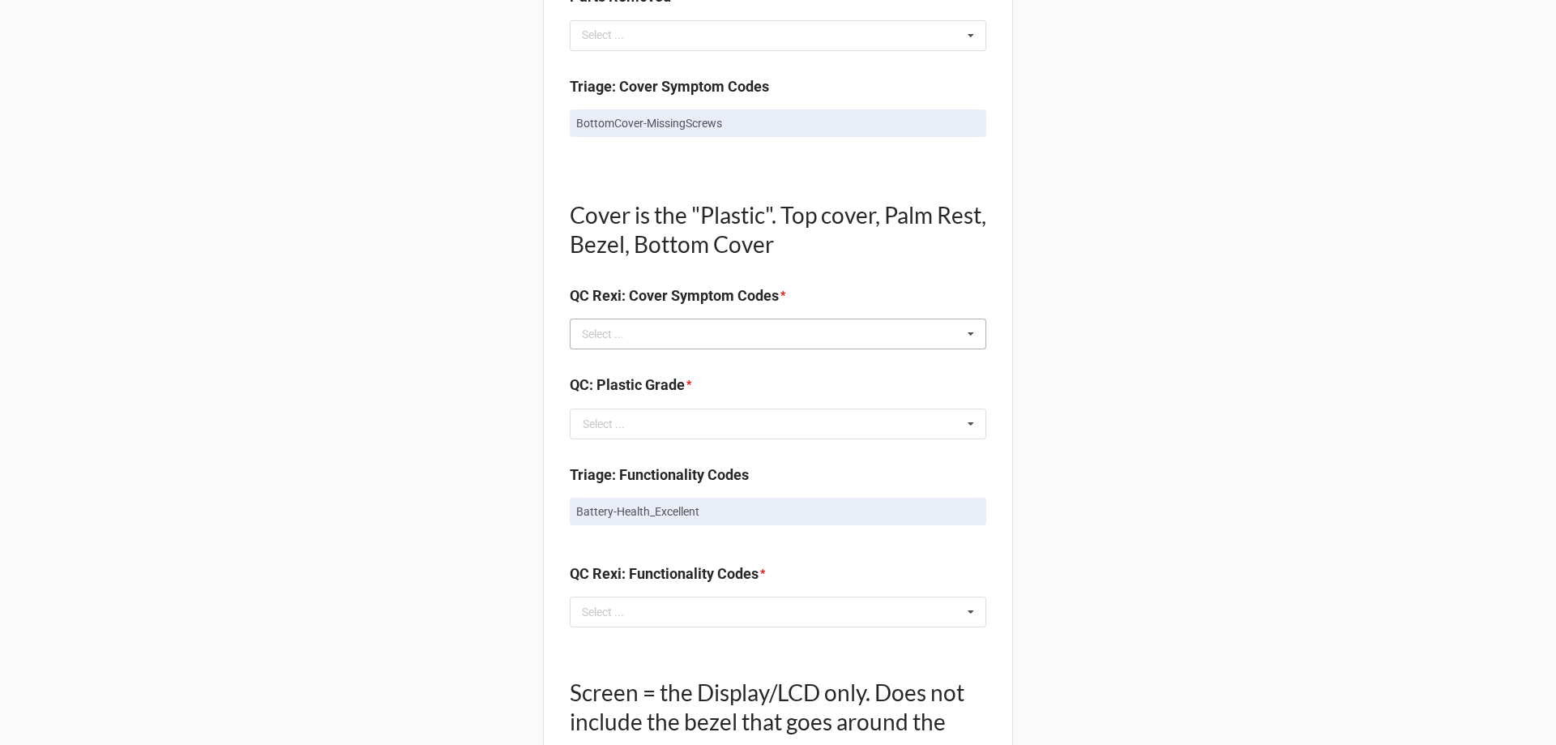
click at [964, 332] on icon at bounding box center [971, 334] width 24 height 30
type input "no"
click at [698, 365] on div "NO TROUBLE FOUND" at bounding box center [777, 363] width 415 height 30
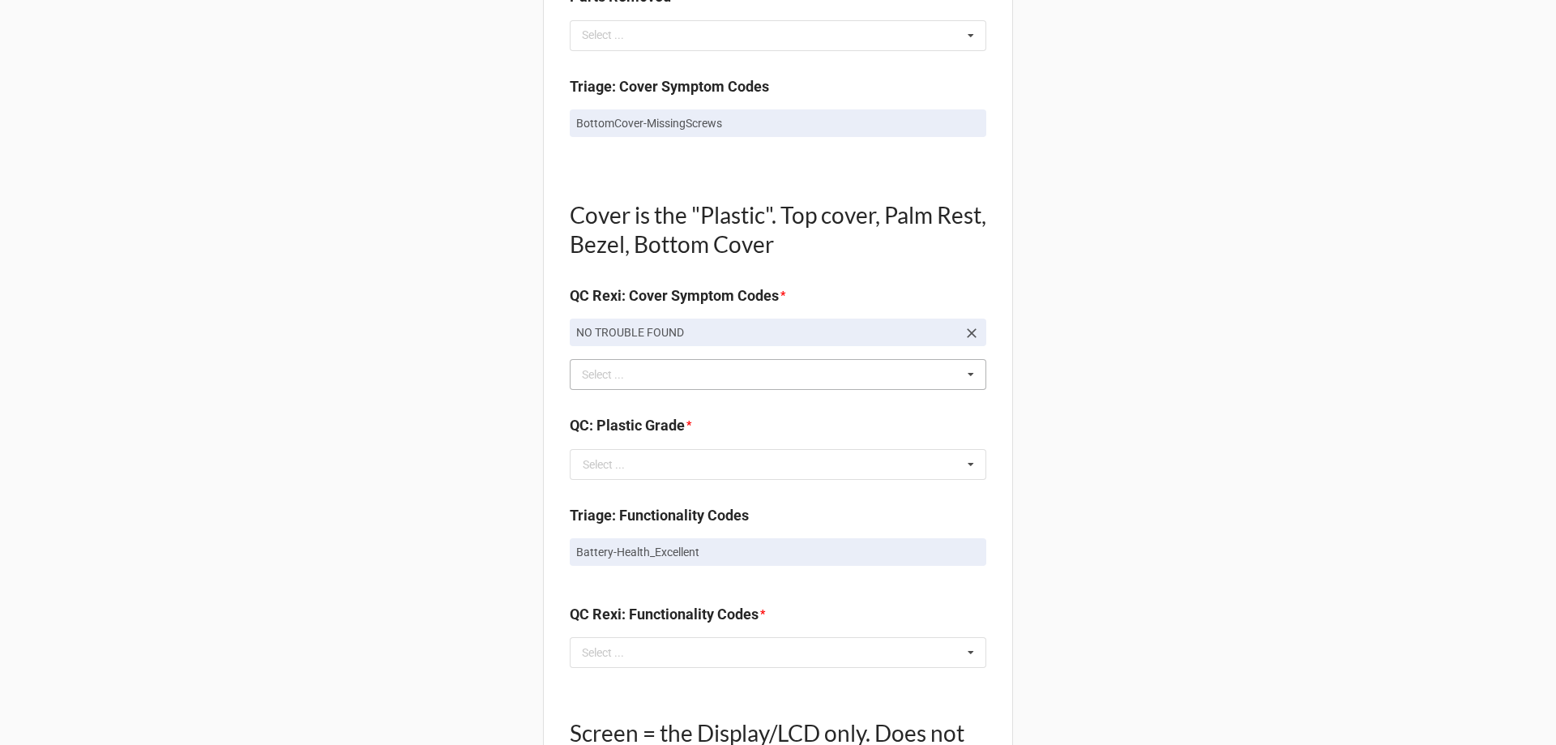
click at [929, 272] on div "Cover is the "Plastic". Top cover, Palm Rest, Bezel, Bottom Cover QC Rexi: Cove…" at bounding box center [778, 246] width 416 height 144
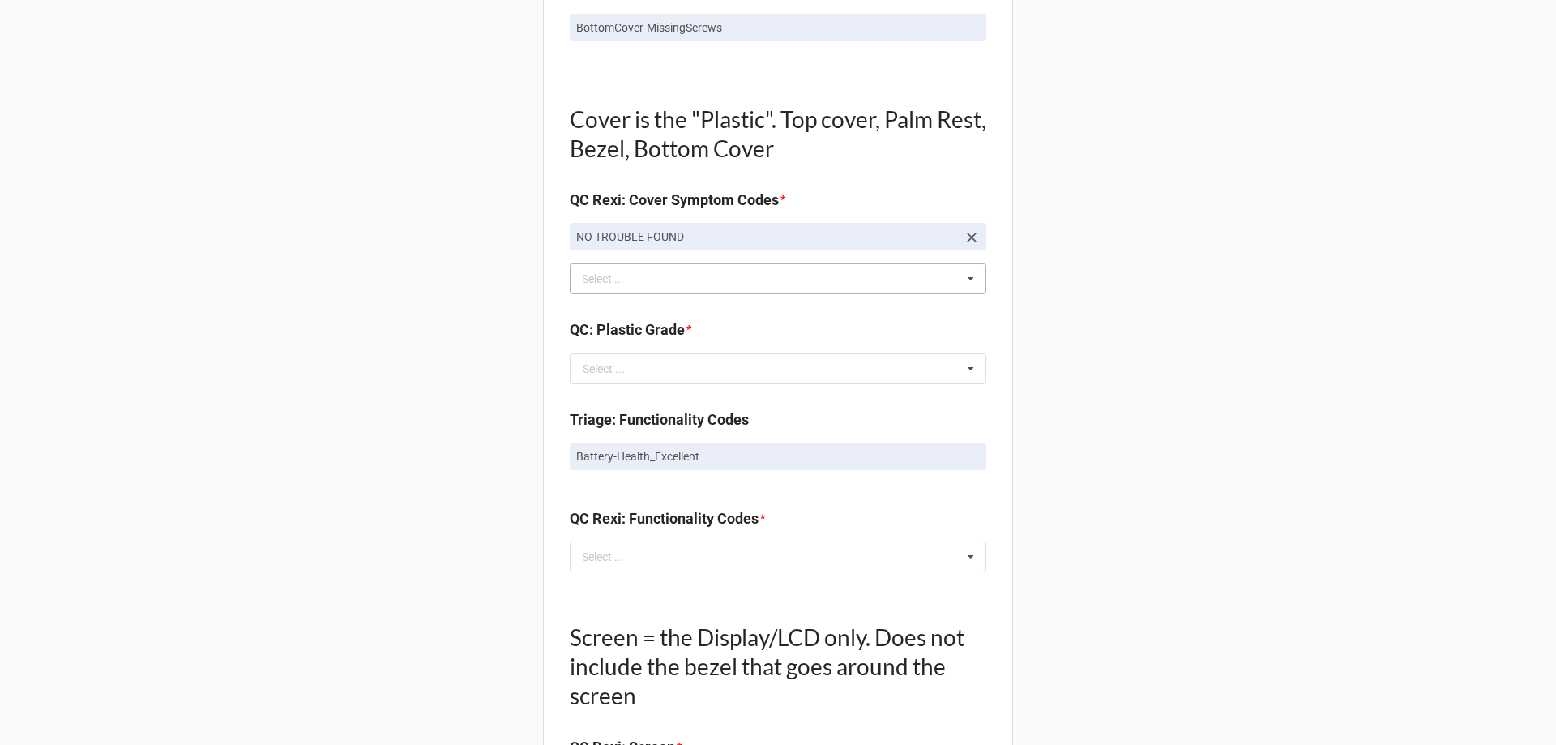
scroll to position [1134, 0]
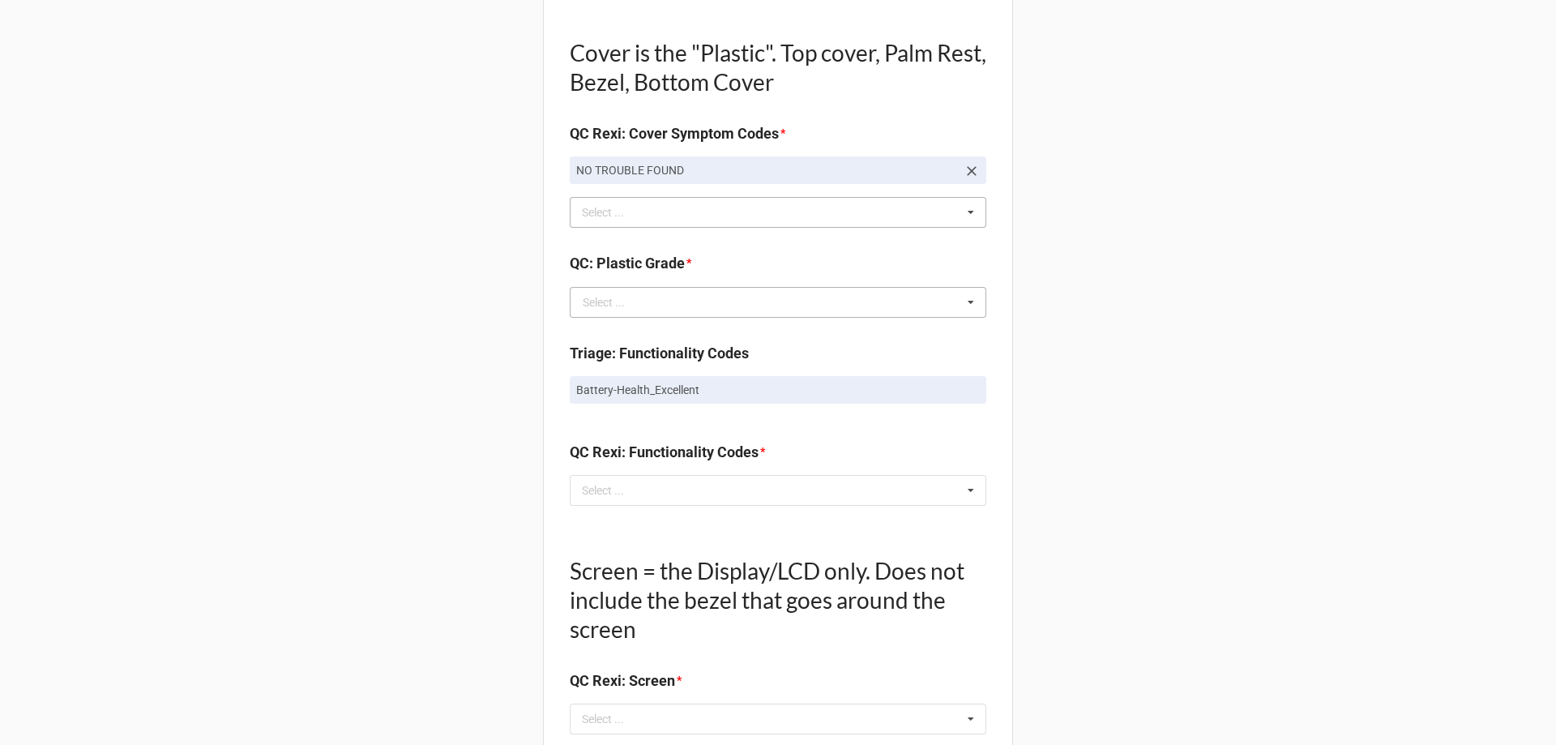
click at [968, 298] on icon at bounding box center [971, 303] width 24 height 30
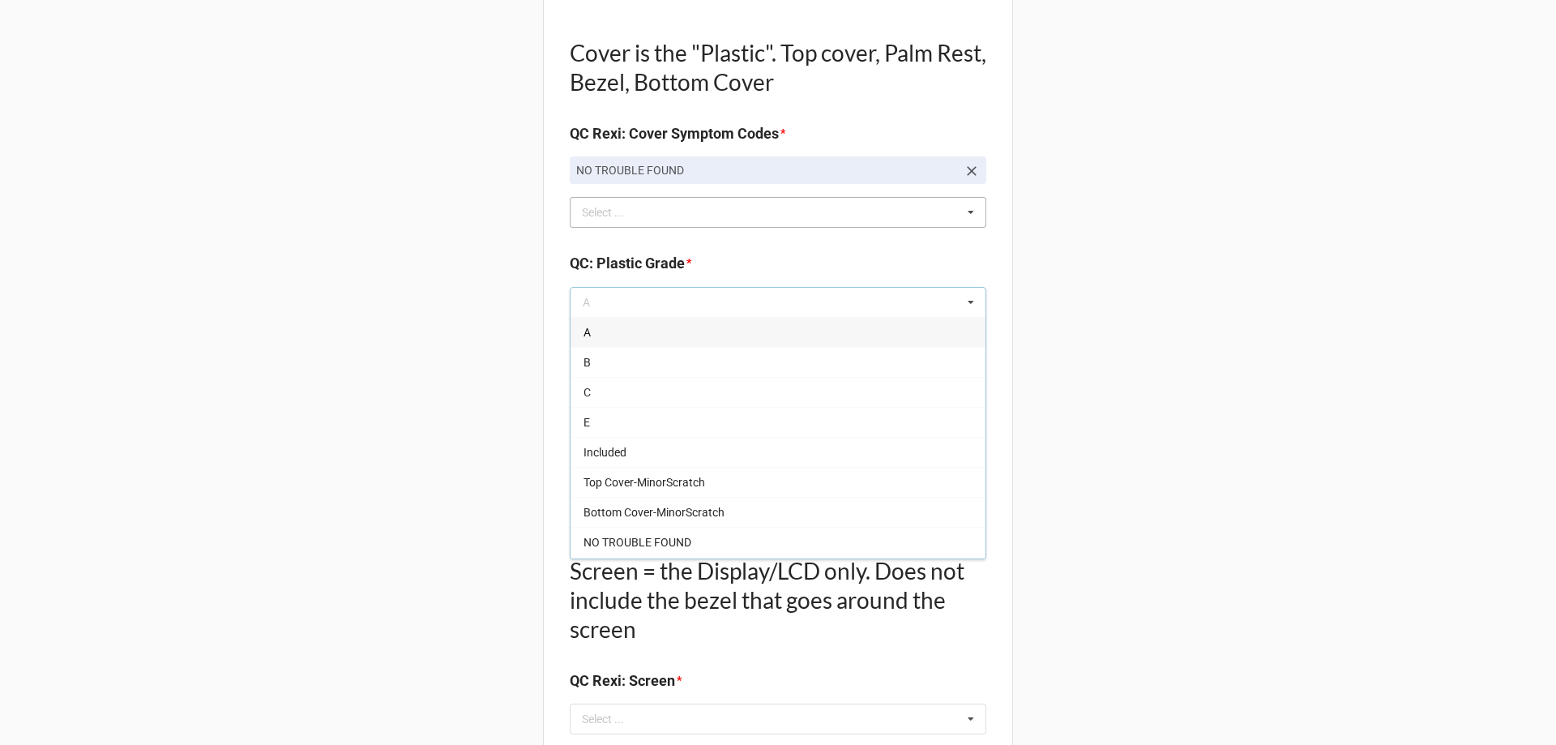
click at [812, 333] on div "A" at bounding box center [777, 332] width 415 height 30
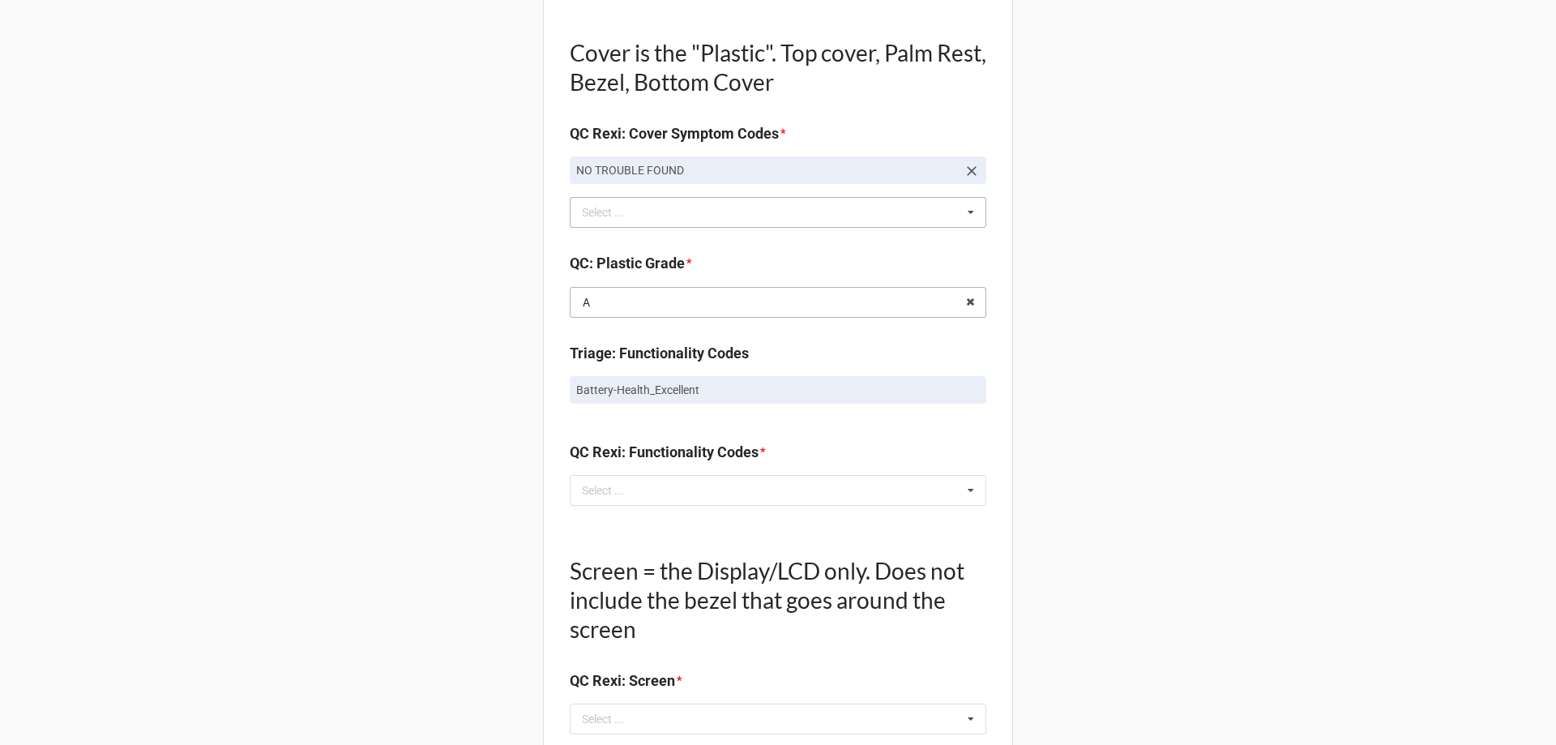
click at [887, 305] on input "text" at bounding box center [778, 302] width 415 height 29
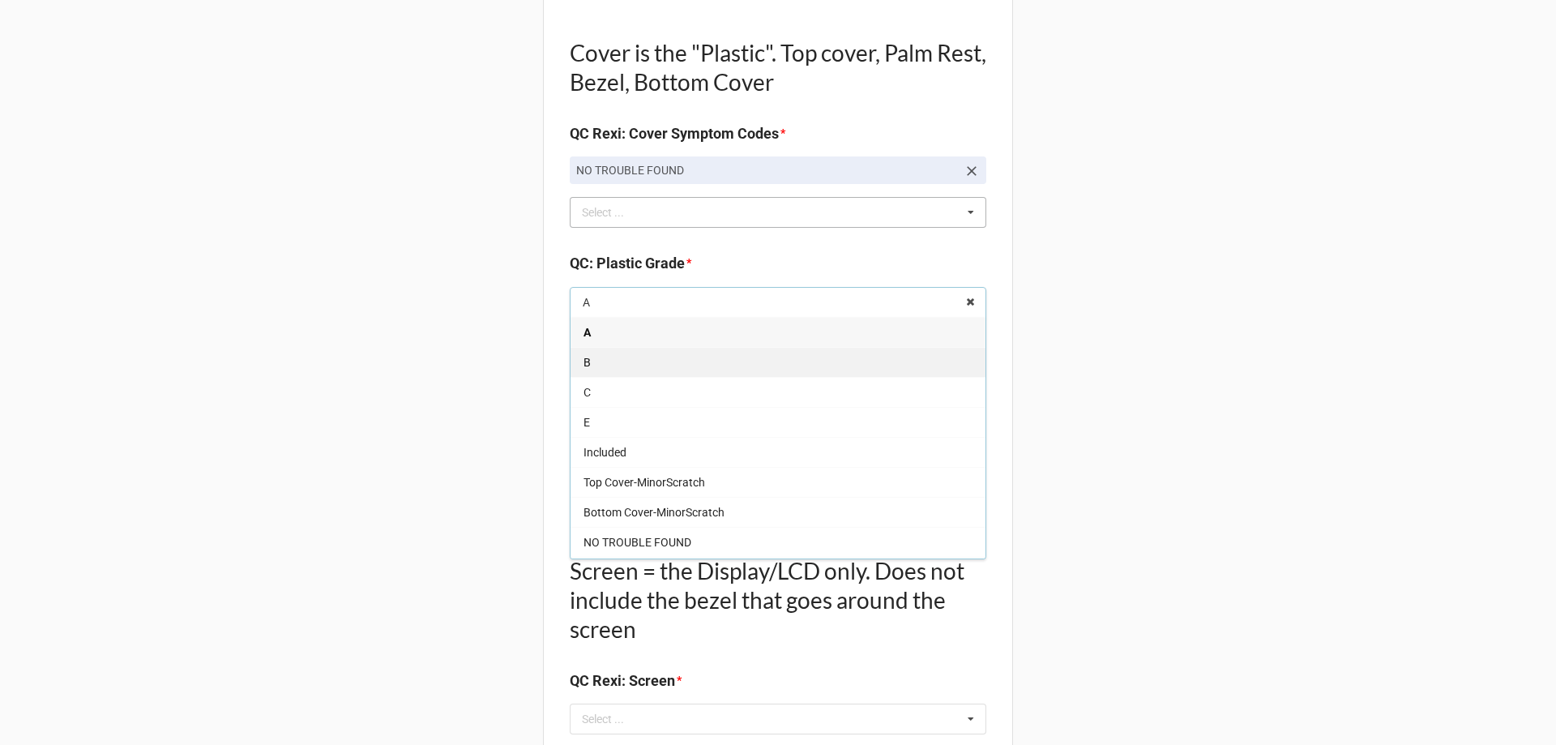
click at [640, 375] on div "B" at bounding box center [777, 362] width 415 height 30
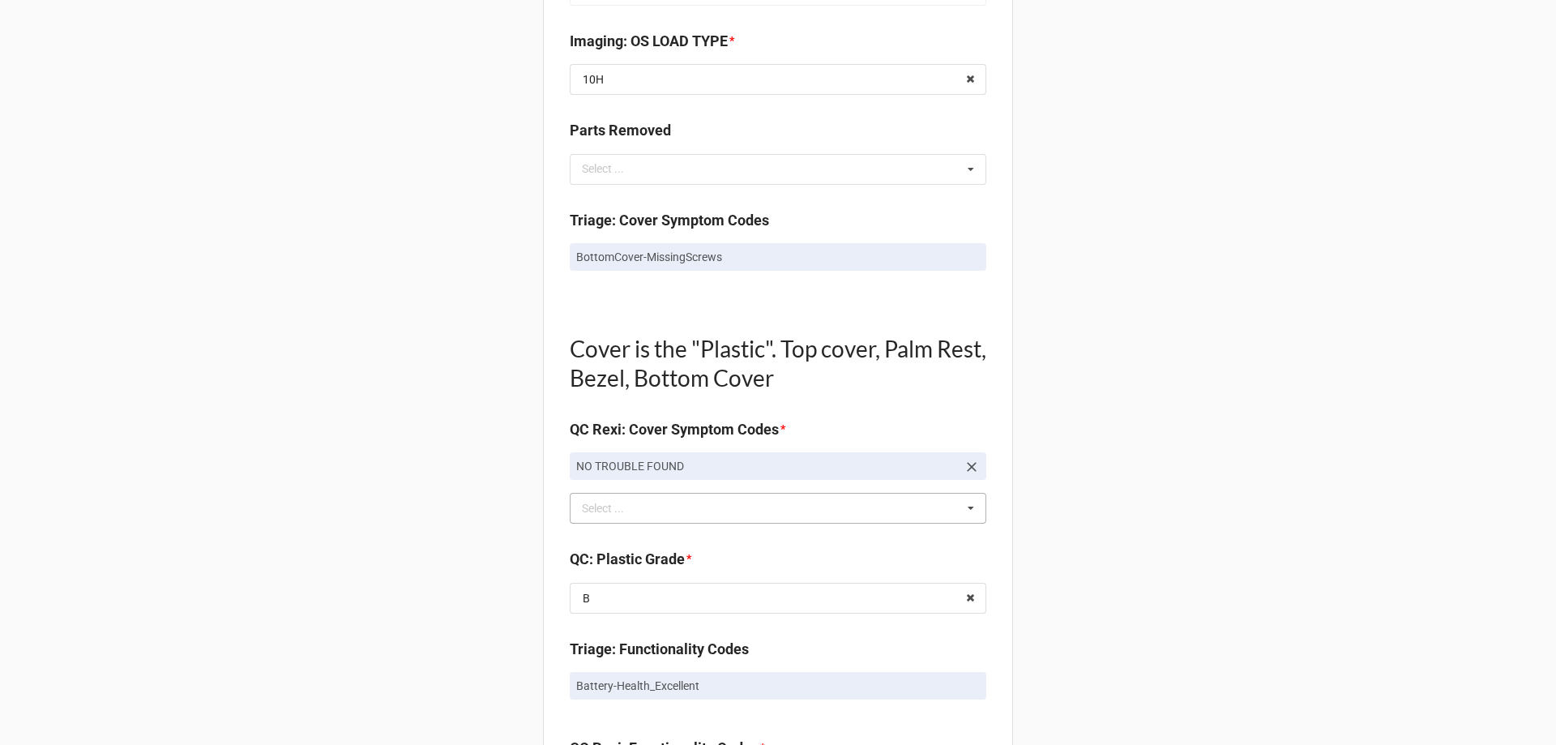
scroll to position [810, 0]
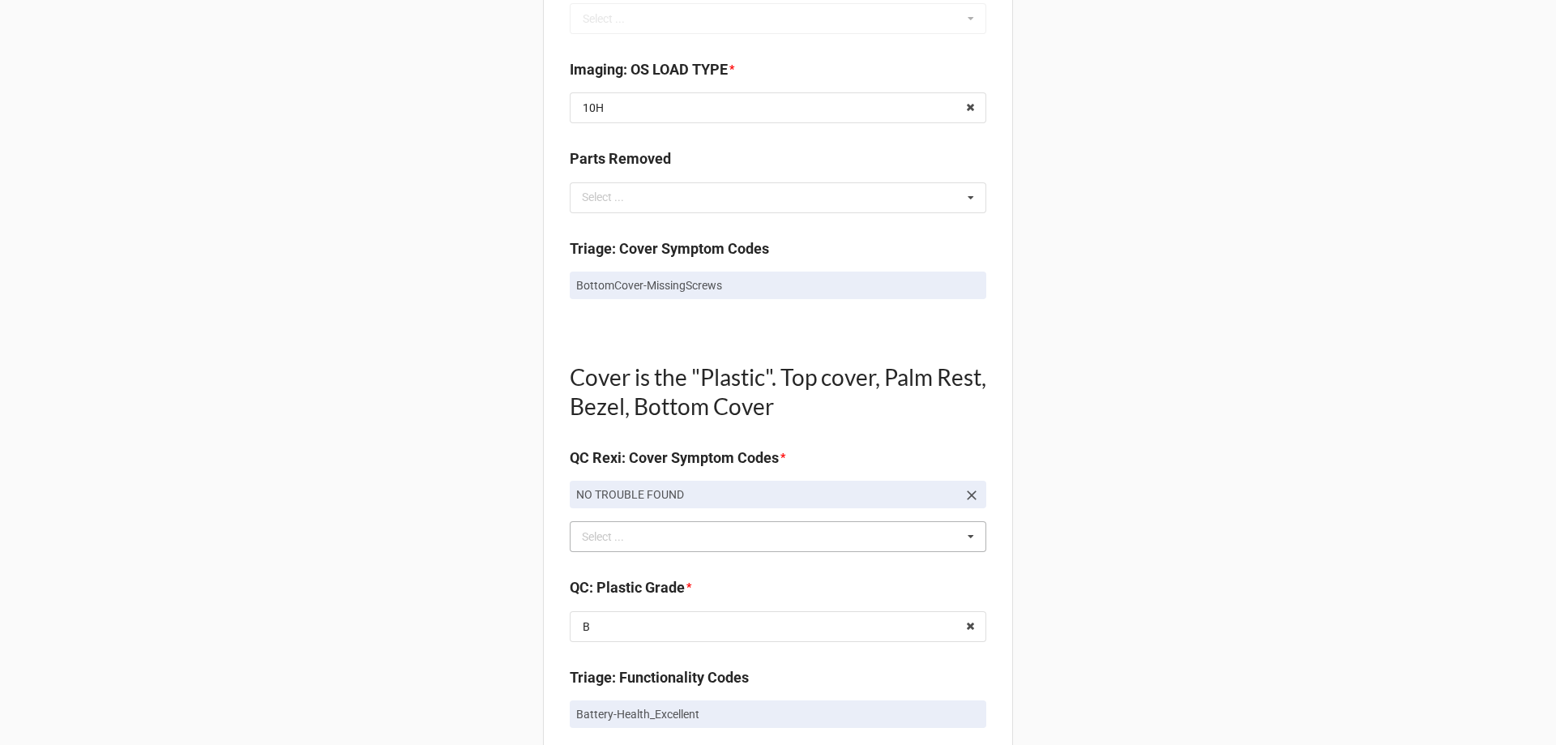
click at [969, 494] on icon at bounding box center [972, 496] width 10 height 10
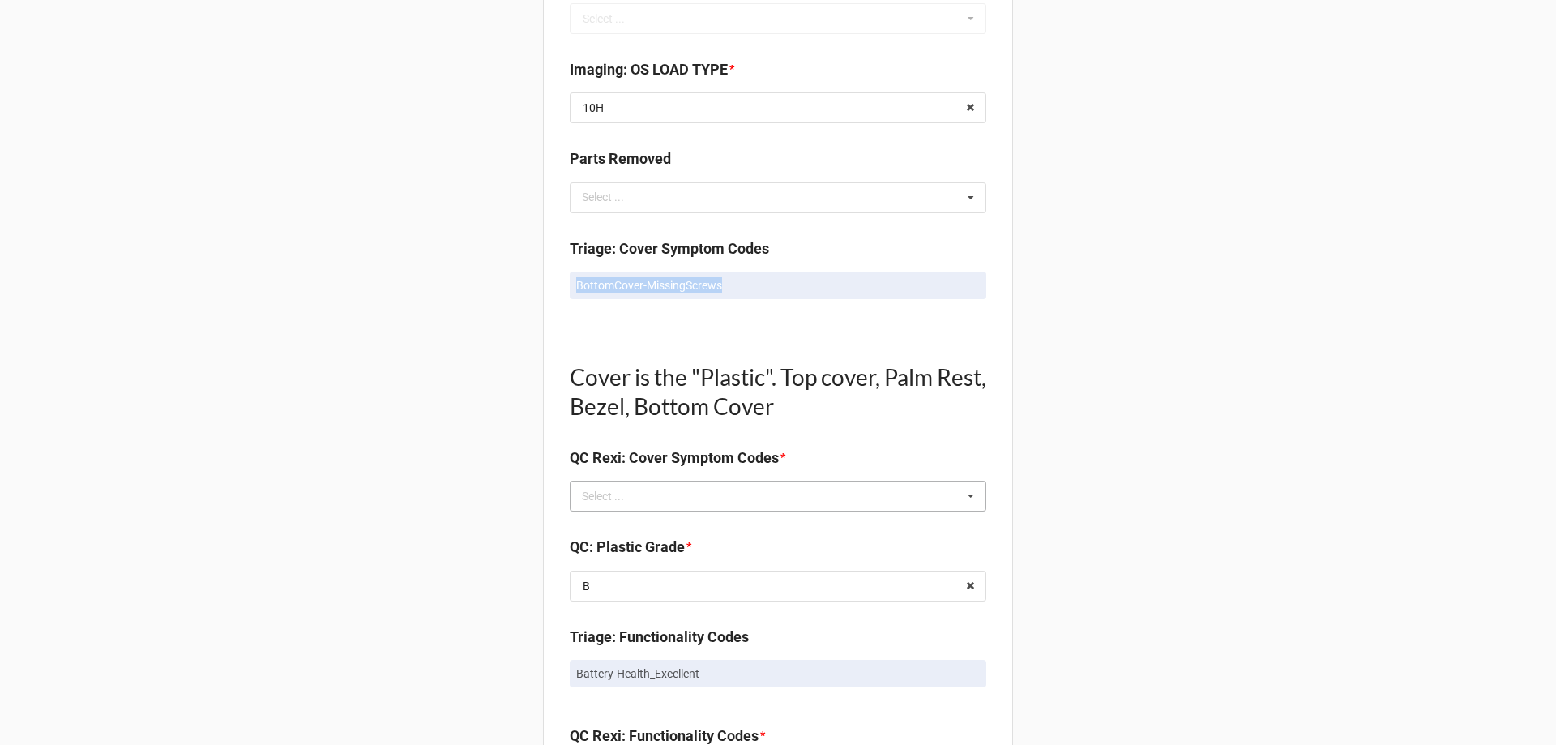
drag, startPoint x: 719, startPoint y: 287, endPoint x: 544, endPoint y: 291, distance: 174.2
click at [544, 291] on div "Quality Control Box Label: Description Dell Inc. Dell G5 5590 I7-9750H 16GB 1 T…" at bounding box center [778, 599] width 470 height 2634
drag, startPoint x: 569, startPoint y: 288, endPoint x: 605, endPoint y: 288, distance: 36.5
copy p "BottomCover-MissingScrews"
click at [600, 497] on div "Select ..." at bounding box center [613, 496] width 70 height 19
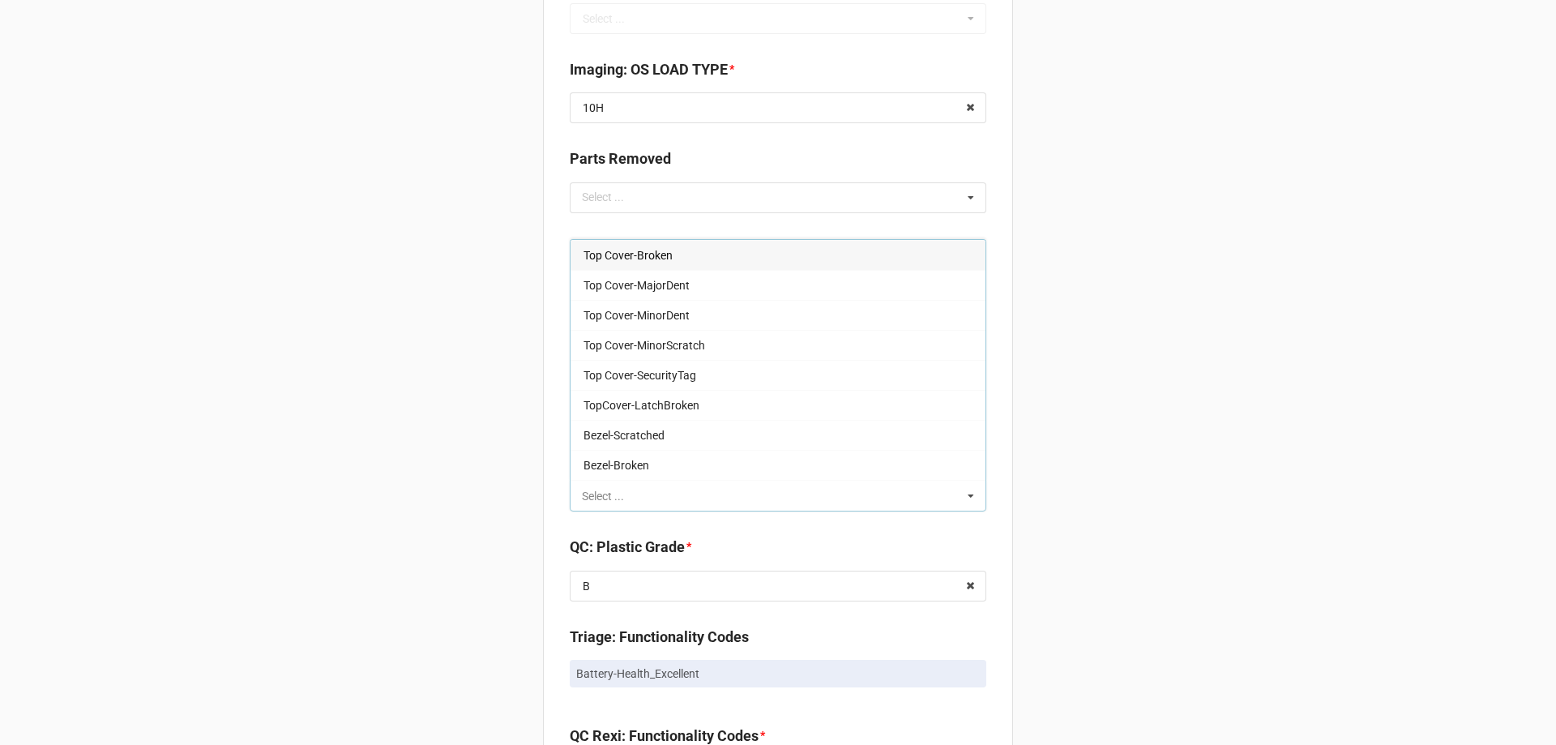
paste input "BottomCover-MissingScrews"
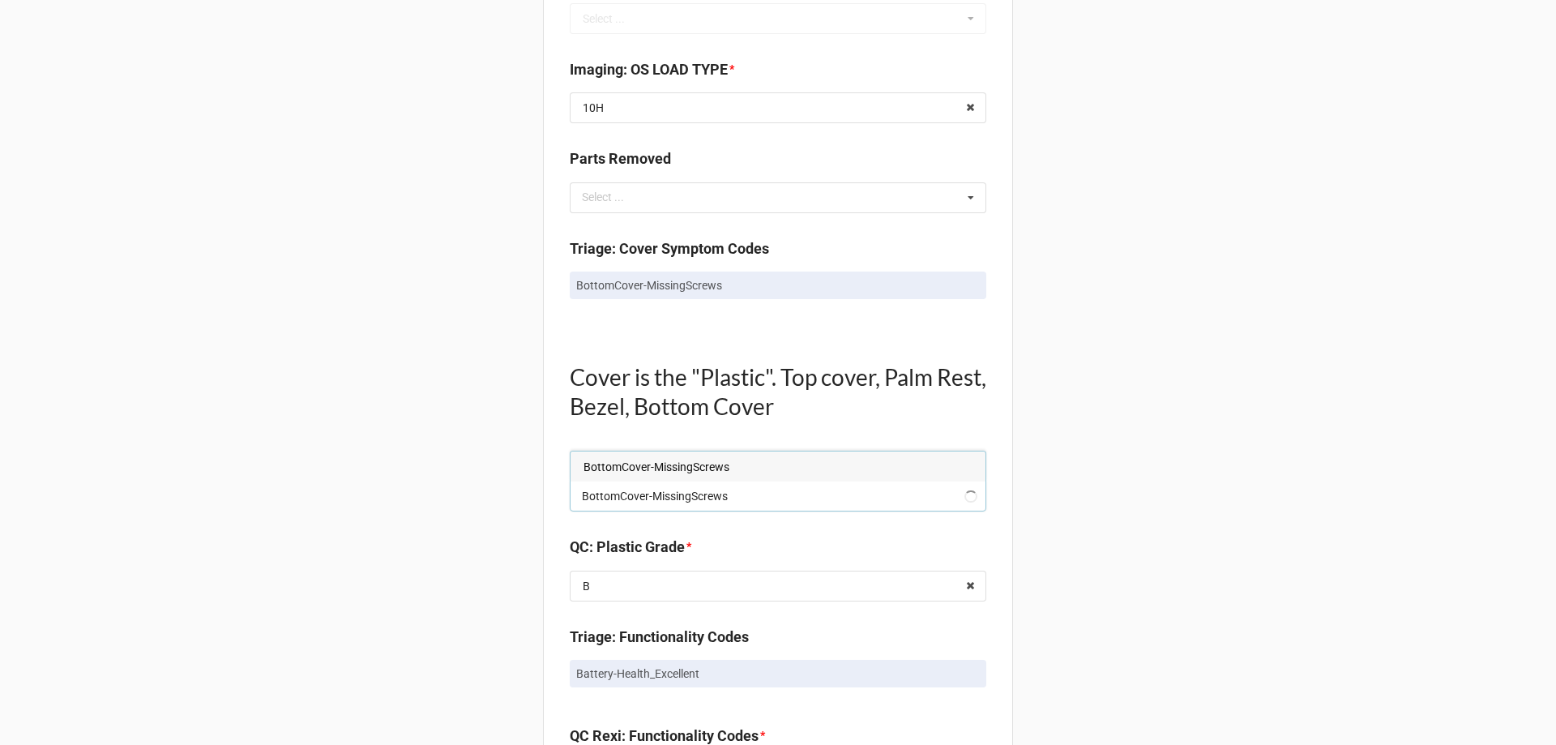
type input "BottomCover-MissingScrews"
click at [728, 469] on div "BottomCover-MissingScrews" at bounding box center [777, 466] width 415 height 30
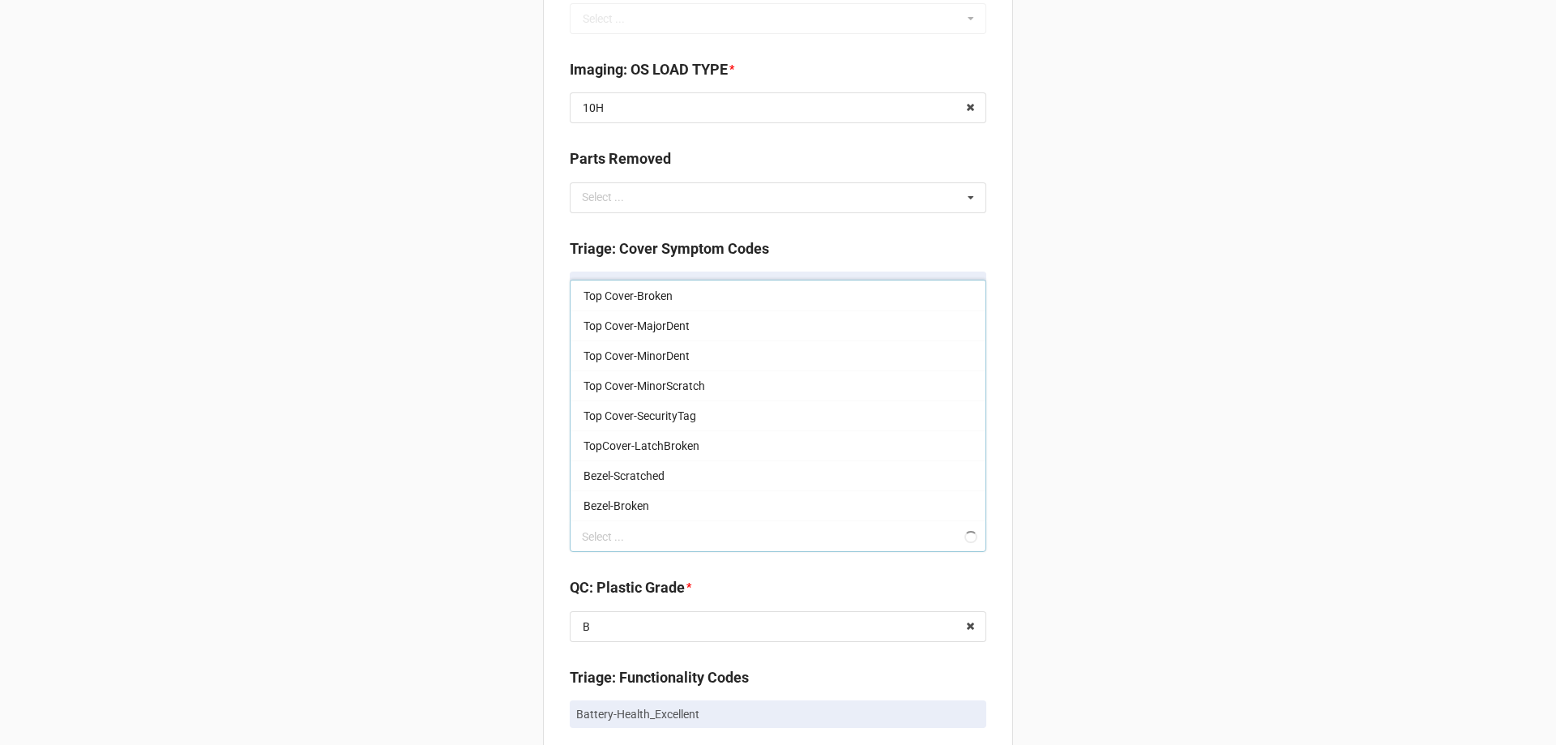
click at [1317, 445] on div "Back Receiving Triage Imaging Cleaning Tech & Repair QC Packing Order Picking R…" at bounding box center [778, 586] width 1556 height 2793
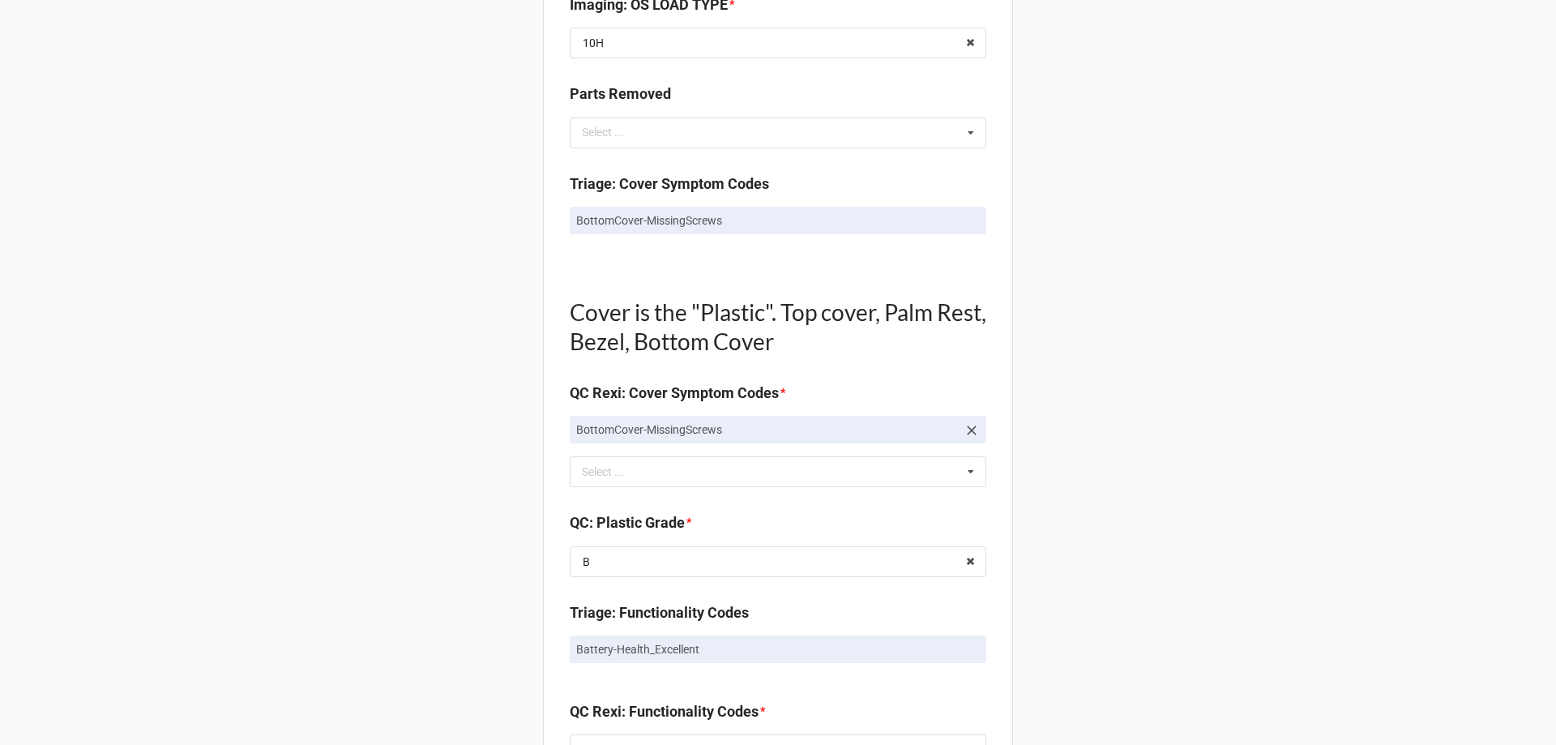
scroll to position [972, 0]
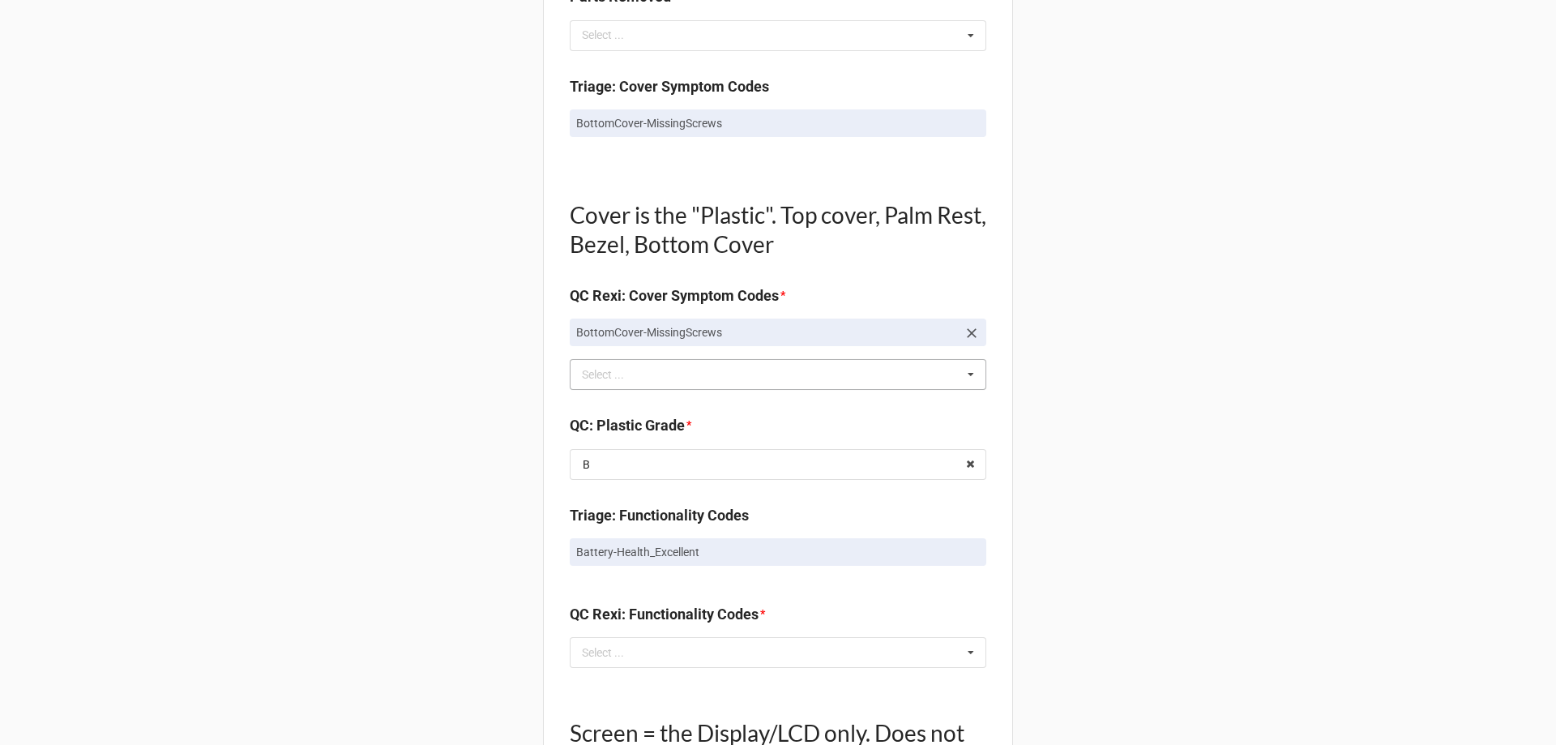
click at [963, 376] on icon at bounding box center [971, 375] width 24 height 30
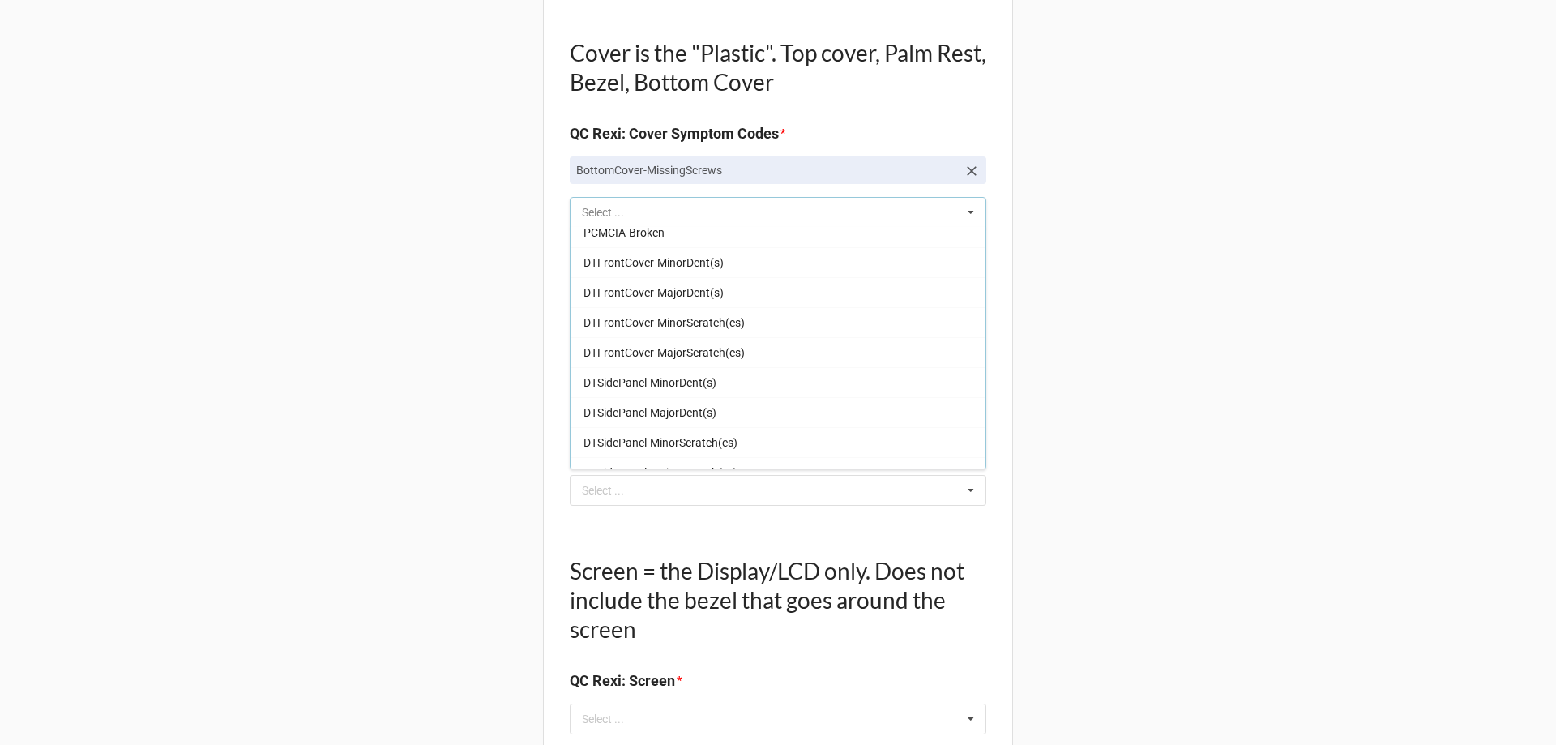
scroll to position [810, 0]
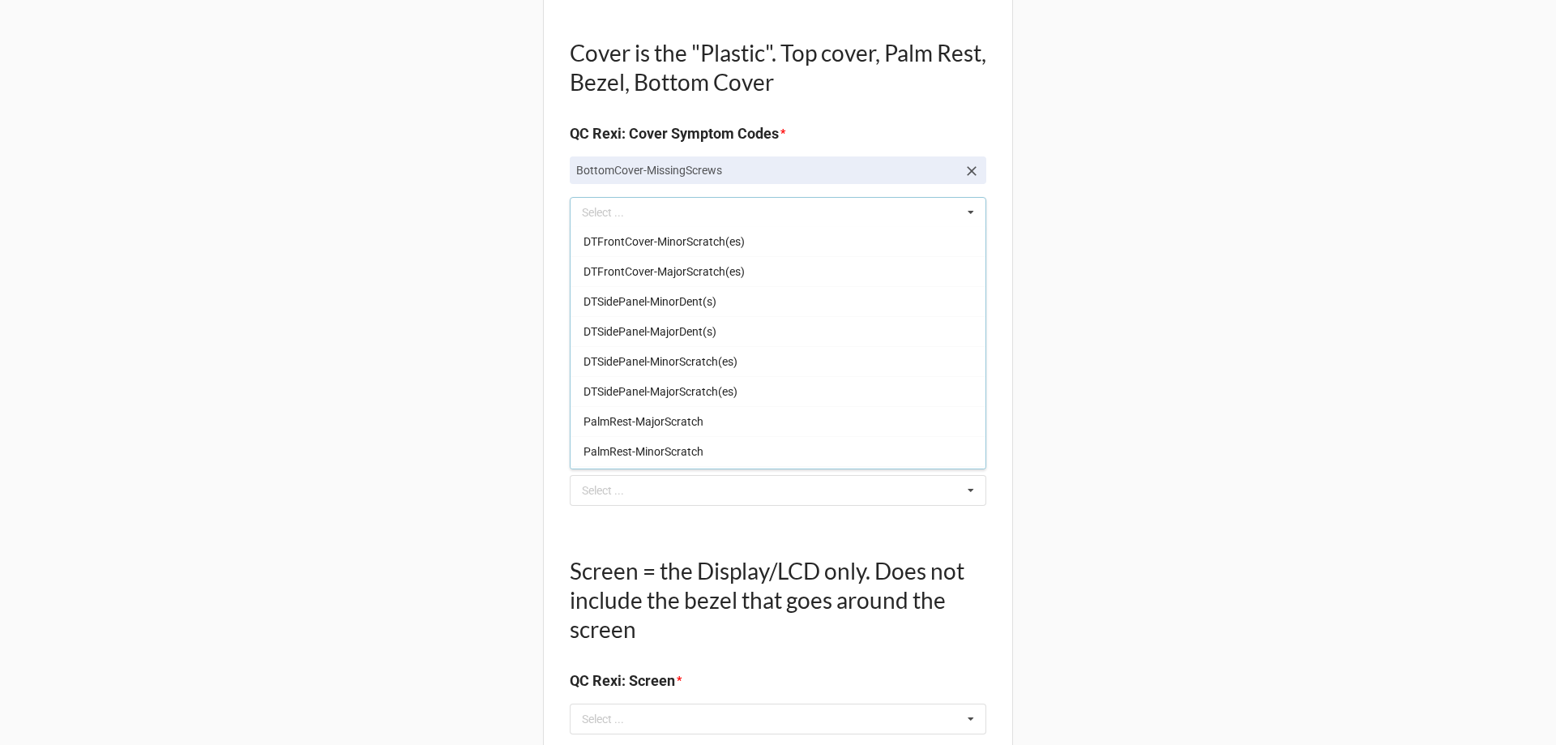
click at [999, 194] on div "Quality Control Box Label: Description Dell Inc. Dell G5 5590 I7-9750H 16GB 1 T…" at bounding box center [778, 295] width 470 height 2675
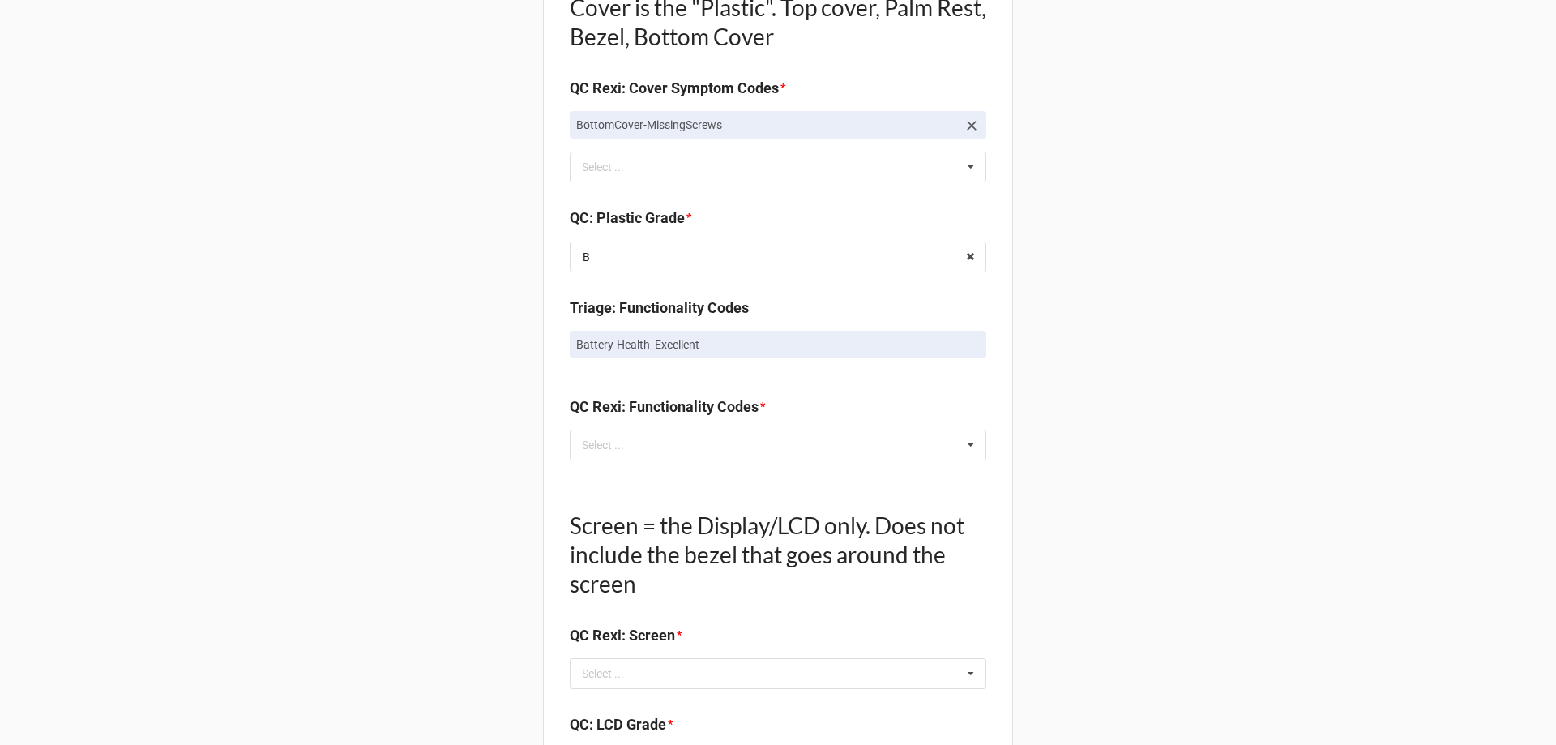
scroll to position [1215, 0]
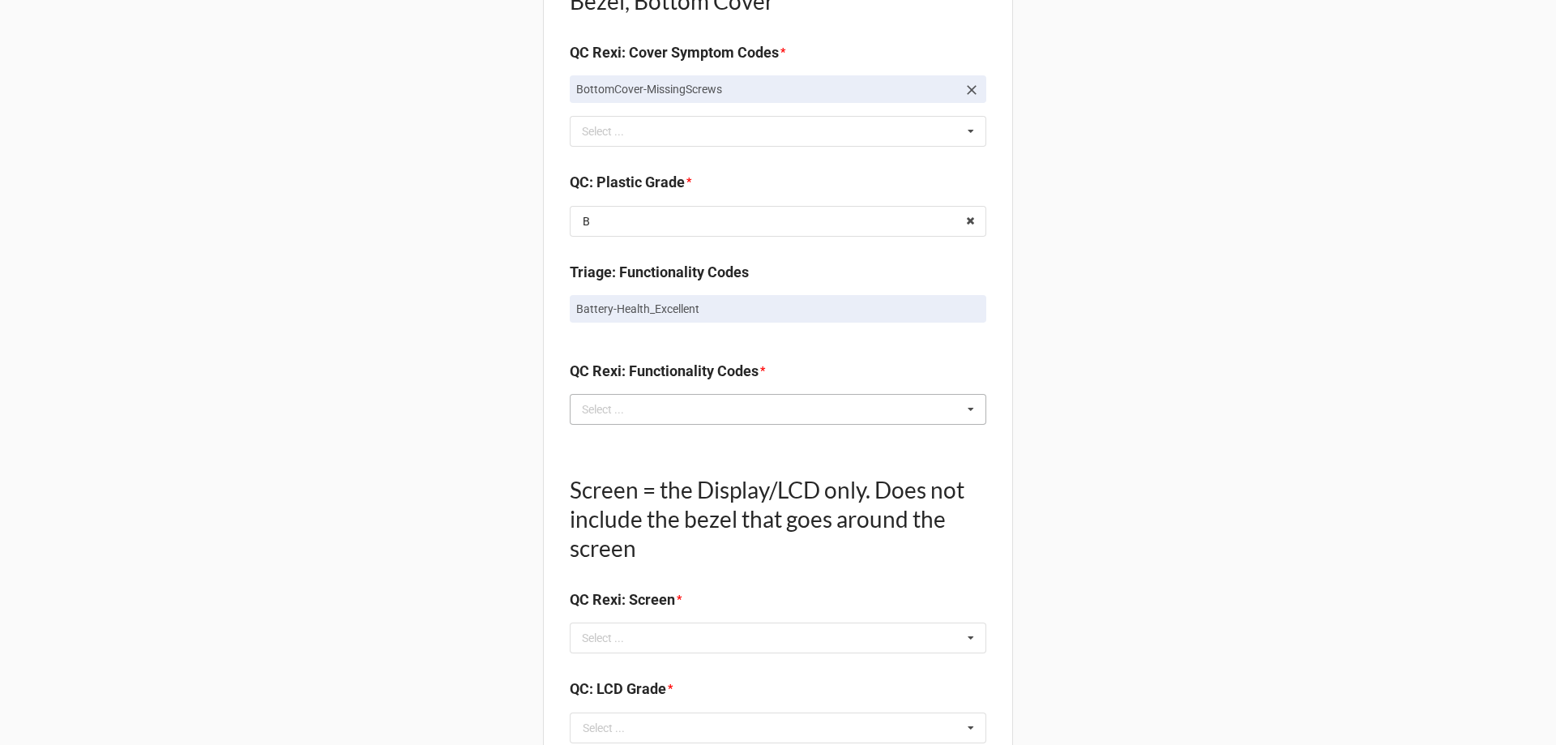
click at [964, 407] on icon at bounding box center [971, 410] width 24 height 30
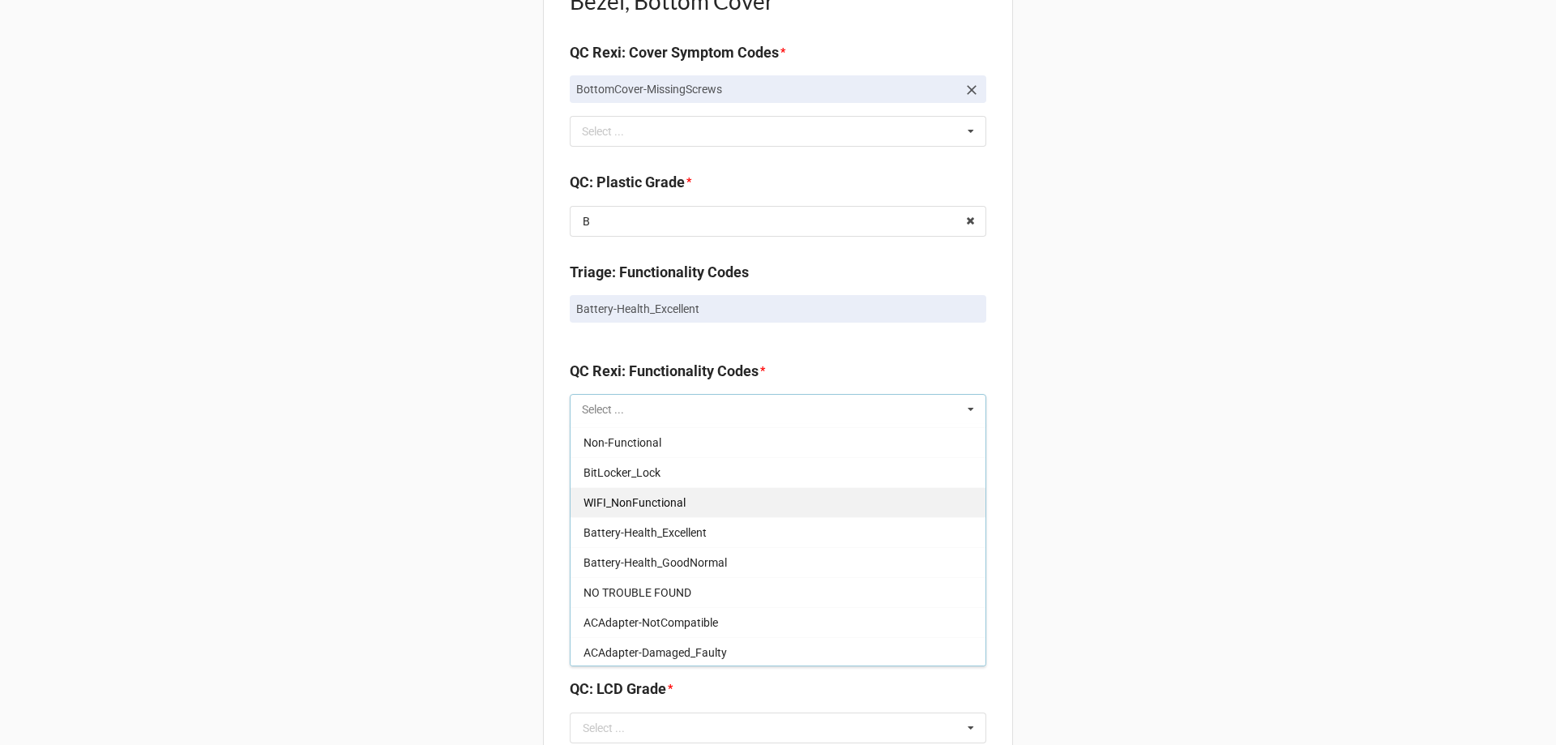
scroll to position [1134, 0]
click at [710, 495] on div "Battery-Health_Excellent" at bounding box center [777, 504] width 415 height 30
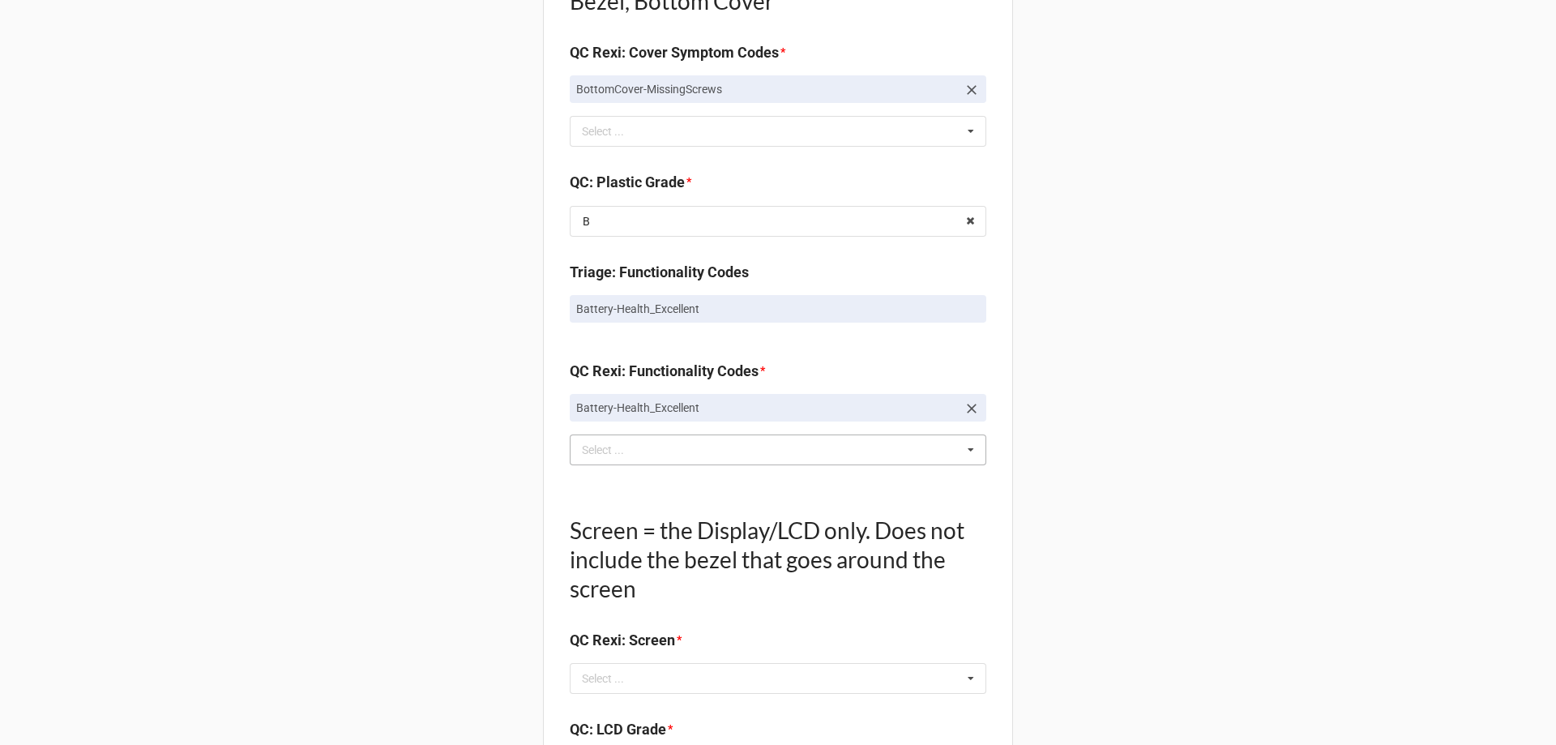
click at [1130, 360] on div "Back Receiving Triage Imaging Cleaning Tech & Repair QC Packing Order Picking R…" at bounding box center [778, 201] width 1556 height 2833
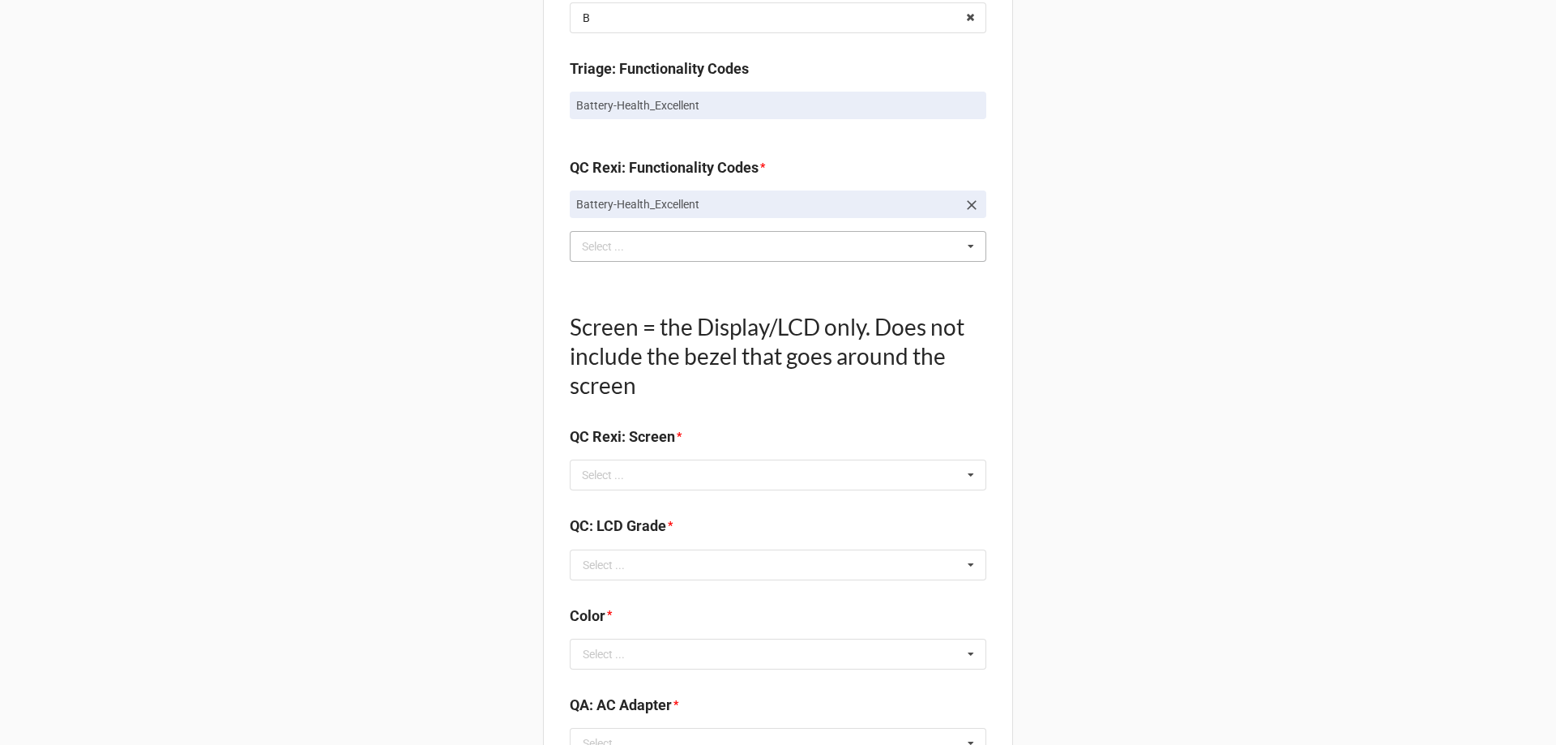
scroll to position [1458, 0]
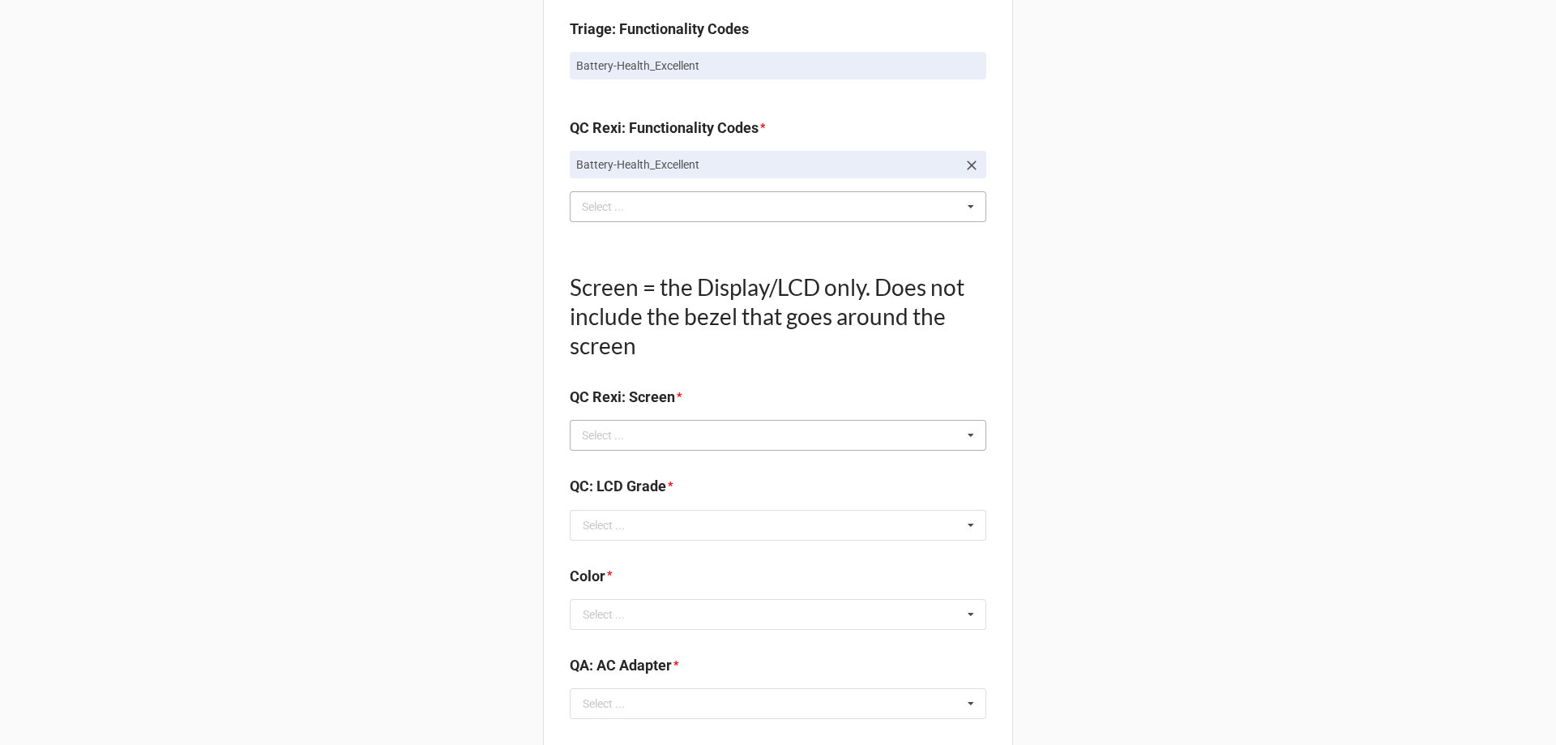
click at [967, 433] on icon at bounding box center [971, 436] width 24 height 30
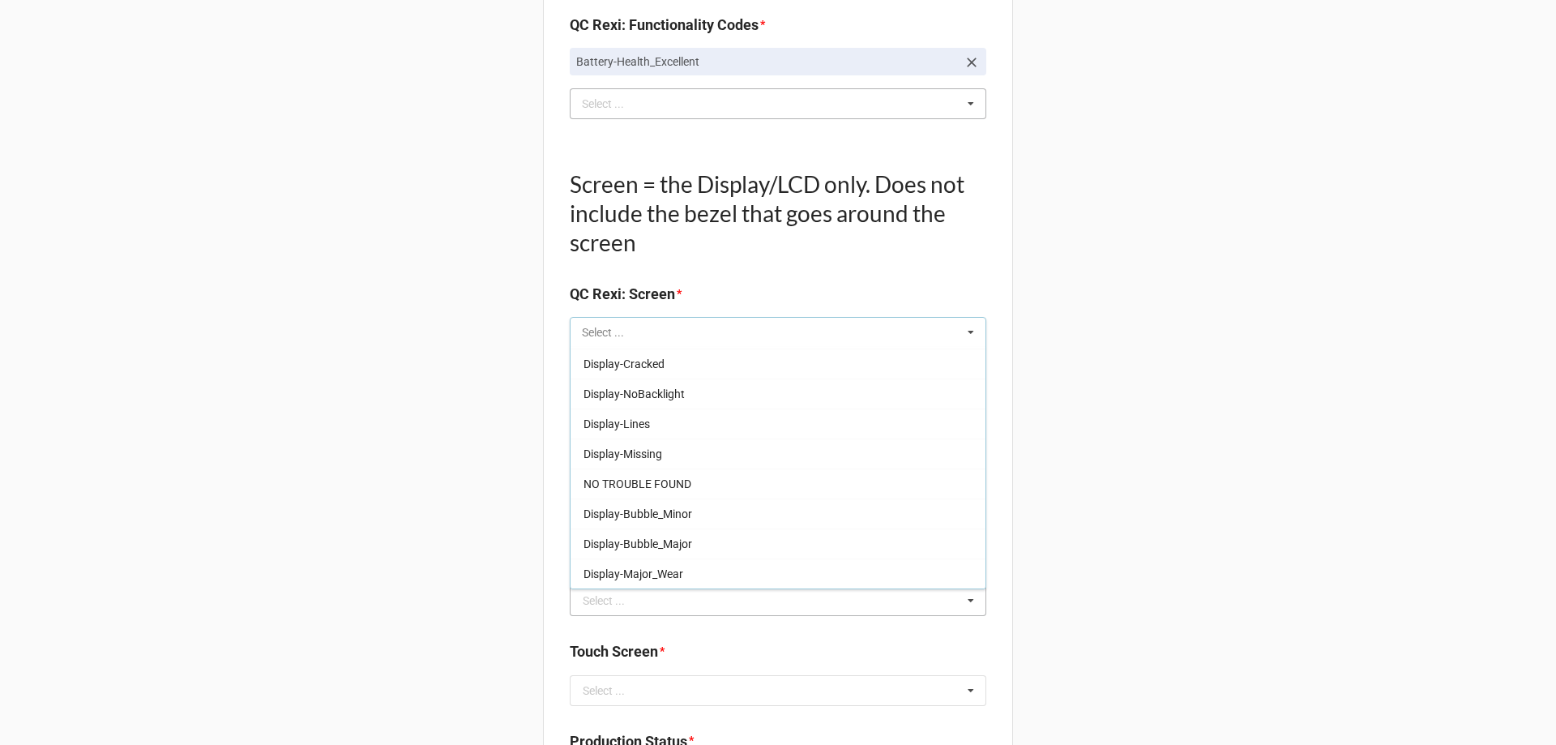
scroll to position [1620, 0]
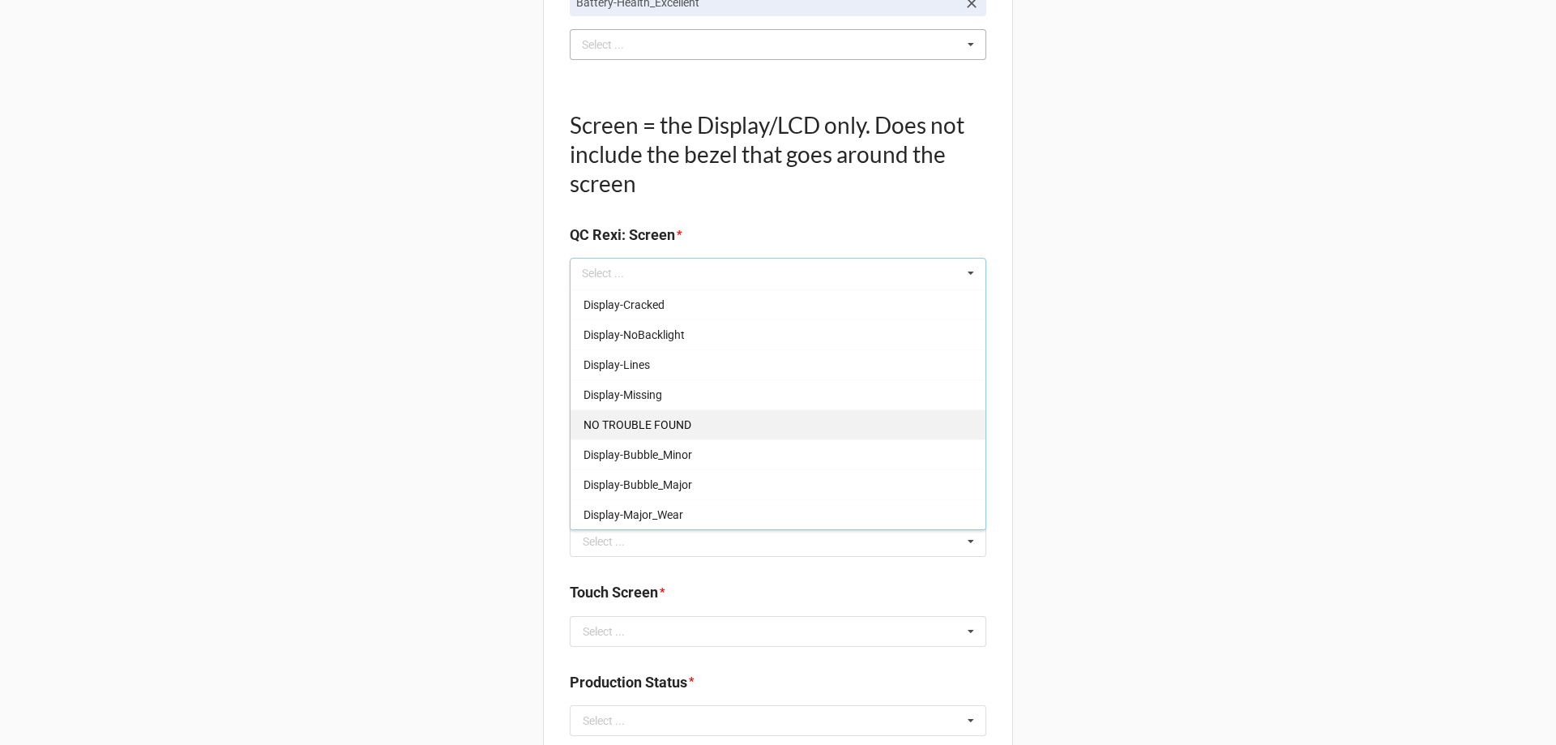
click at [743, 413] on div "NO TROUBLE FOUND" at bounding box center [777, 424] width 415 height 30
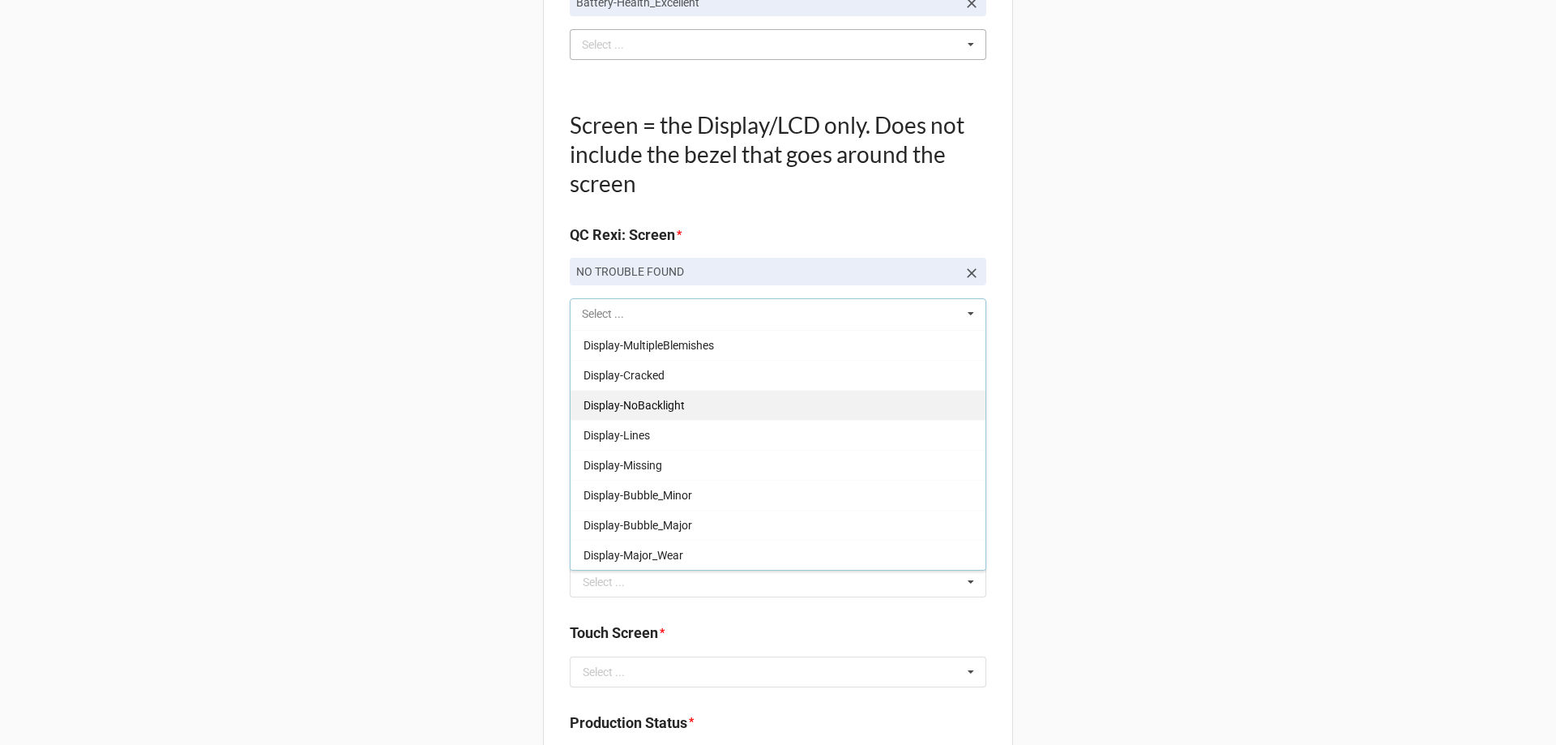
scroll to position [238, 0]
drag, startPoint x: 1204, startPoint y: 402, endPoint x: 1197, endPoint y: 396, distance: 9.2
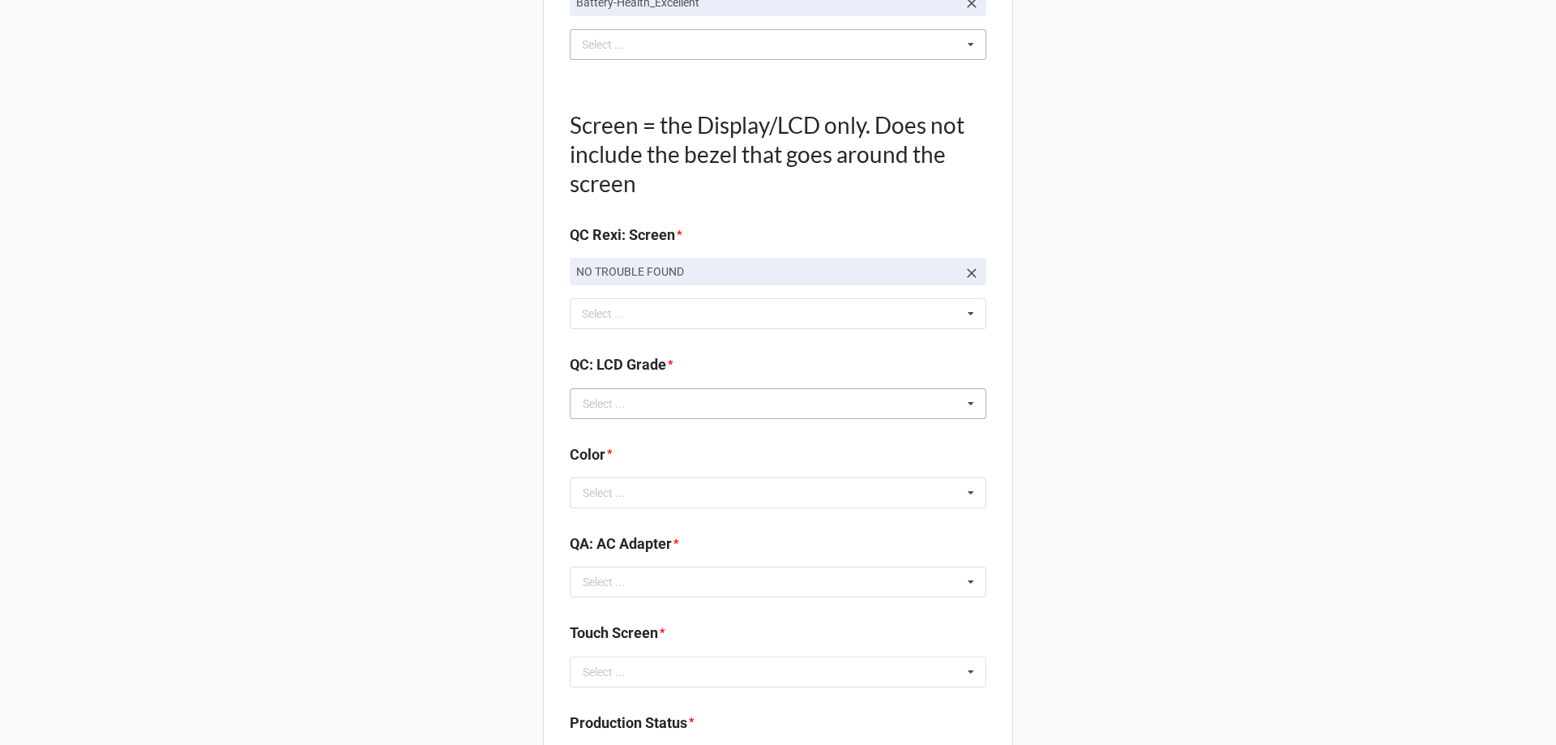
click at [966, 399] on icon at bounding box center [971, 404] width 24 height 30
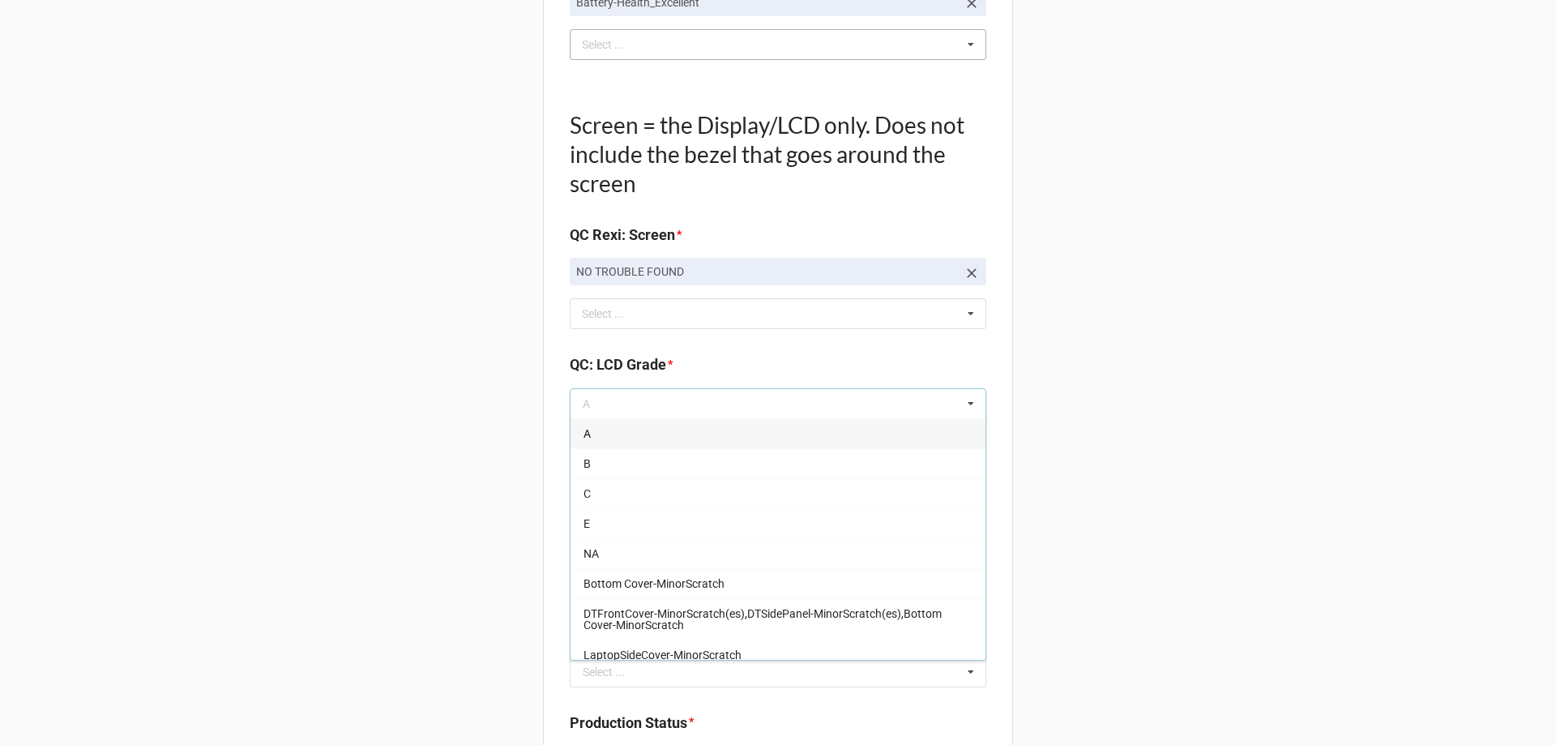
click at [732, 423] on div "A" at bounding box center [777, 433] width 415 height 30
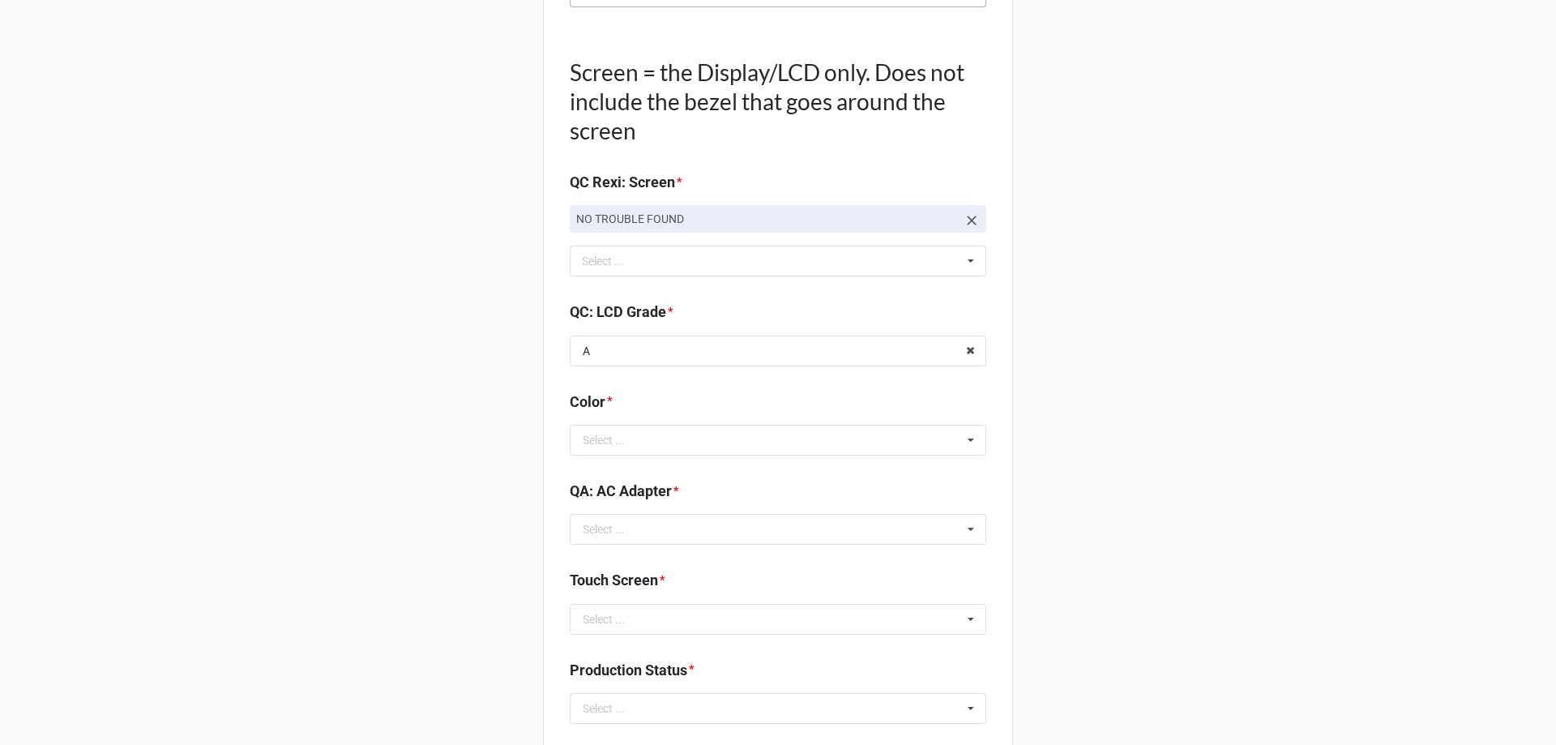
scroll to position [1702, 0]
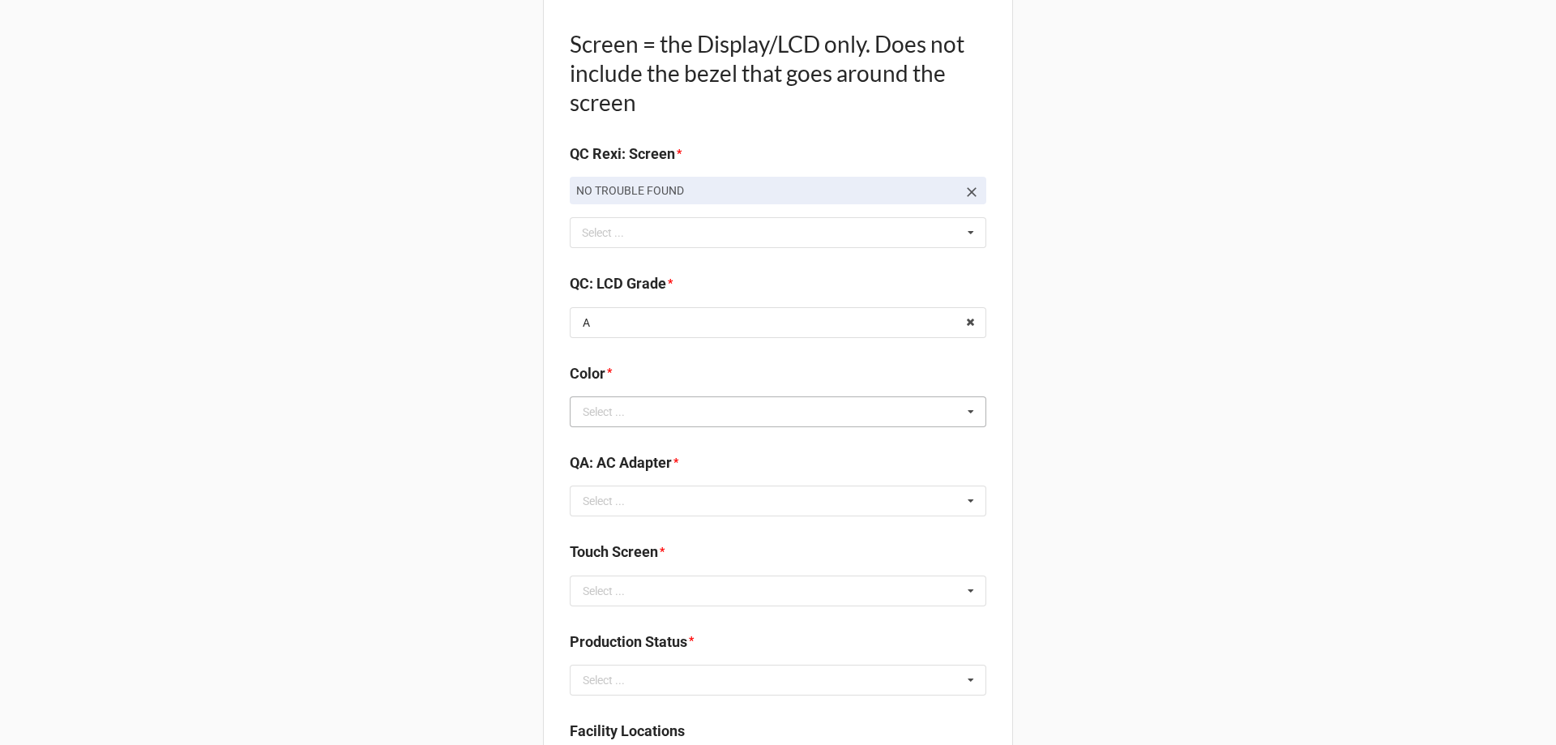
click at [968, 411] on icon at bounding box center [971, 412] width 24 height 30
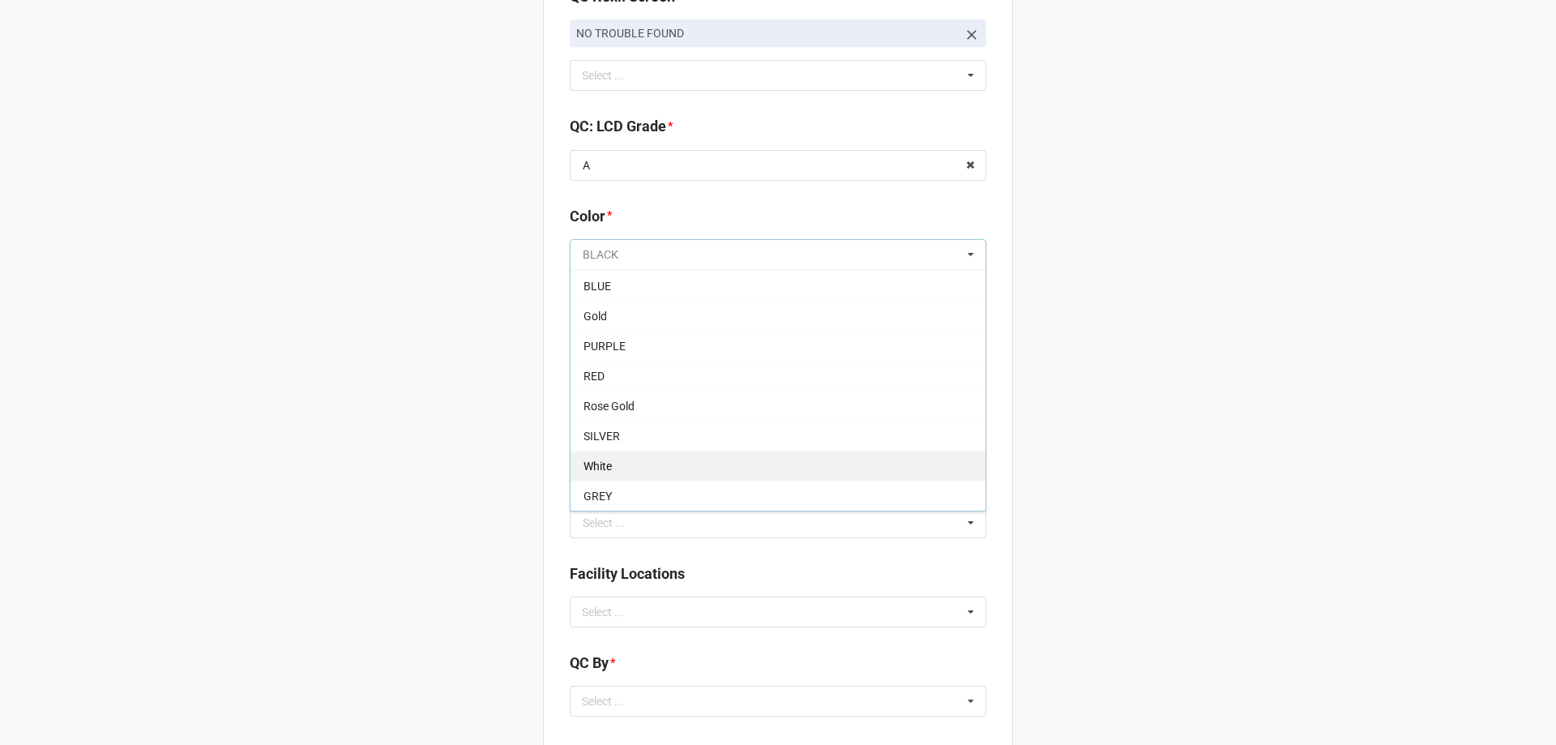
scroll to position [1864, 0]
click at [647, 451] on div "White" at bounding box center [777, 461] width 415 height 30
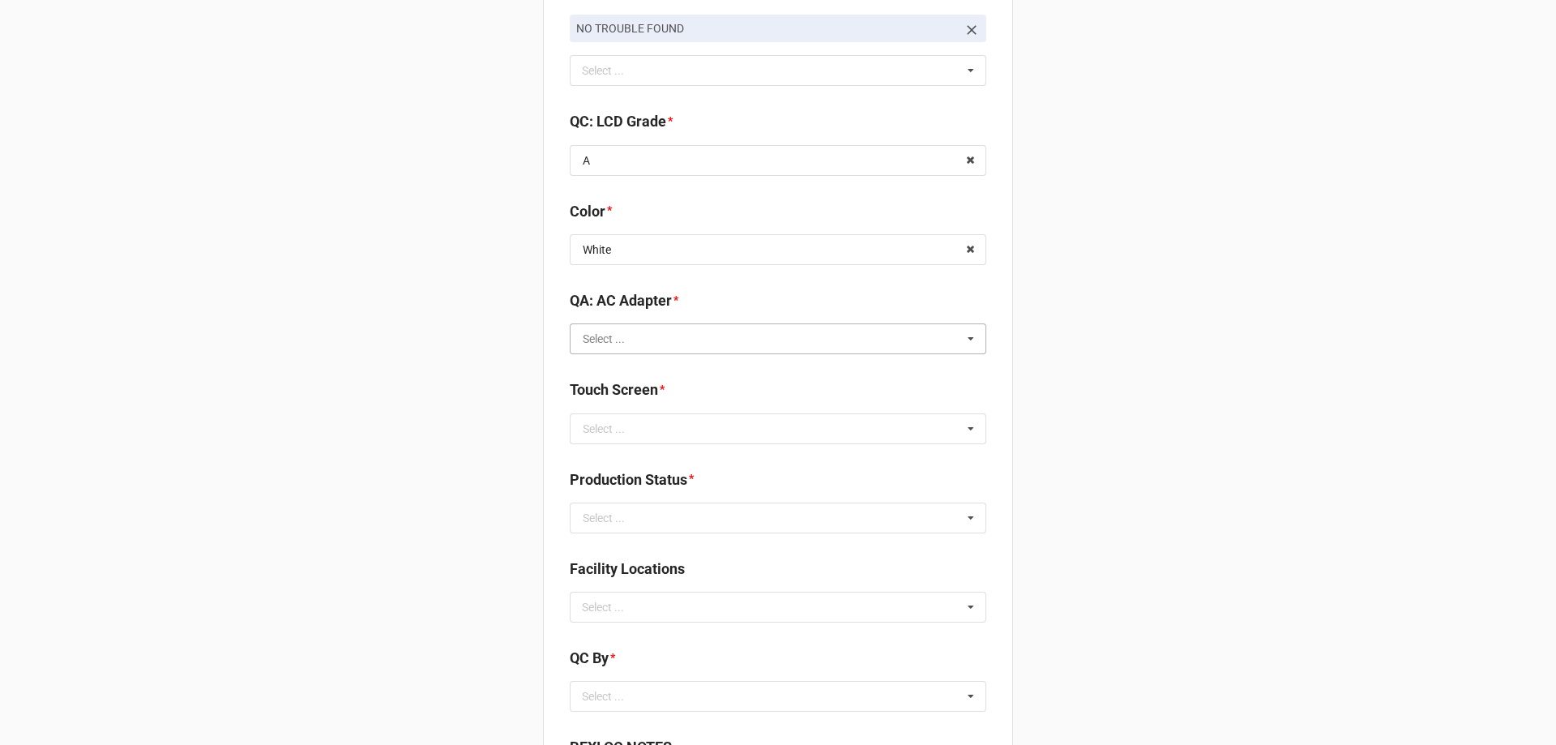
click at [949, 338] on input "text" at bounding box center [778, 338] width 415 height 29
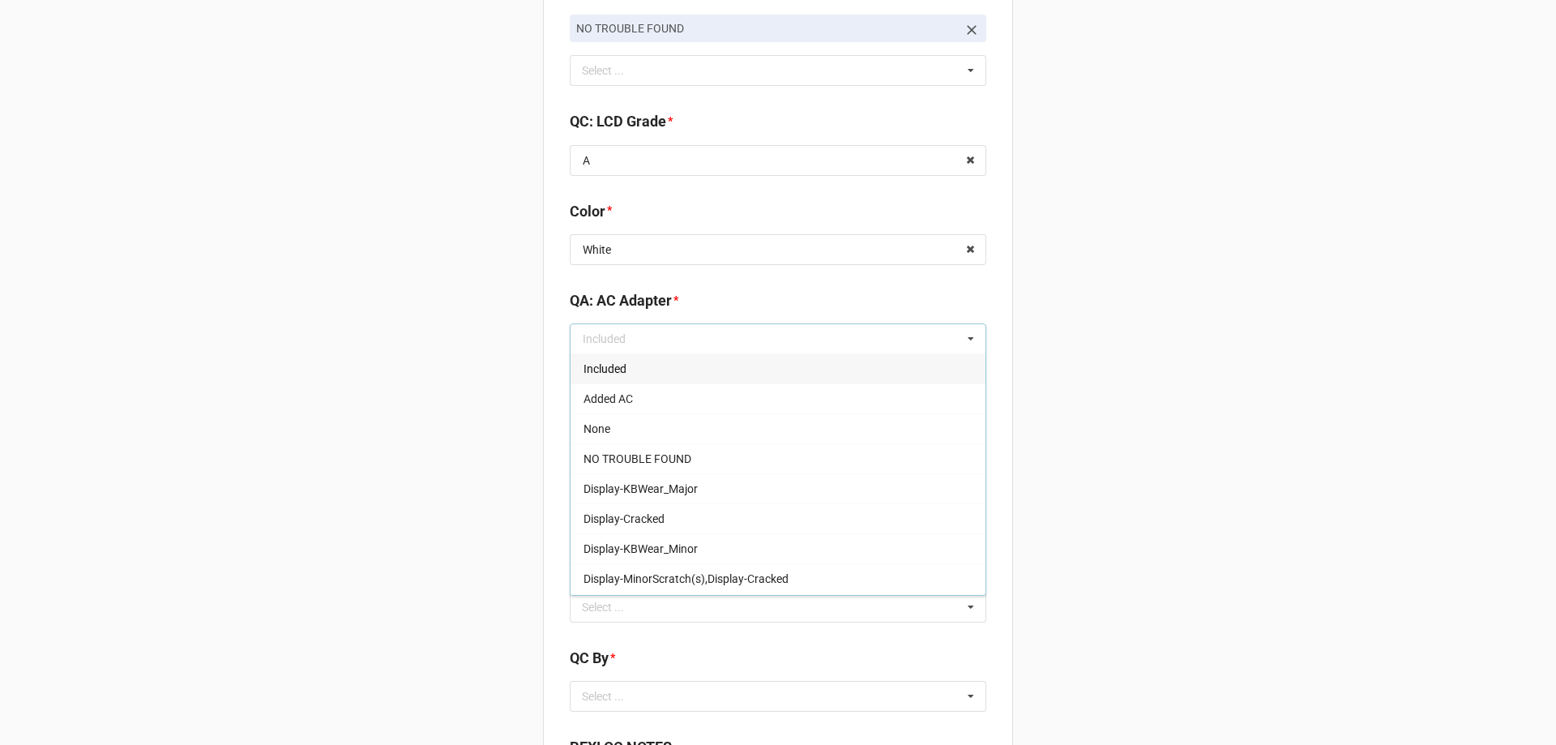
click at [804, 365] on div "Included" at bounding box center [777, 368] width 415 height 30
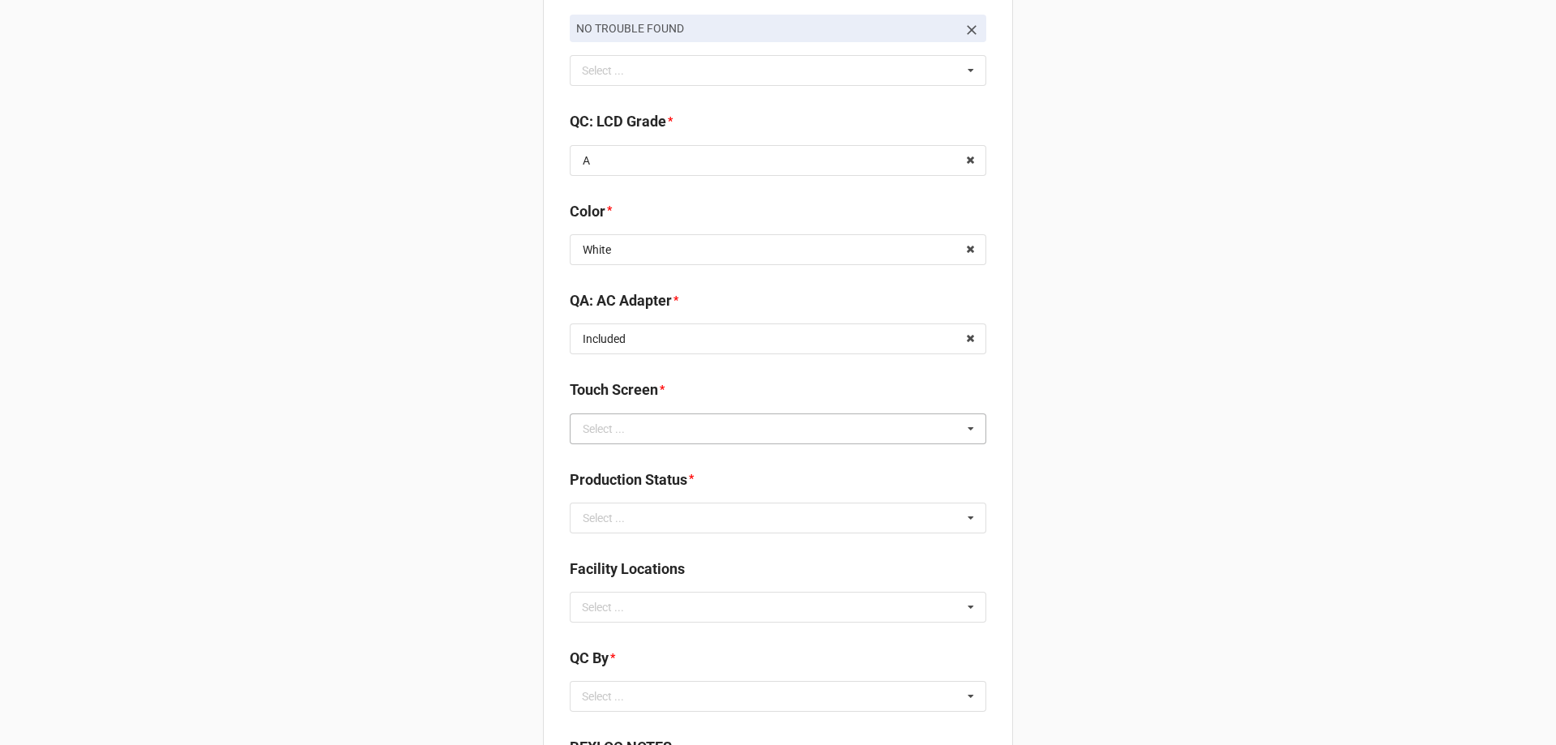
click at [966, 425] on icon at bounding box center [971, 429] width 24 height 30
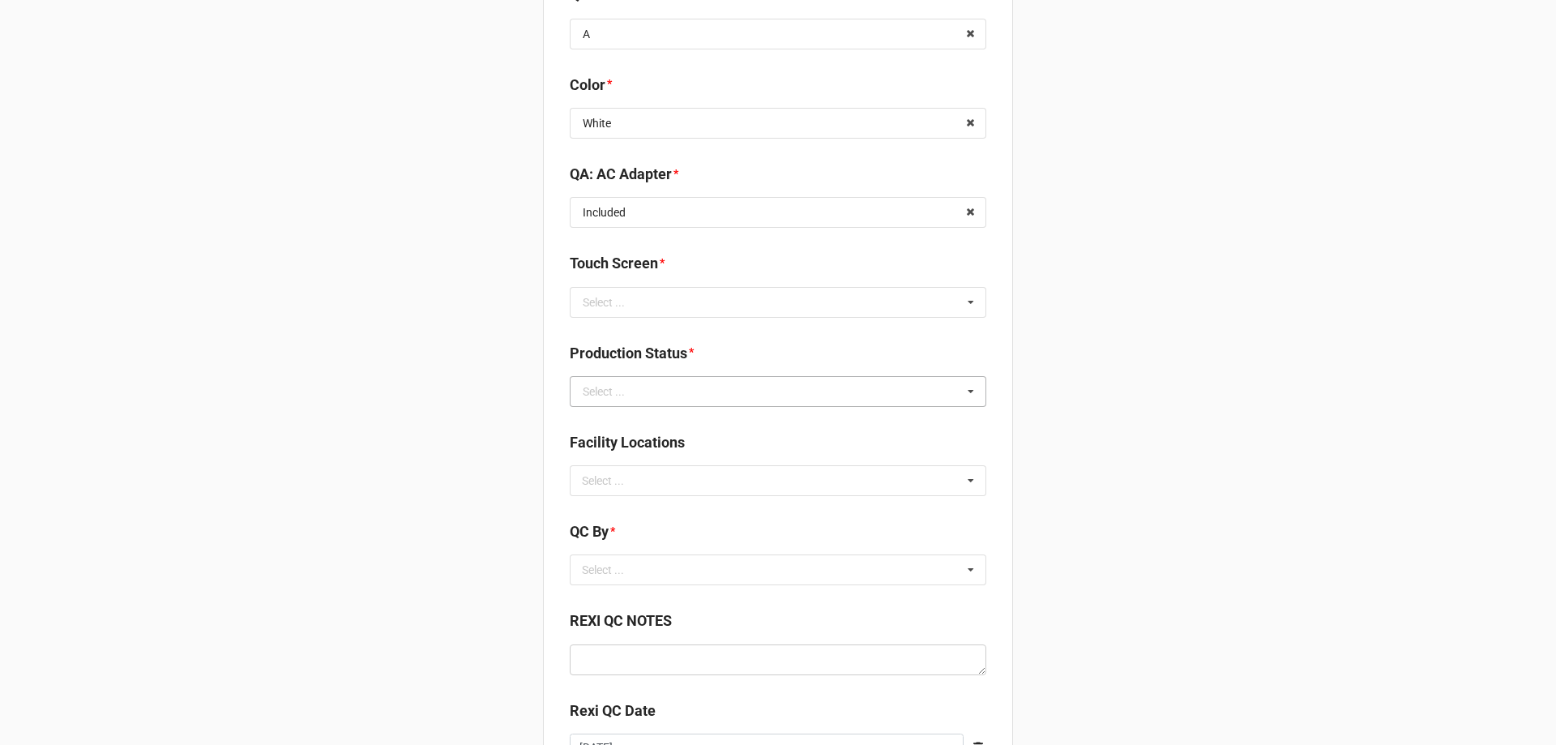
scroll to position [2026, 0]
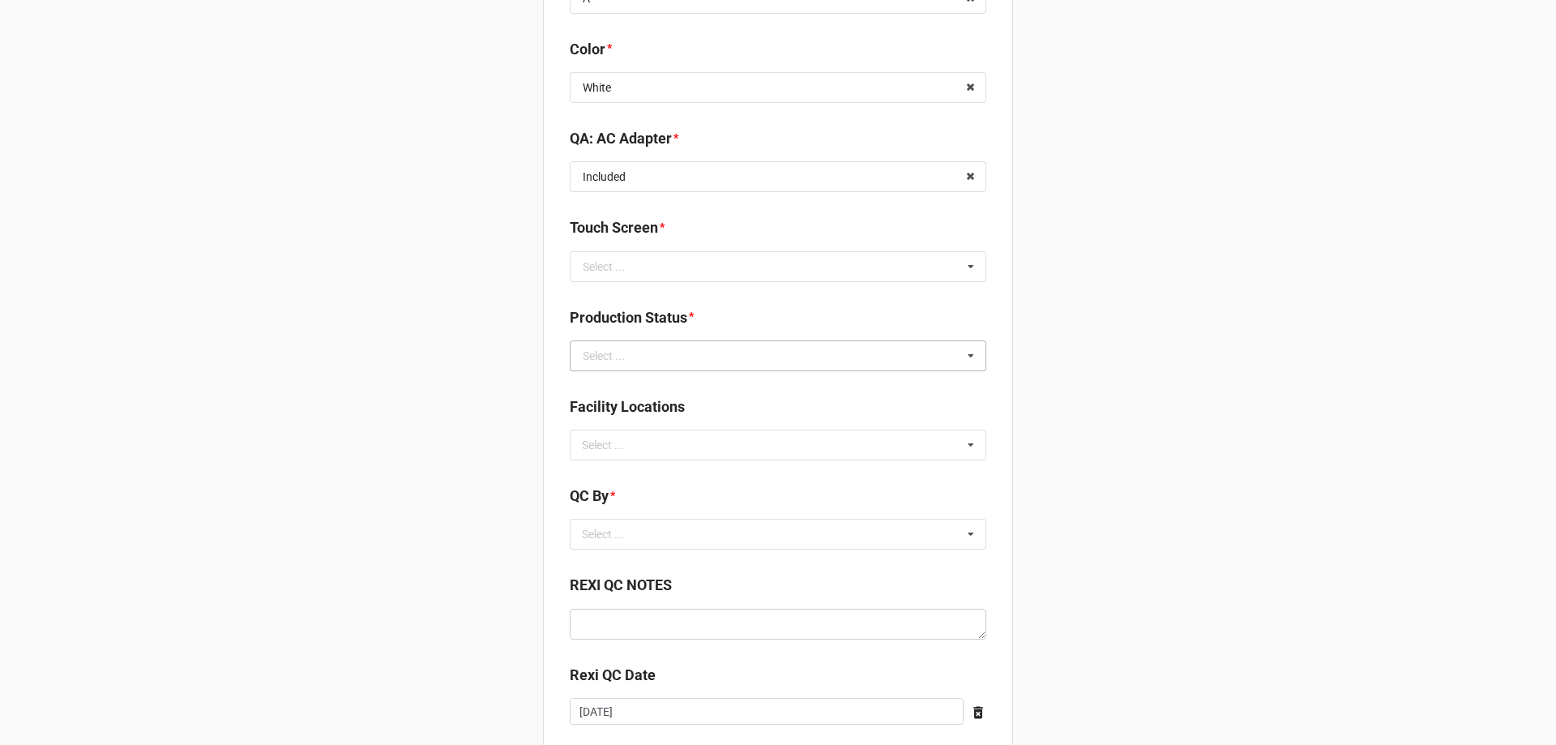
click at [961, 357] on icon at bounding box center [971, 356] width 24 height 30
click at [766, 382] on div "Cleaning" at bounding box center [777, 385] width 415 height 30
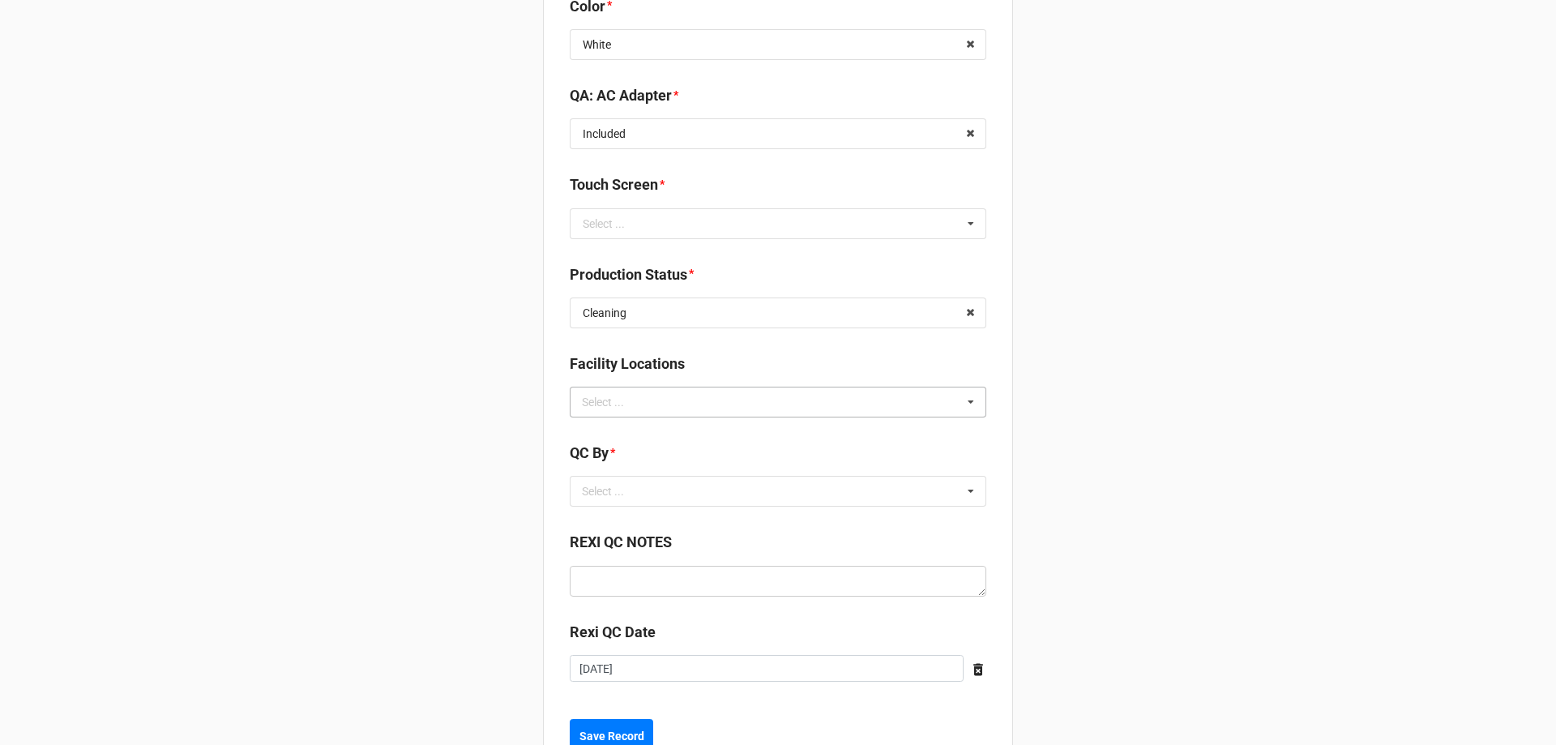
scroll to position [2107, 0]
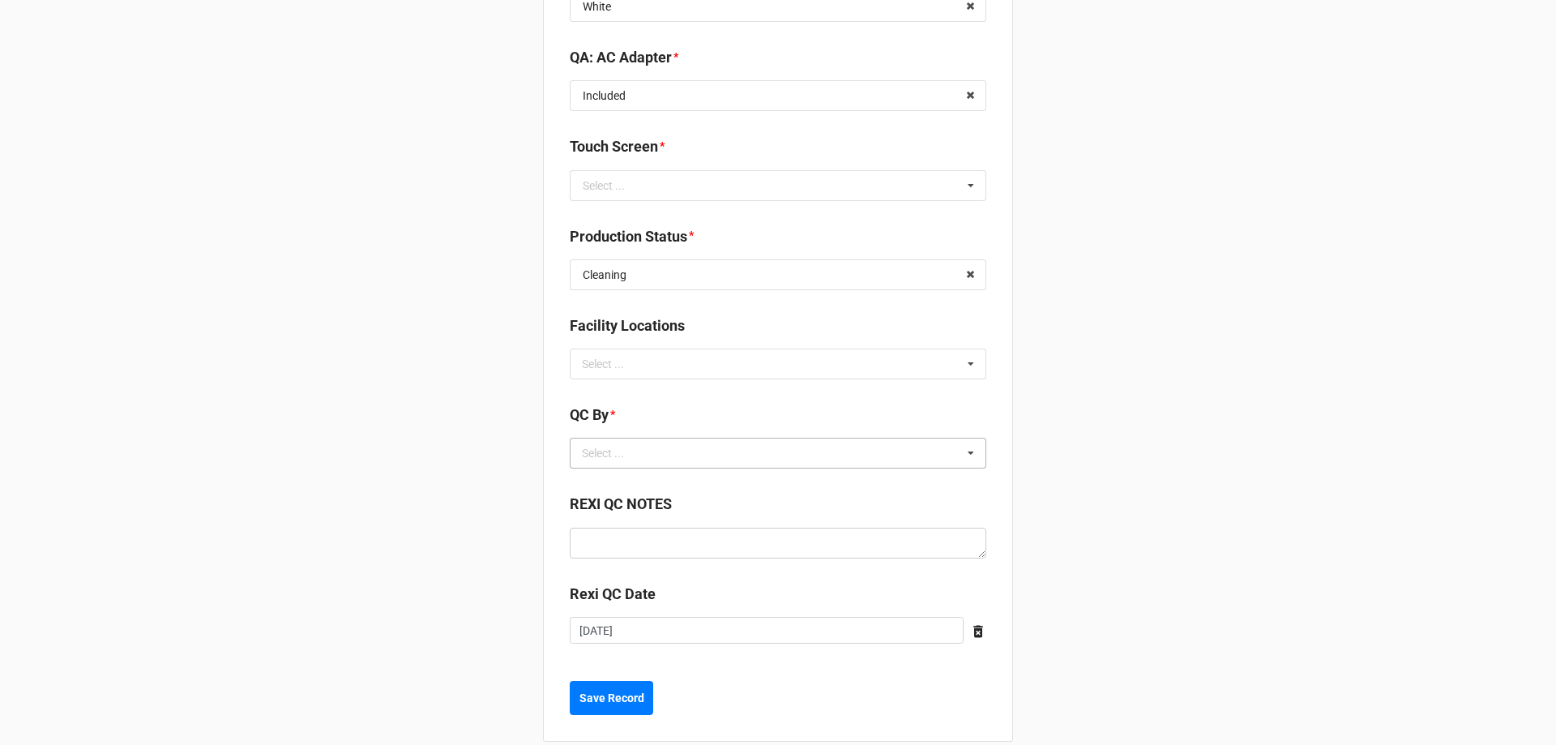
click at [972, 446] on icon at bounding box center [971, 453] width 24 height 30
click at [683, 514] on div "Christian R" at bounding box center [777, 512] width 415 height 30
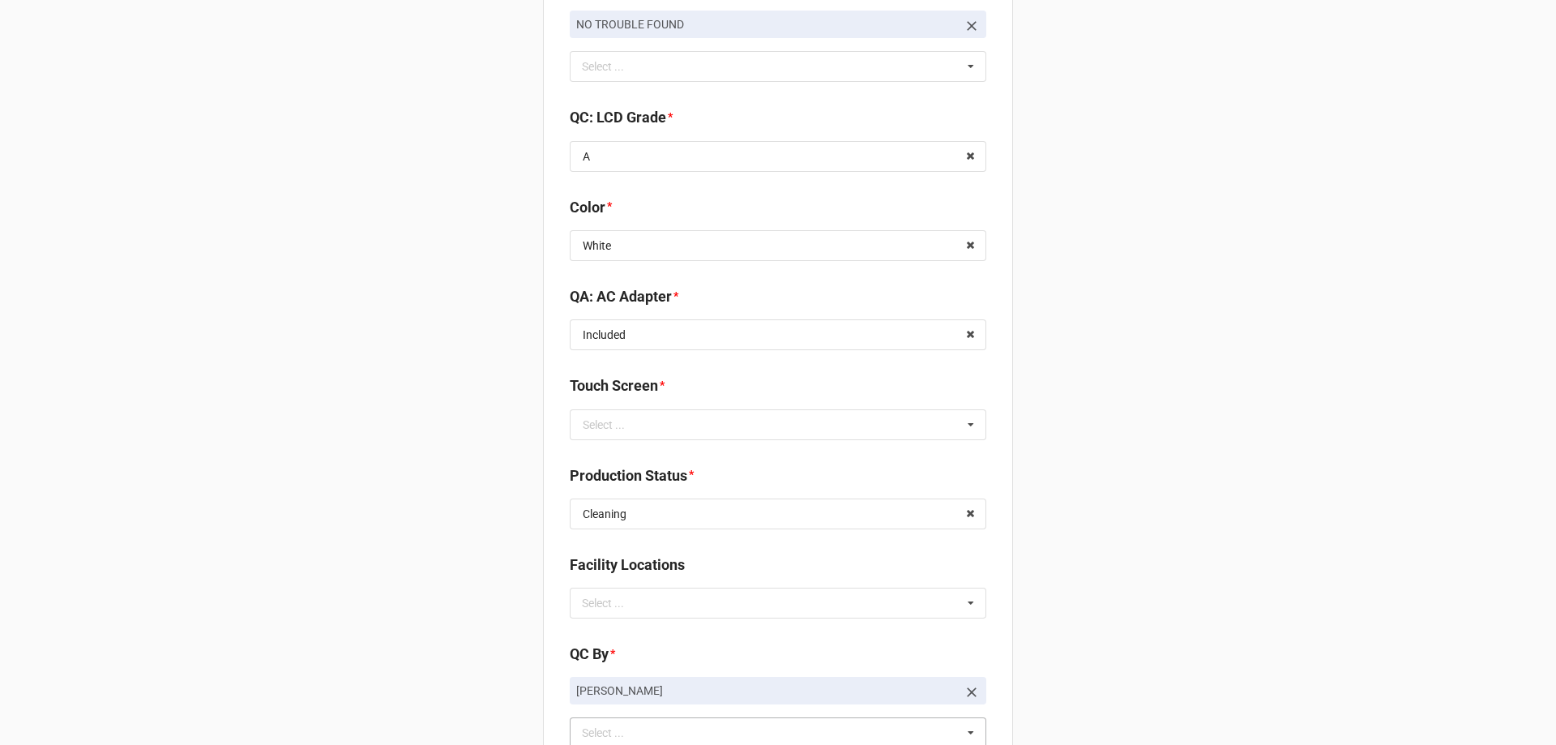
scroll to position [1765, 0]
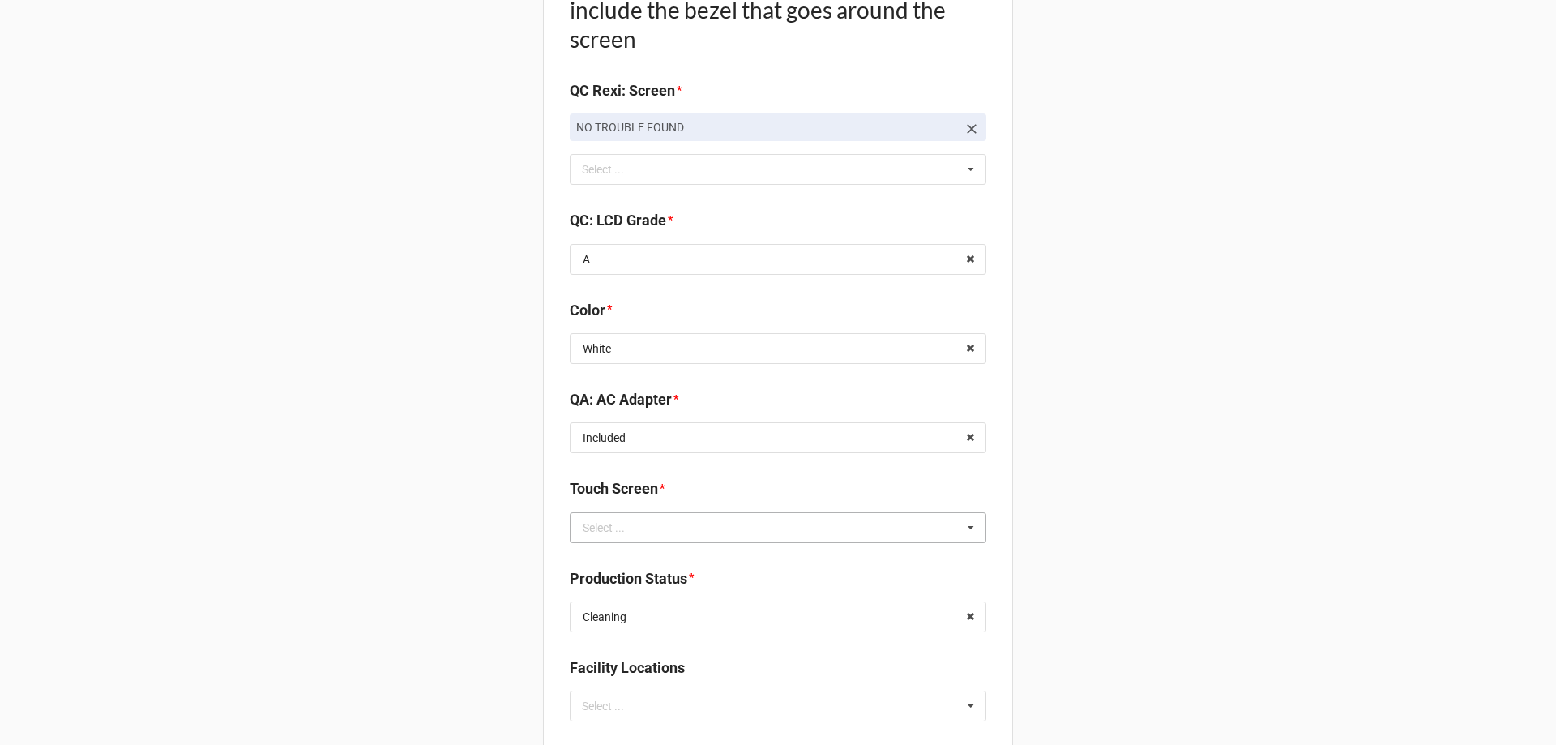
click at [967, 529] on icon at bounding box center [971, 528] width 24 height 30
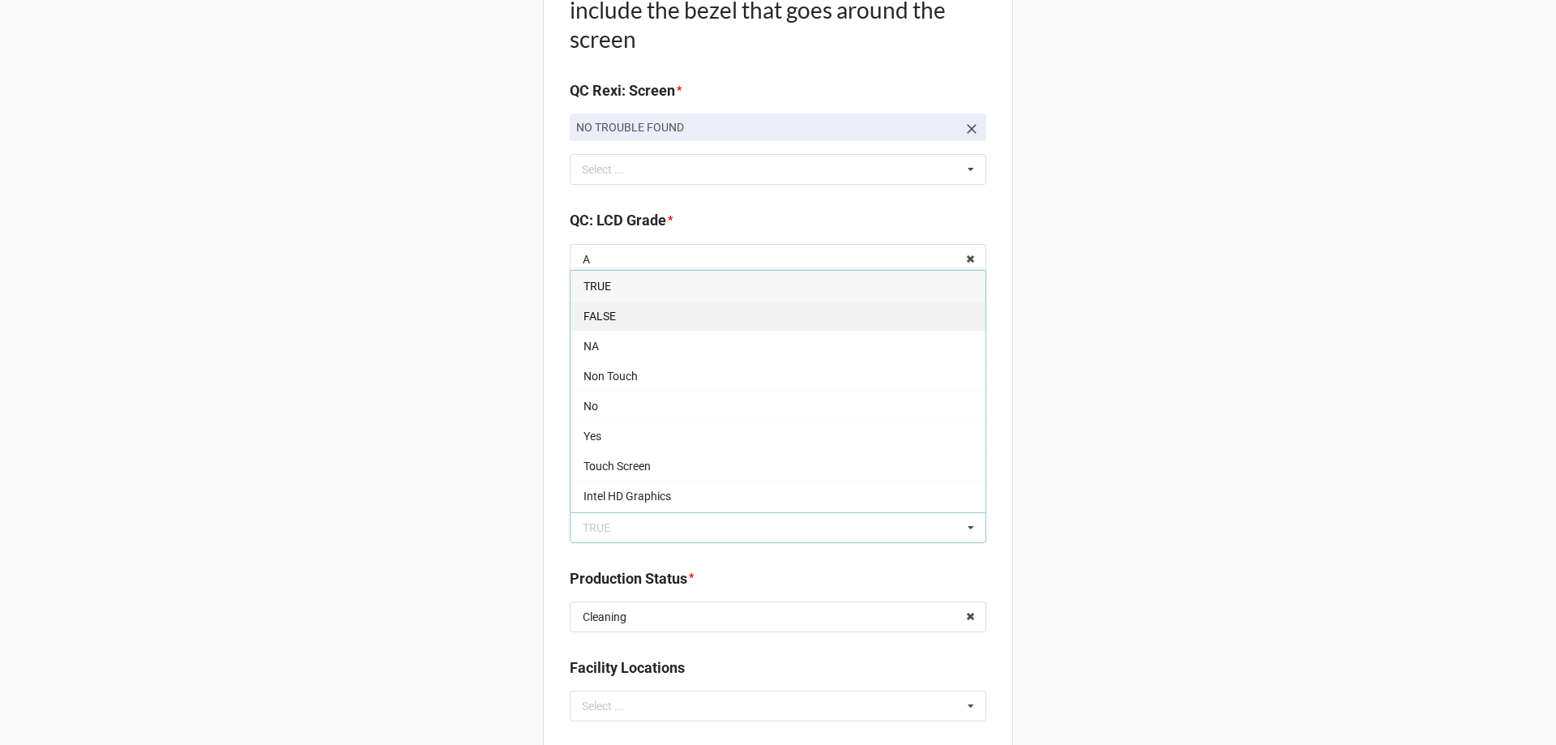
click at [634, 318] on div "FALSE" at bounding box center [777, 316] width 415 height 30
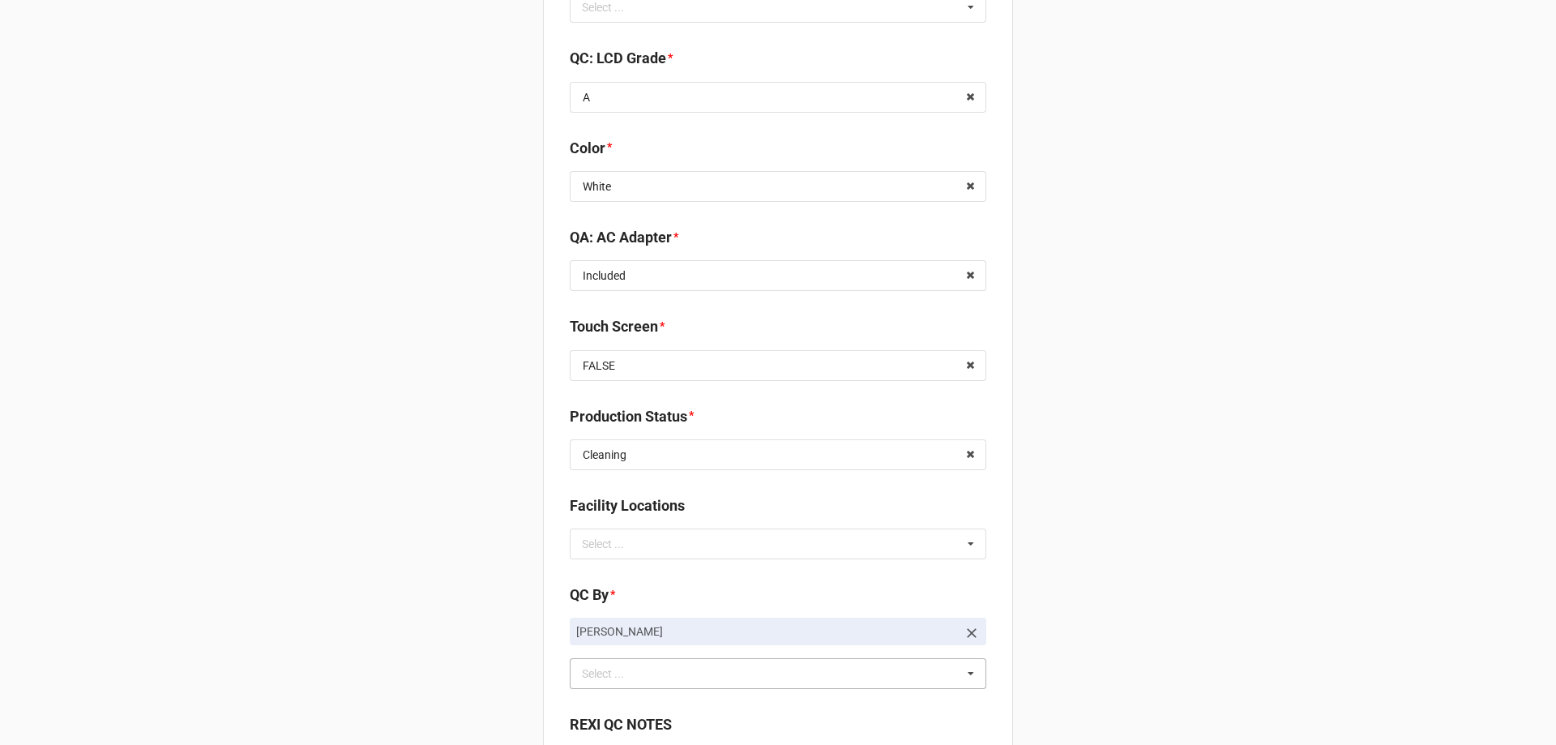
scroll to position [2170, 0]
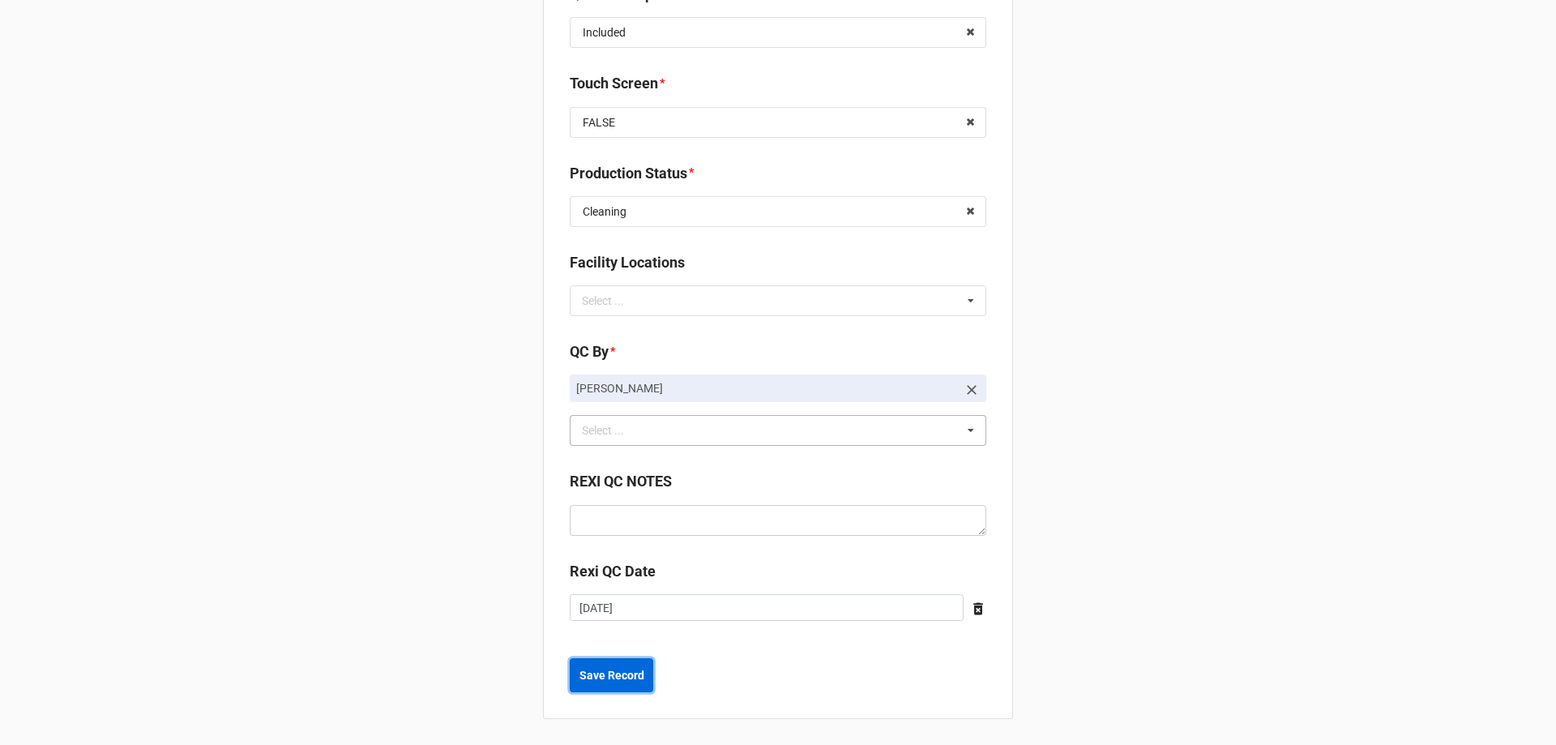
click at [627, 684] on button "Save Record" at bounding box center [611, 675] width 83 height 34
